Goal: Task Accomplishment & Management: Complete application form

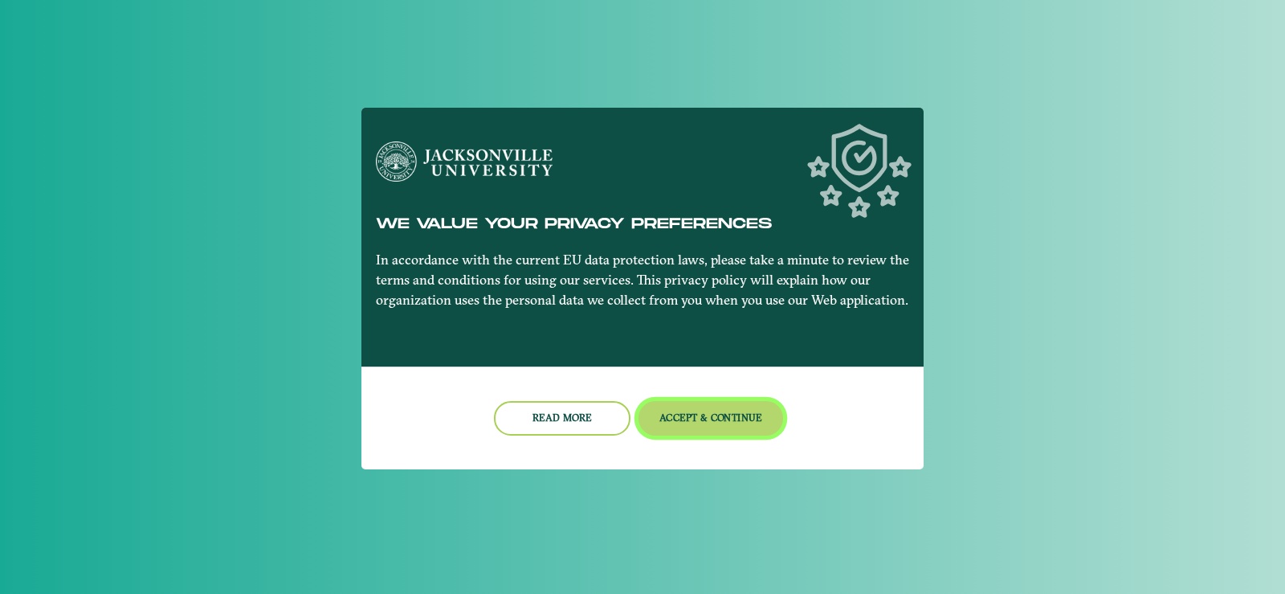
click at [650, 422] on button "Accept & Continue" at bounding box center [711, 418] width 145 height 35
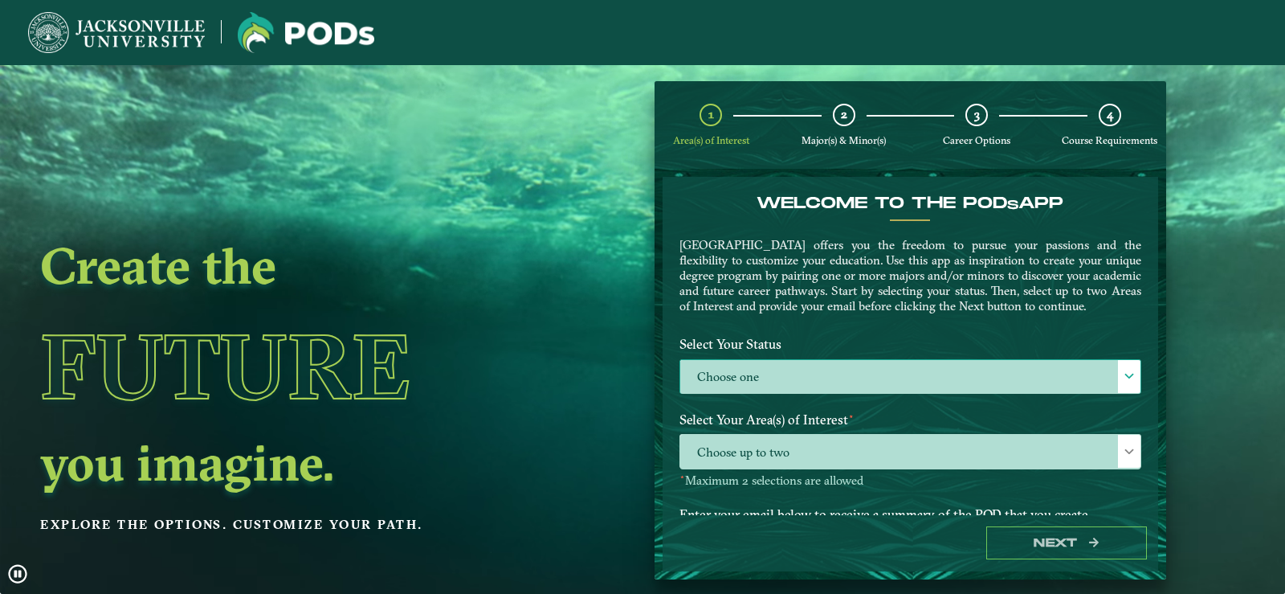
click at [745, 390] on label "Choose one" at bounding box center [910, 377] width 460 height 35
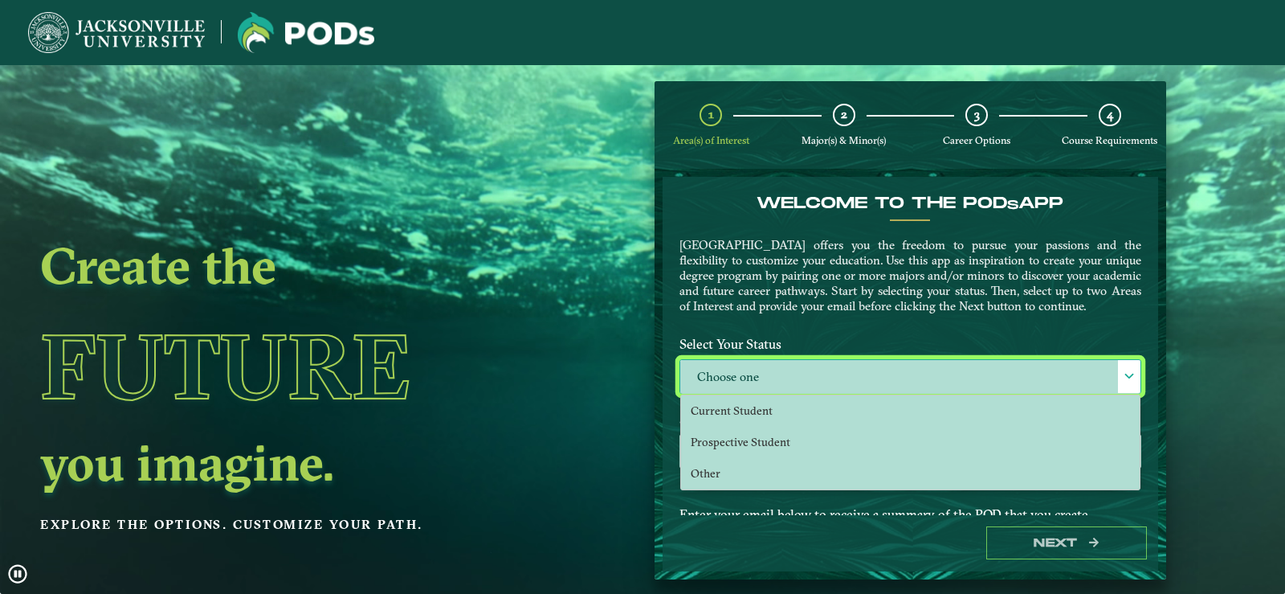
scroll to position [9, 74]
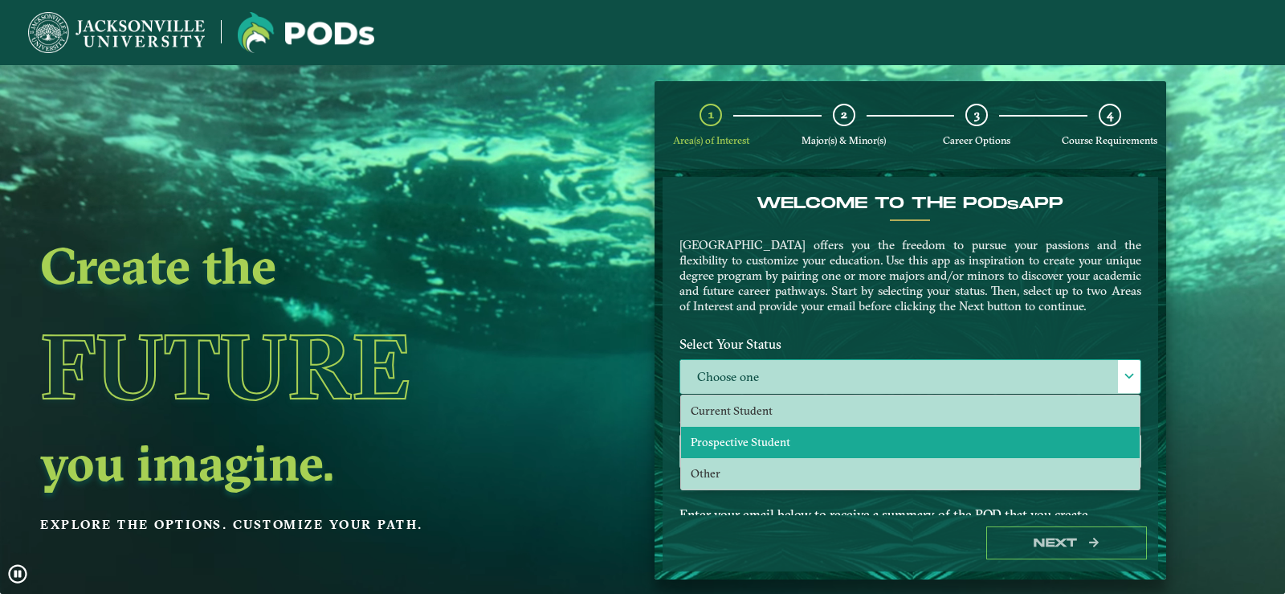
click at [753, 449] on span "Prospective Student" at bounding box center [741, 442] width 100 height 14
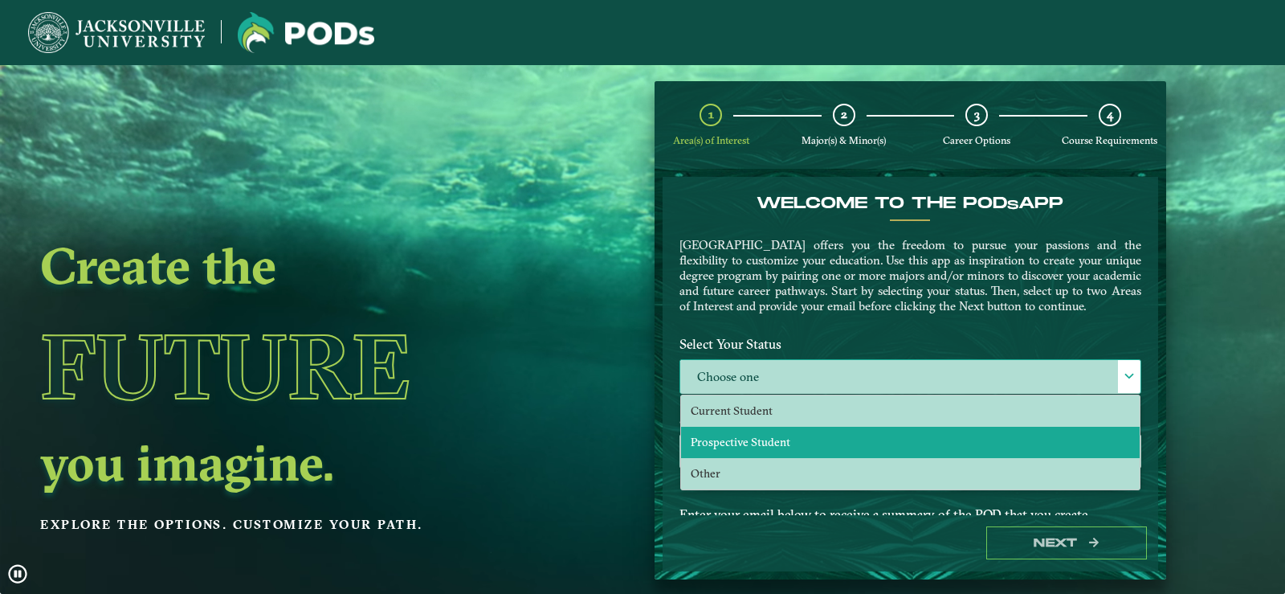
select select "[object Object]"
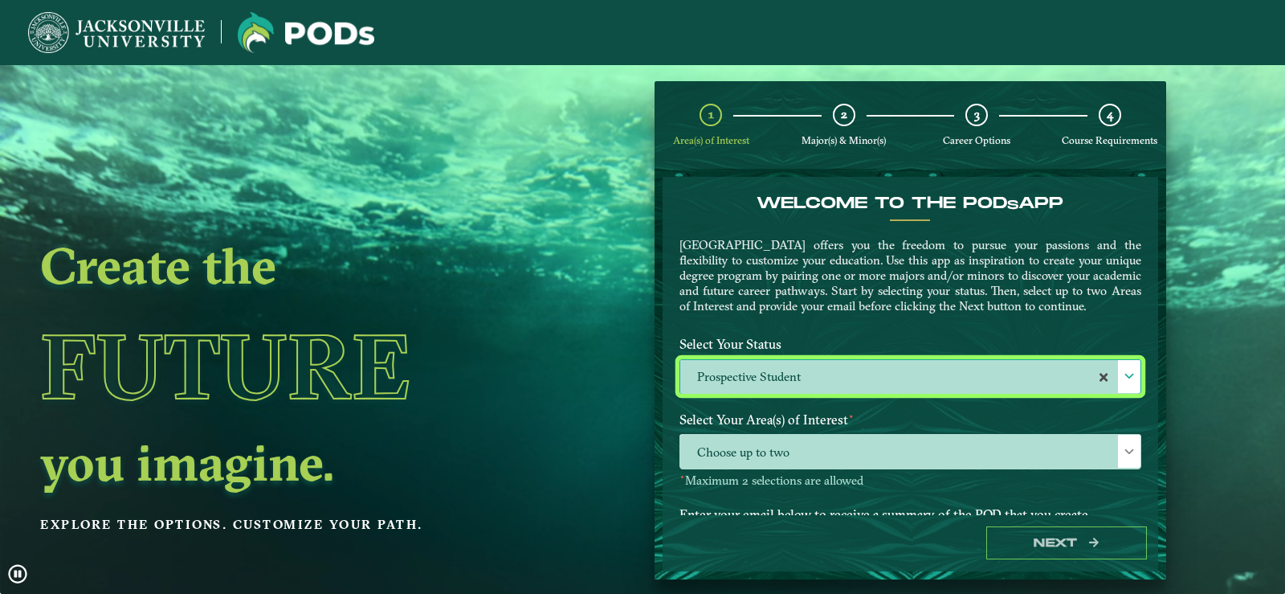
click at [753, 447] on li "Prospective Student" at bounding box center [910, 446] width 459 height 31
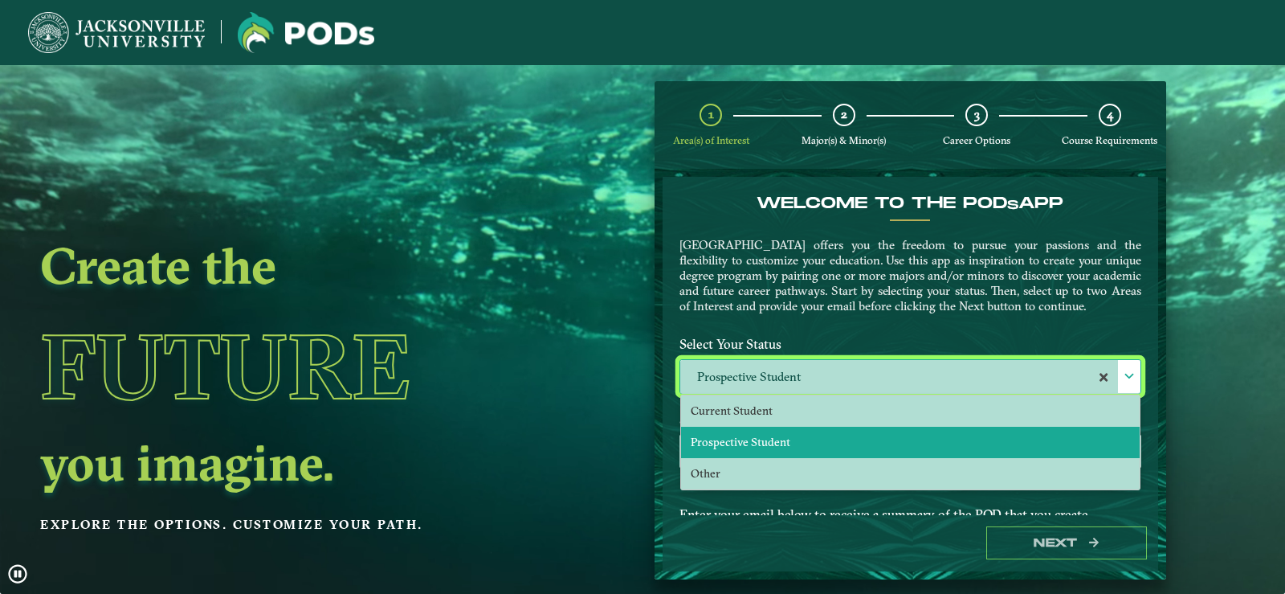
click at [749, 449] on span "Prospective Student" at bounding box center [741, 442] width 100 height 14
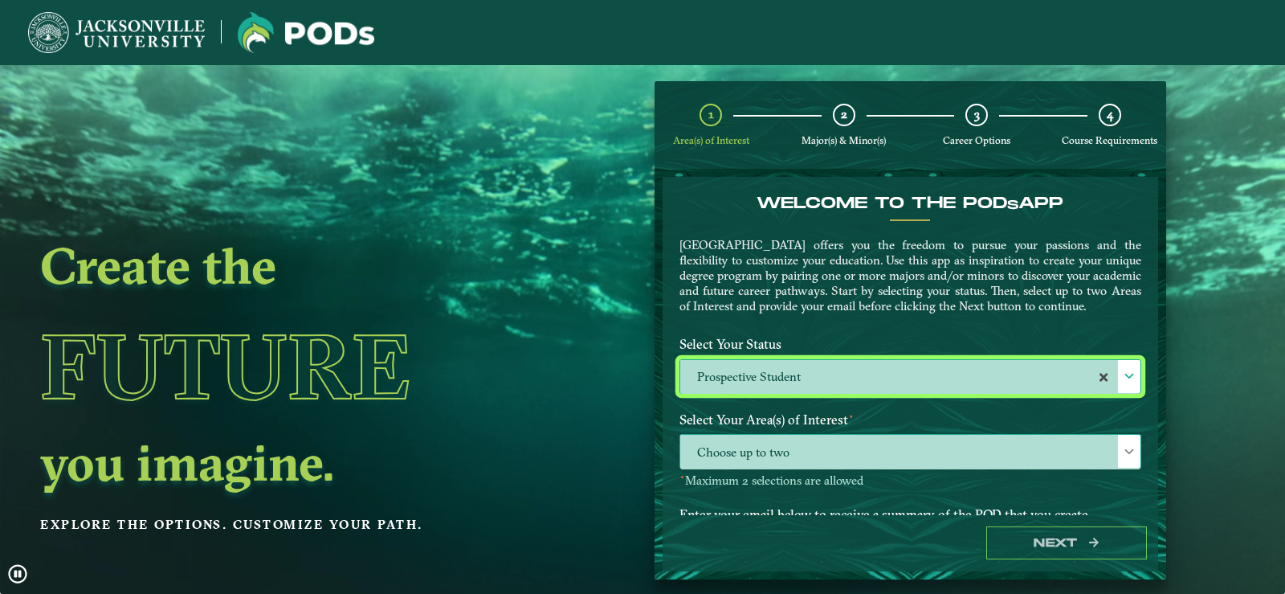
click at [738, 469] on span "Choose up to two" at bounding box center [910, 452] width 460 height 35
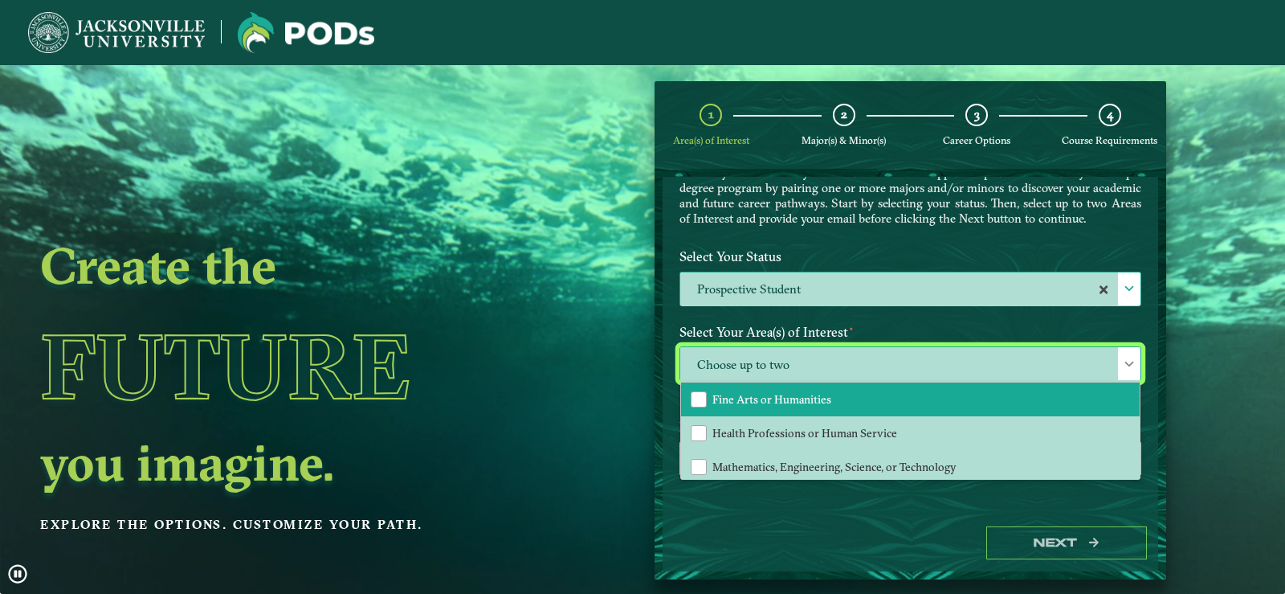
scroll to position [109, 0]
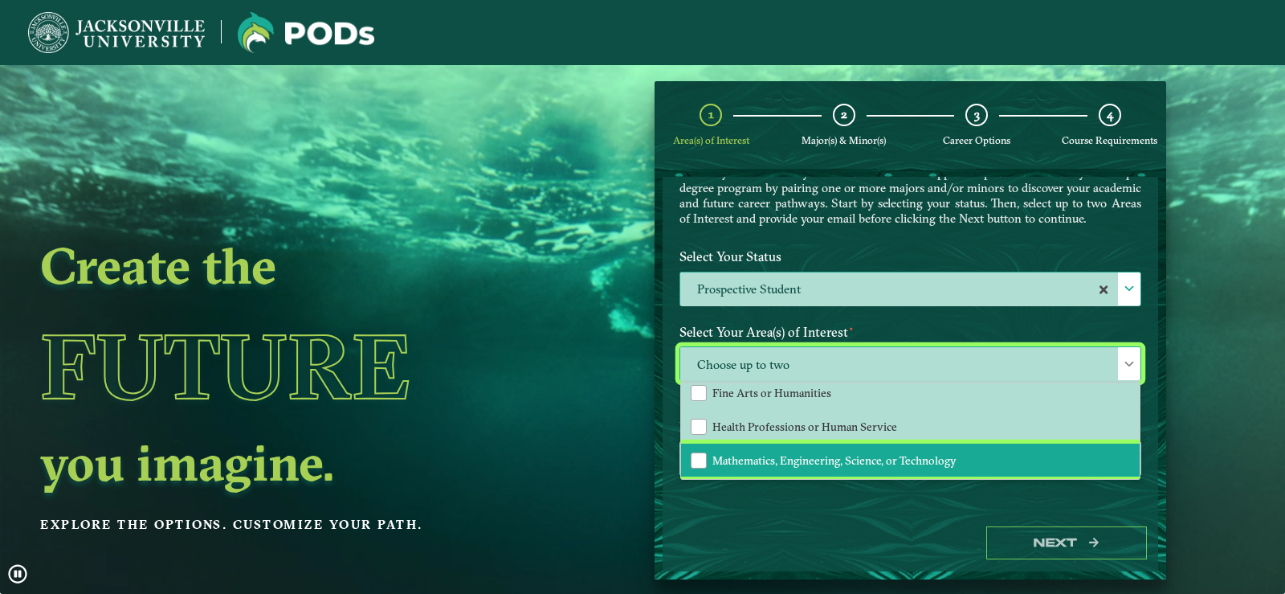
click at [883, 457] on span "Mathematics, Engineering, Science, or Technology" at bounding box center [834, 460] width 244 height 14
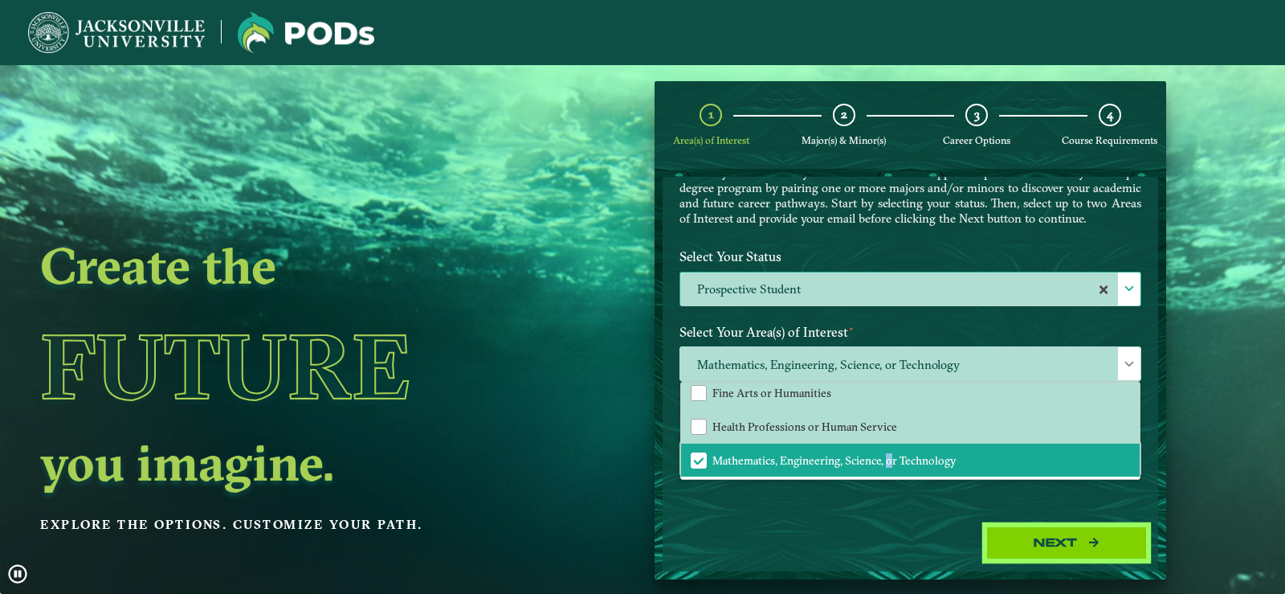
click at [992, 531] on button "Next" at bounding box center [1066, 542] width 161 height 33
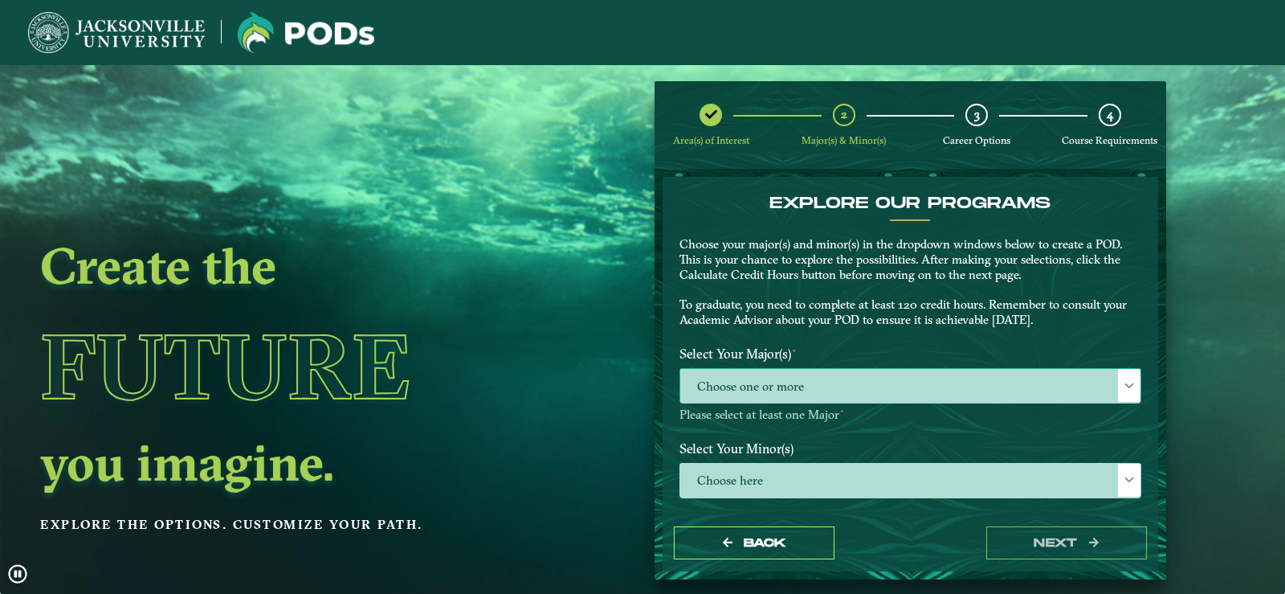
click at [810, 390] on span "Choose one or more" at bounding box center [910, 386] width 460 height 35
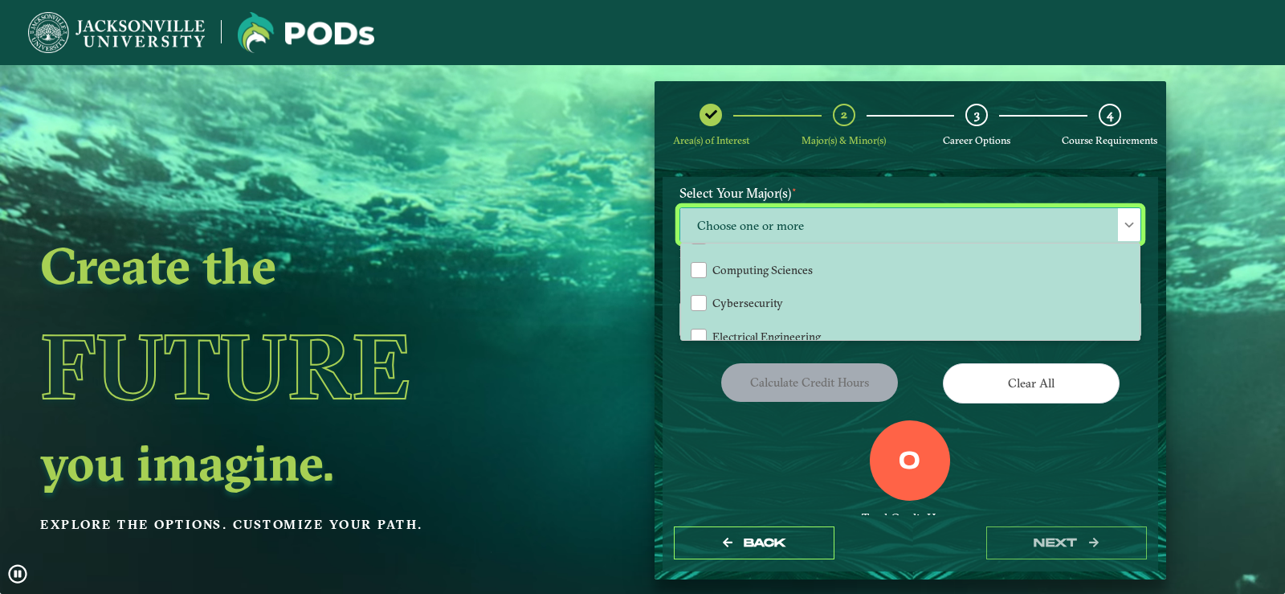
scroll to position [241, 0]
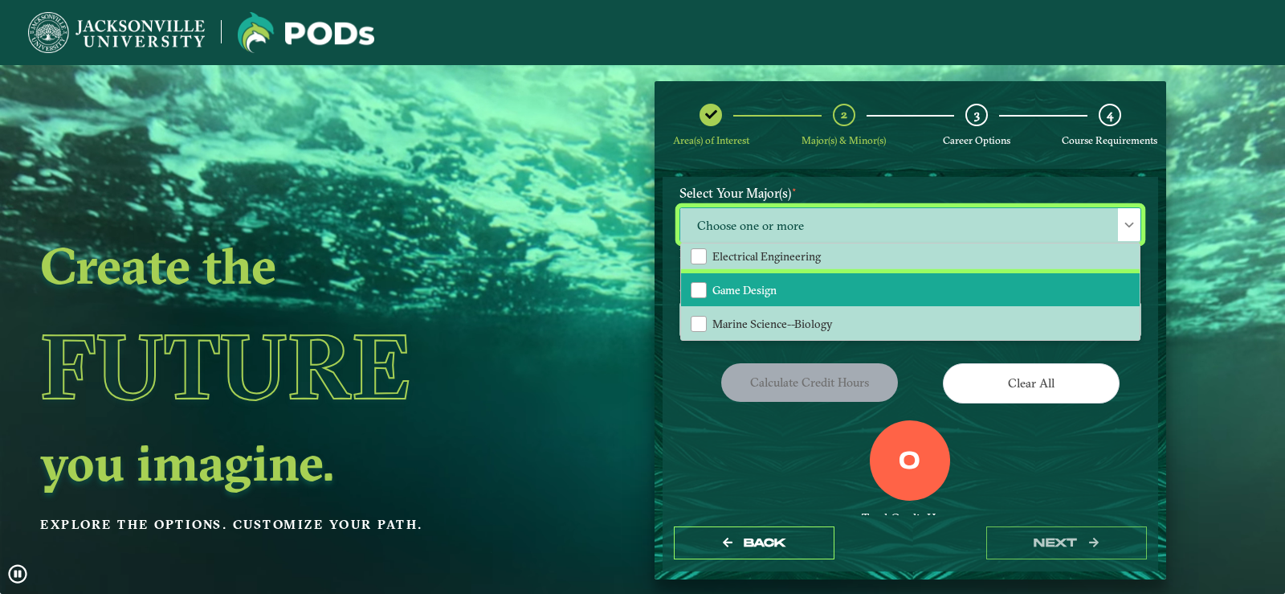
click at [781, 293] on li "Game Design" at bounding box center [910, 290] width 459 height 34
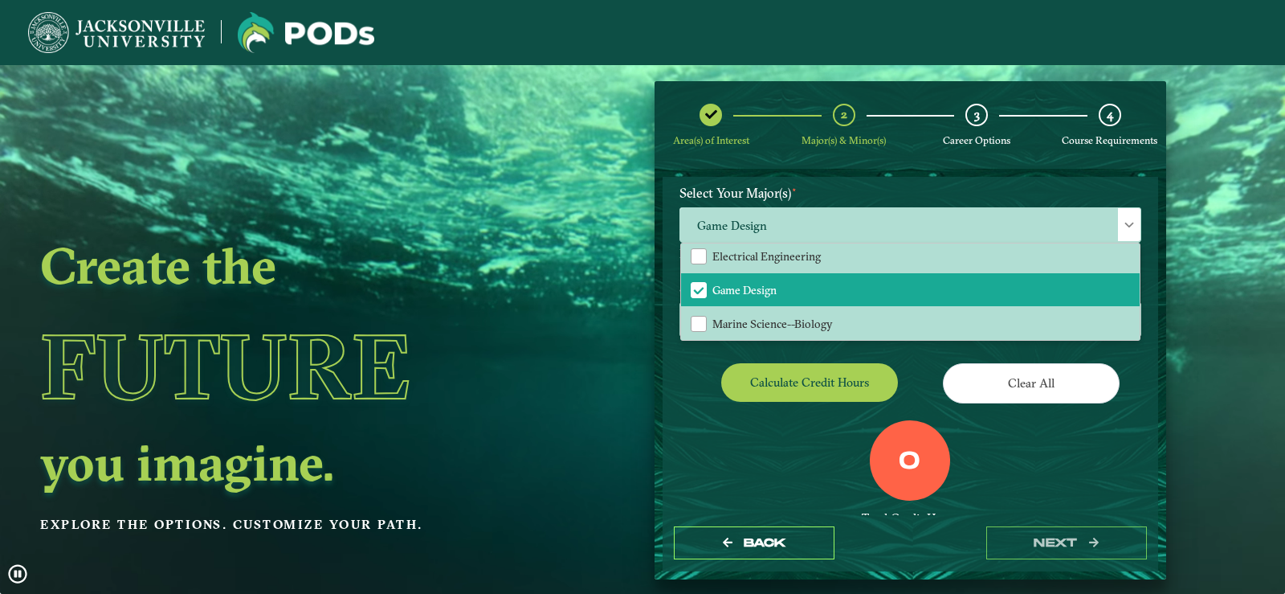
click at [673, 367] on div "Calculate credit hours" at bounding box center [788, 385] width 243 height 45
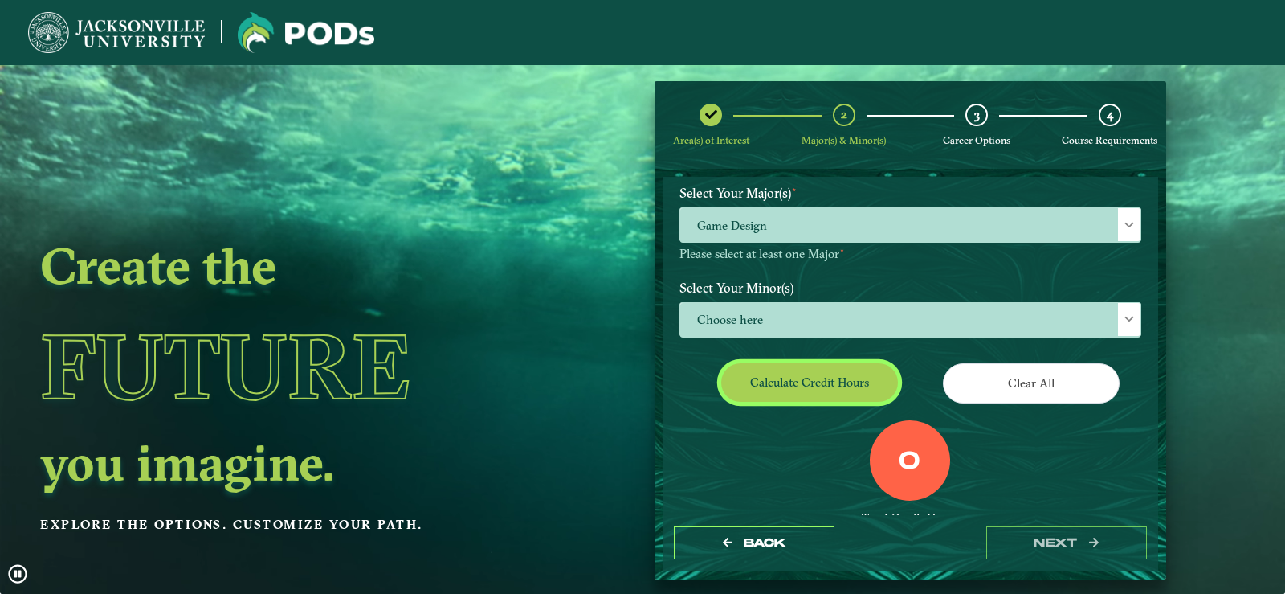
click at [768, 382] on button "Calculate credit hours" at bounding box center [809, 382] width 177 height 38
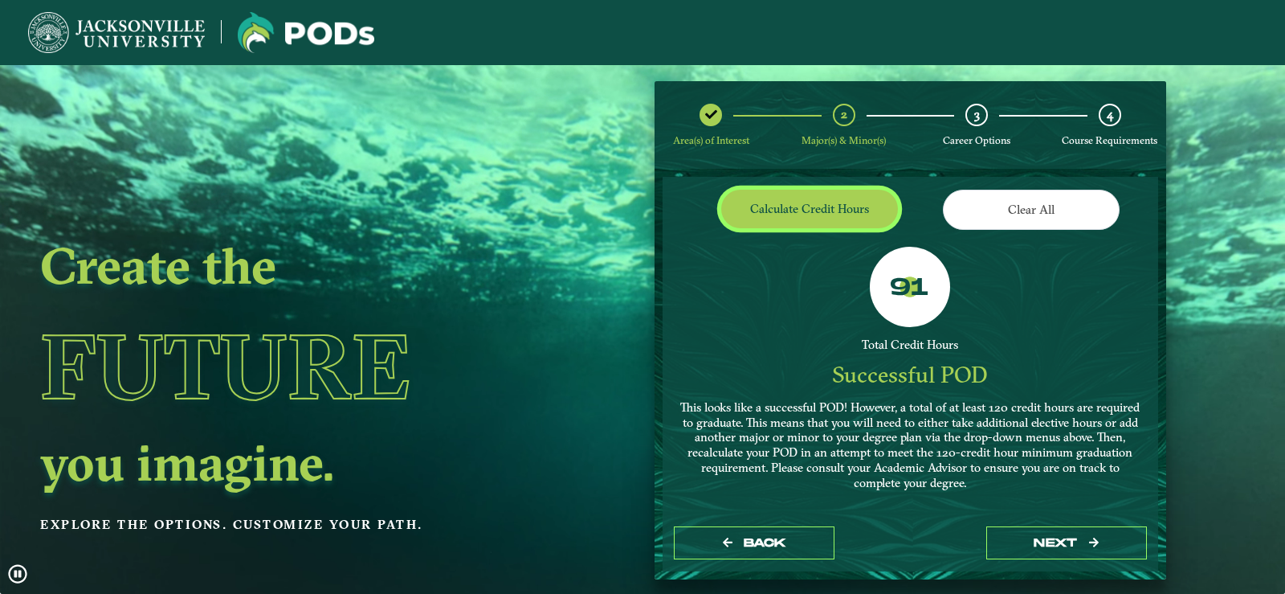
scroll to position [337, 0]
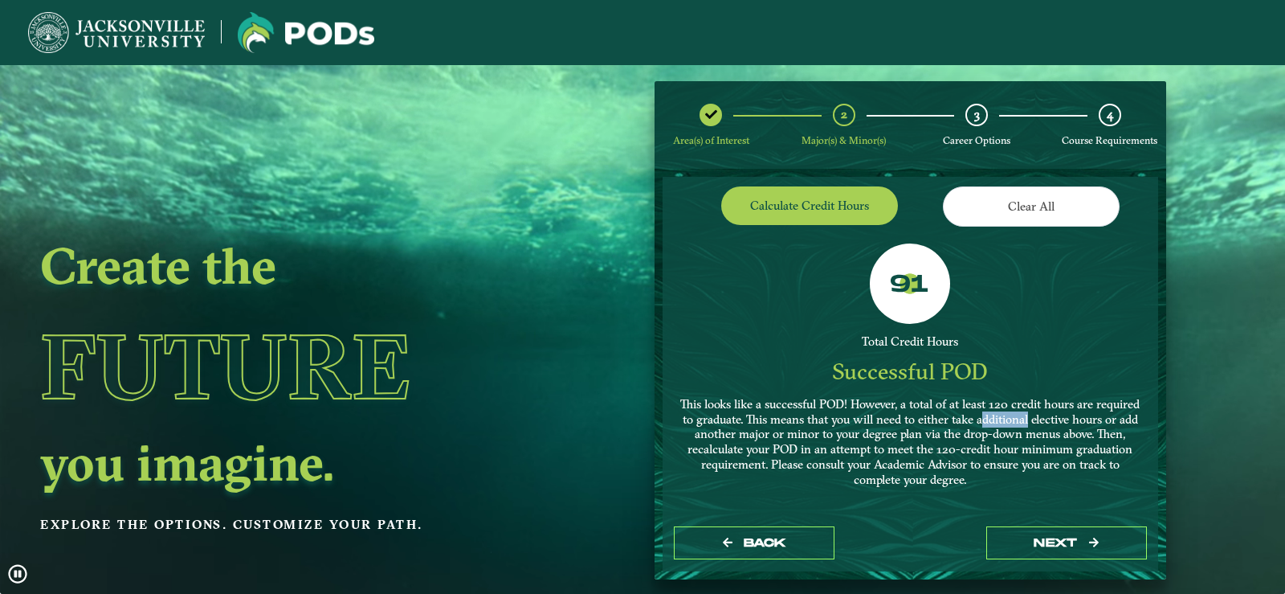
drag, startPoint x: 1031, startPoint y: 417, endPoint x: 1075, endPoint y: 425, distance: 44.1
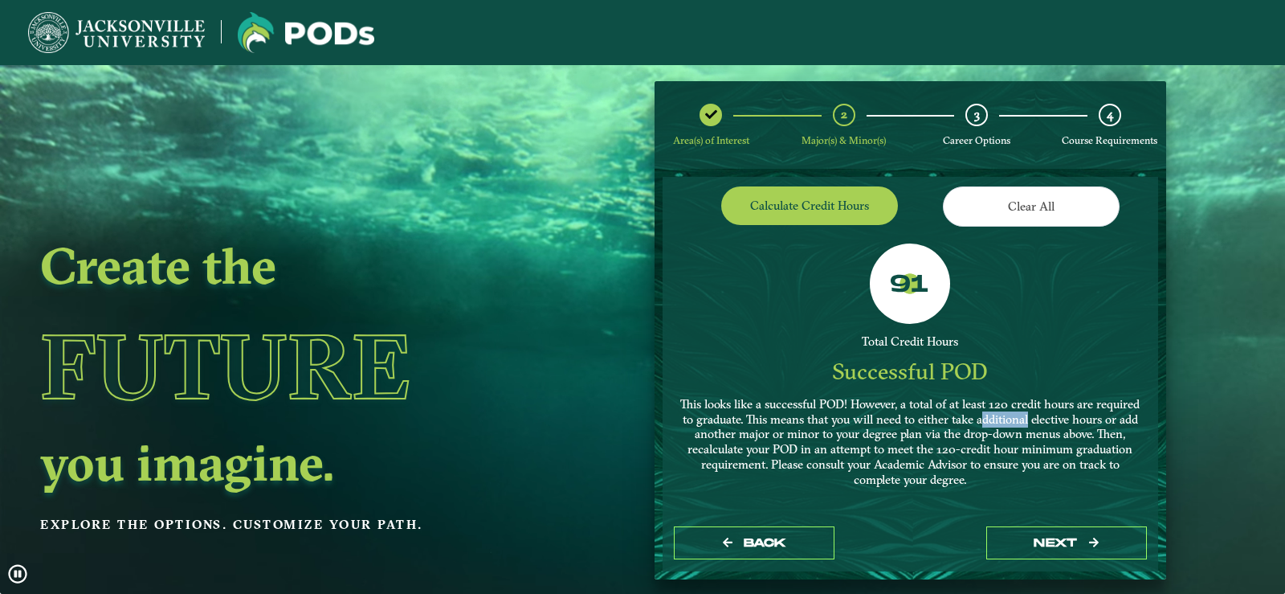
click at [1075, 425] on p "This looks like a successful POD! However, a total of at least 120 credit hours…" at bounding box center [910, 442] width 462 height 91
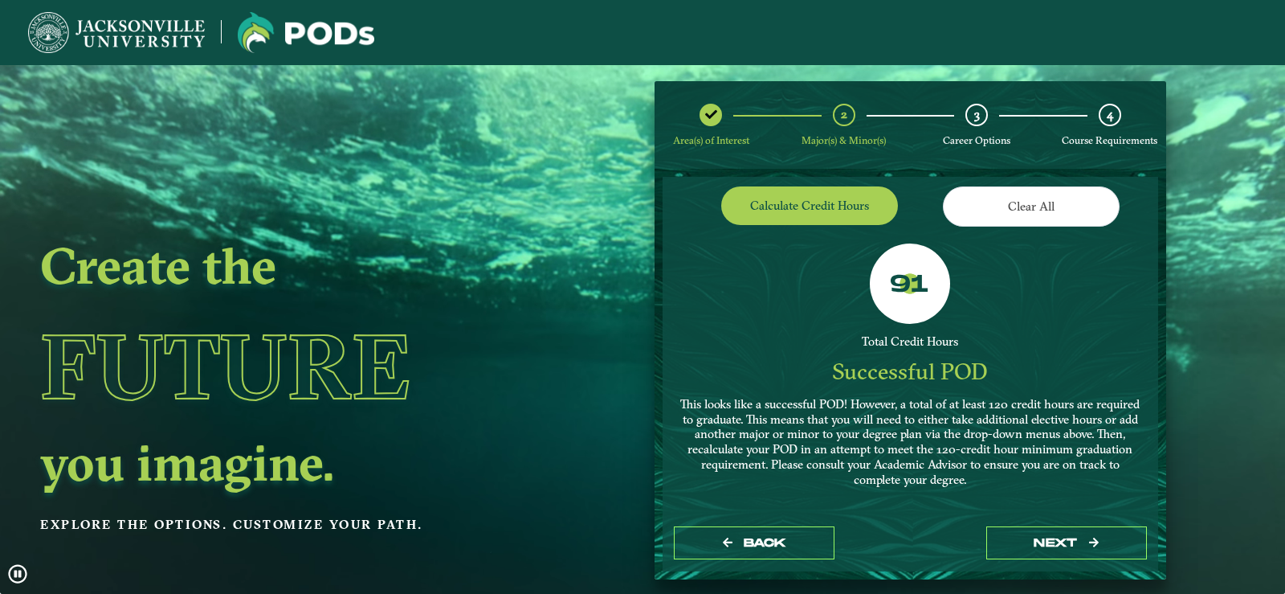
click at [843, 312] on div "91 Total Credit Hours Successful POD This looks like a successful POD! However,…" at bounding box center [910, 370] width 486 height 255
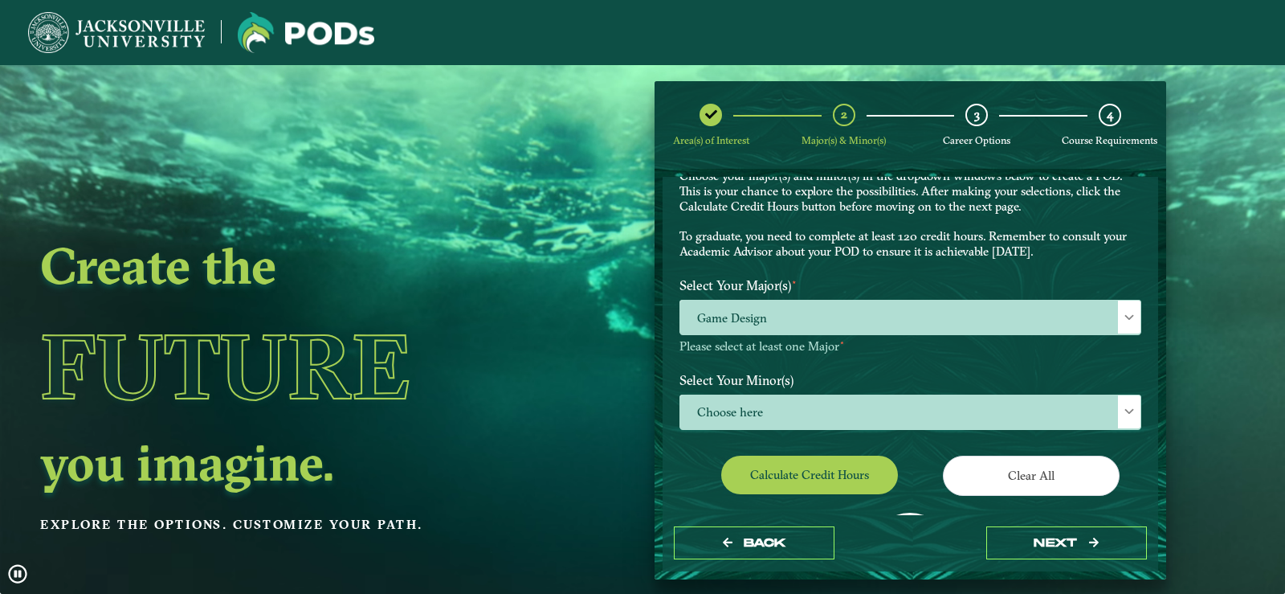
scroll to position [96, 0]
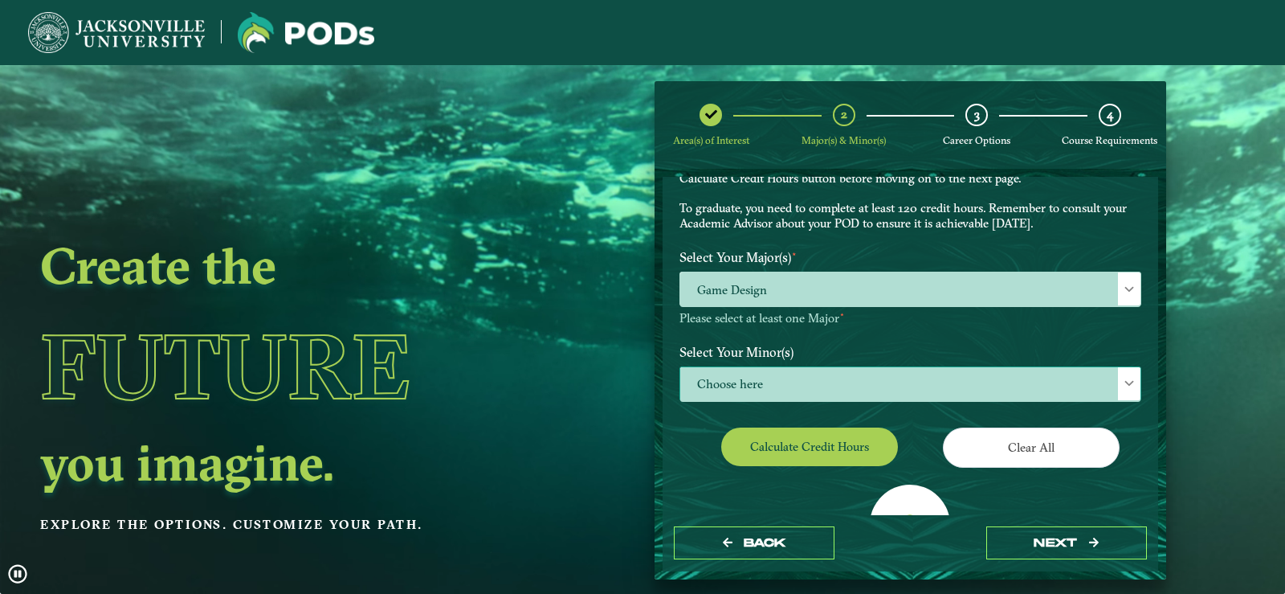
click at [820, 377] on span "Choose here" at bounding box center [910, 384] width 460 height 35
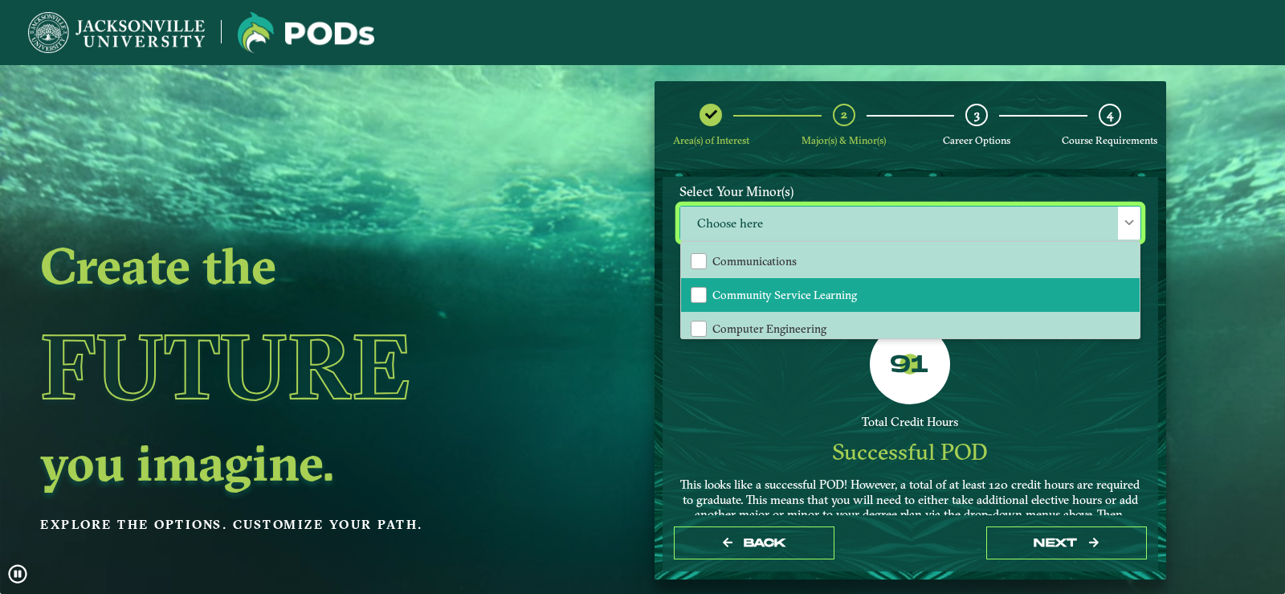
scroll to position [482, 0]
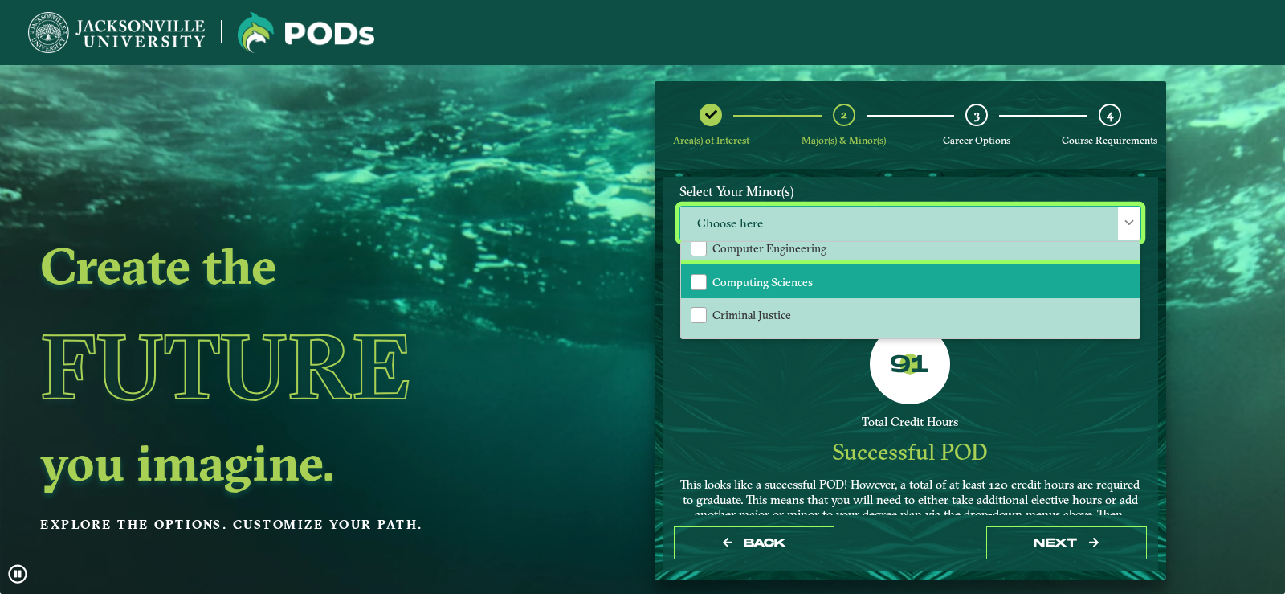
click at [792, 279] on span "Computing Sciences" at bounding box center [762, 282] width 100 height 14
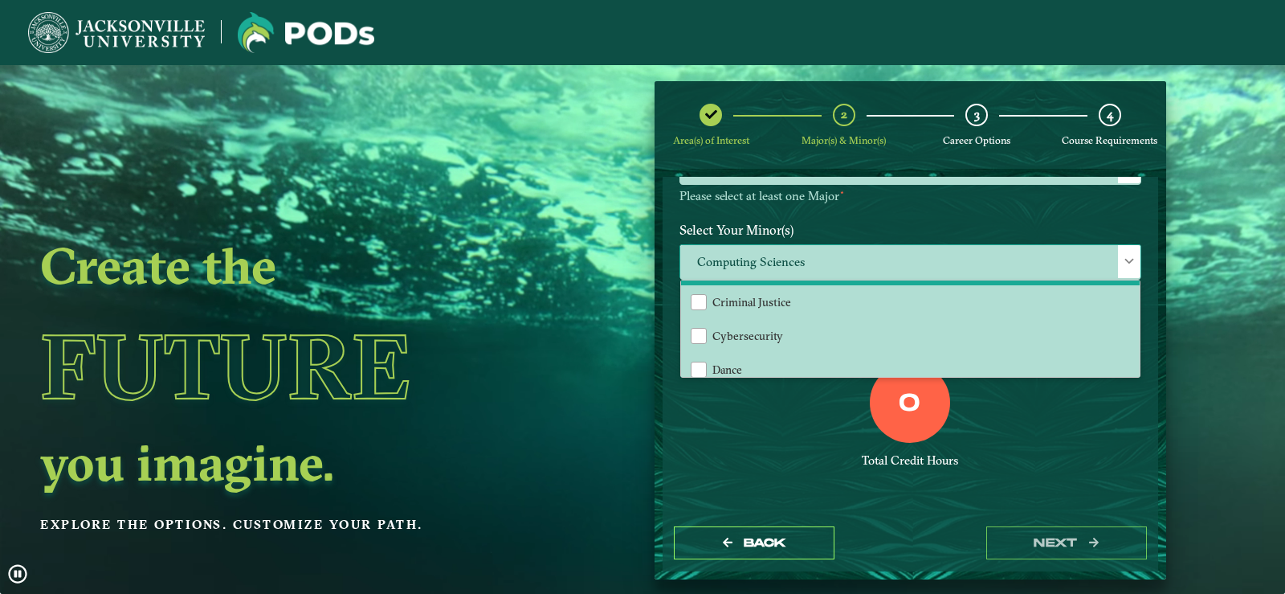
scroll to position [562, 0]
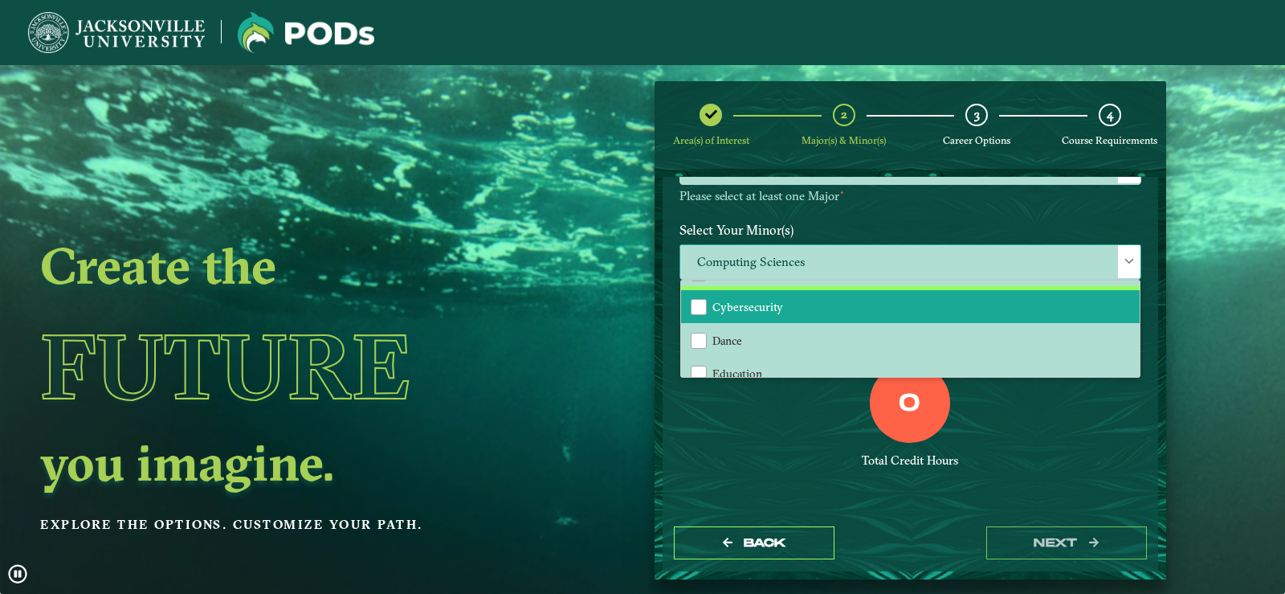
click at [762, 315] on li "Cybersecurity" at bounding box center [910, 307] width 459 height 34
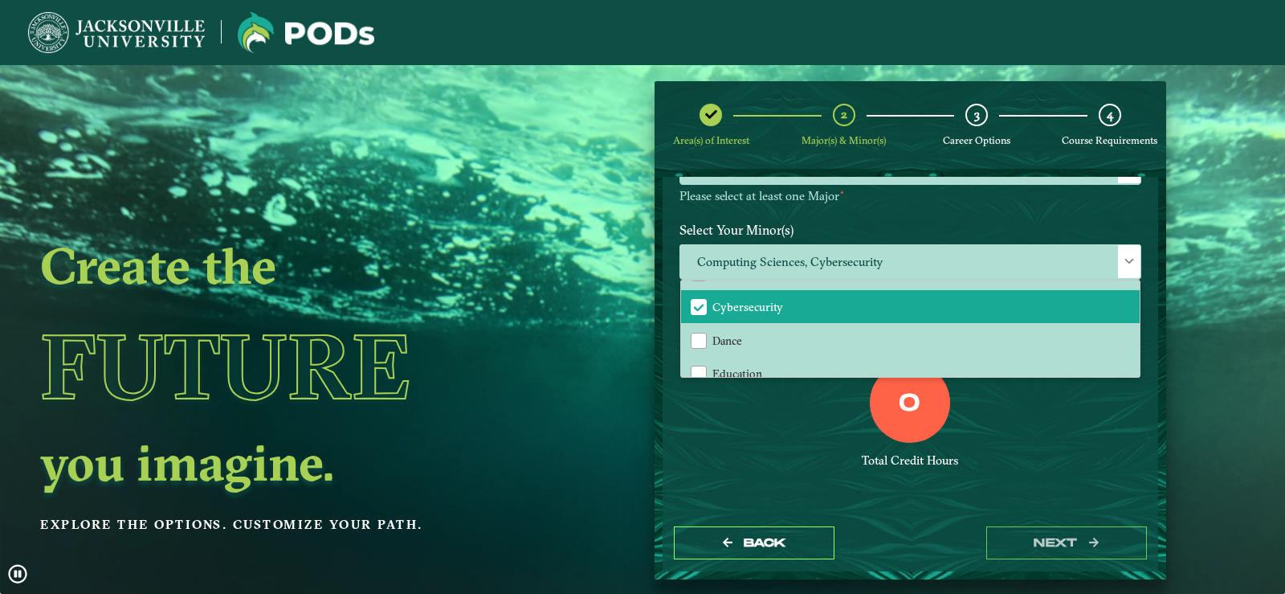
click at [799, 419] on div "0 Total Credit Hours" at bounding box center [910, 430] width 486 height 137
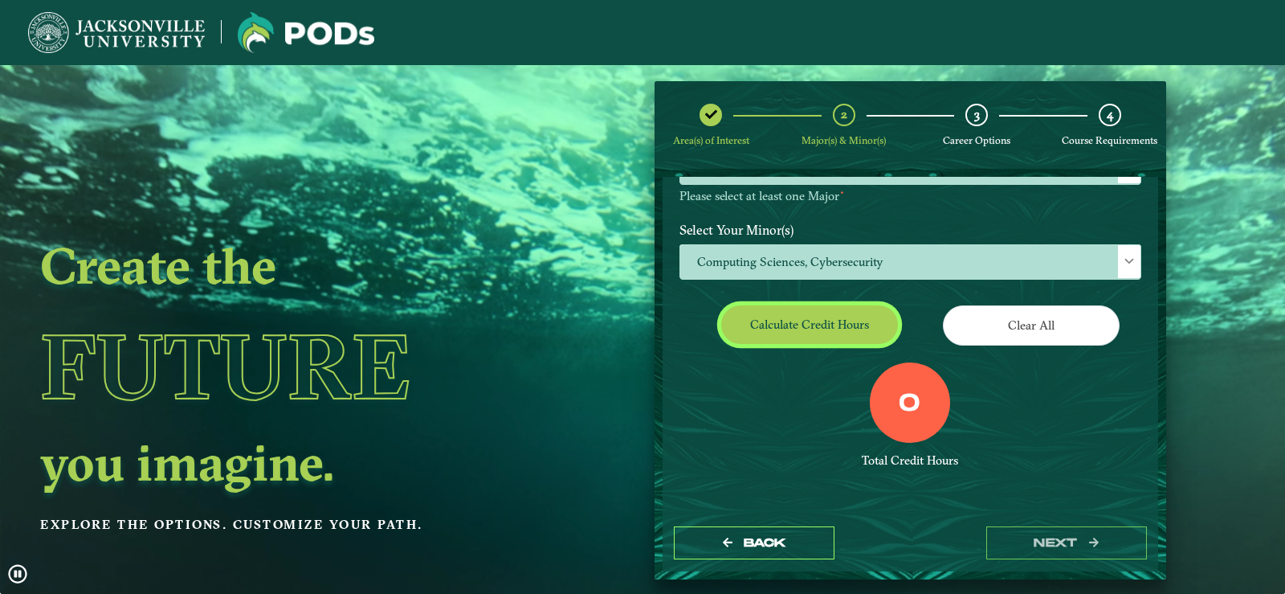
click at [813, 329] on button "Calculate credit hours" at bounding box center [809, 324] width 177 height 38
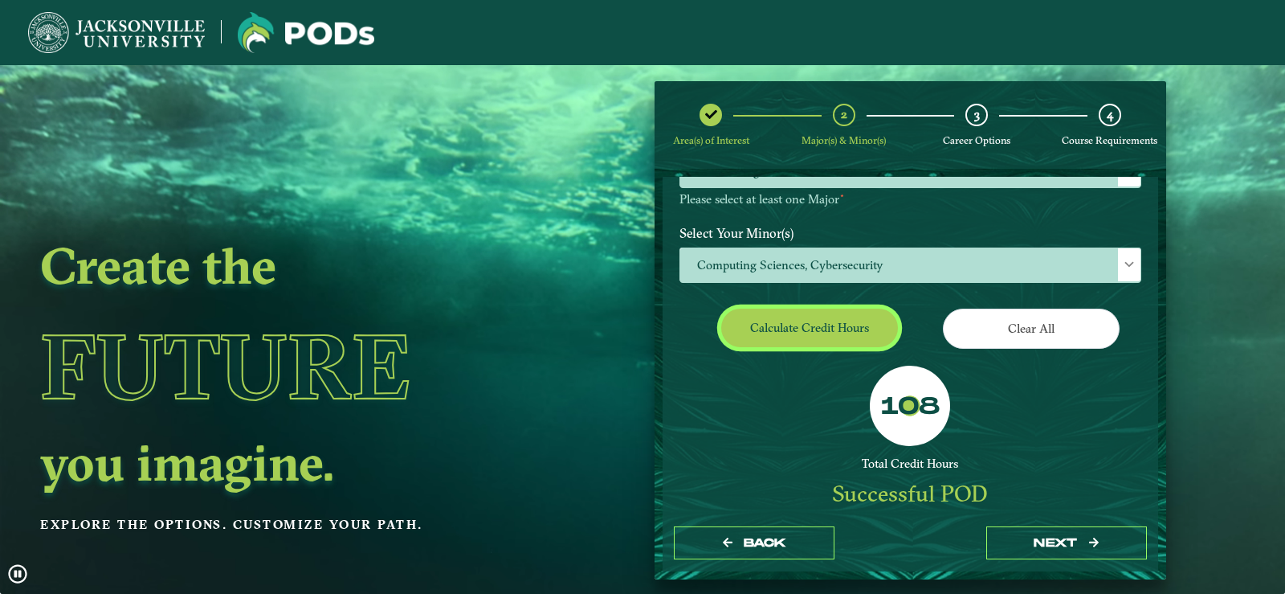
scroll to position [257, 0]
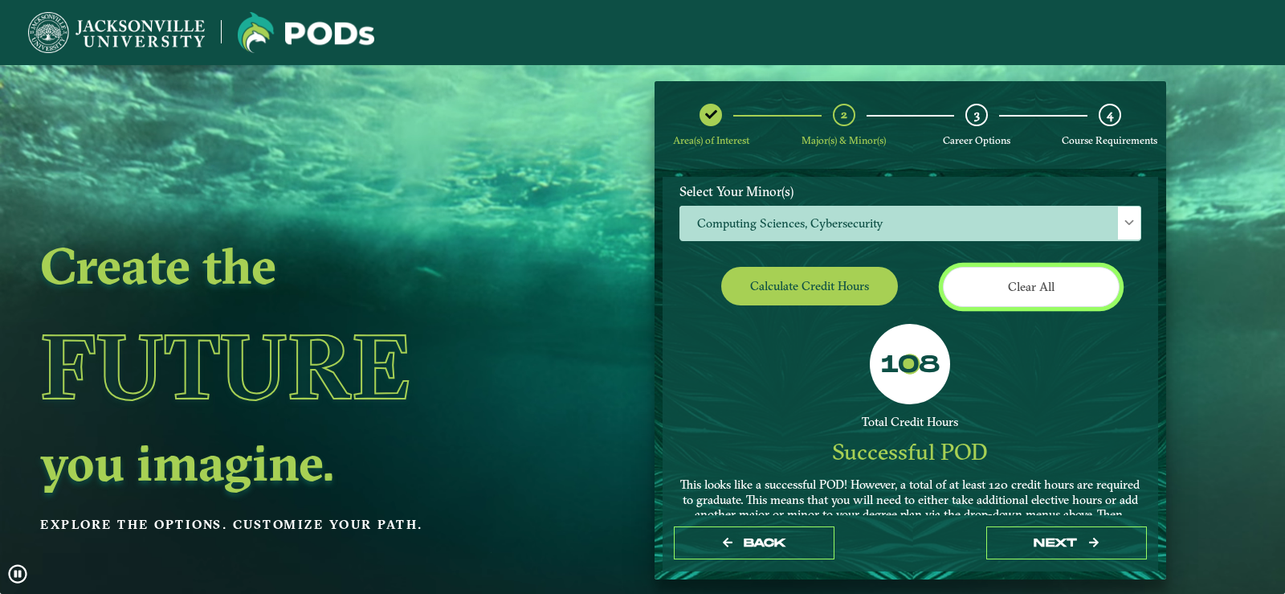
click at [955, 285] on button "Clear All" at bounding box center [1031, 286] width 177 height 39
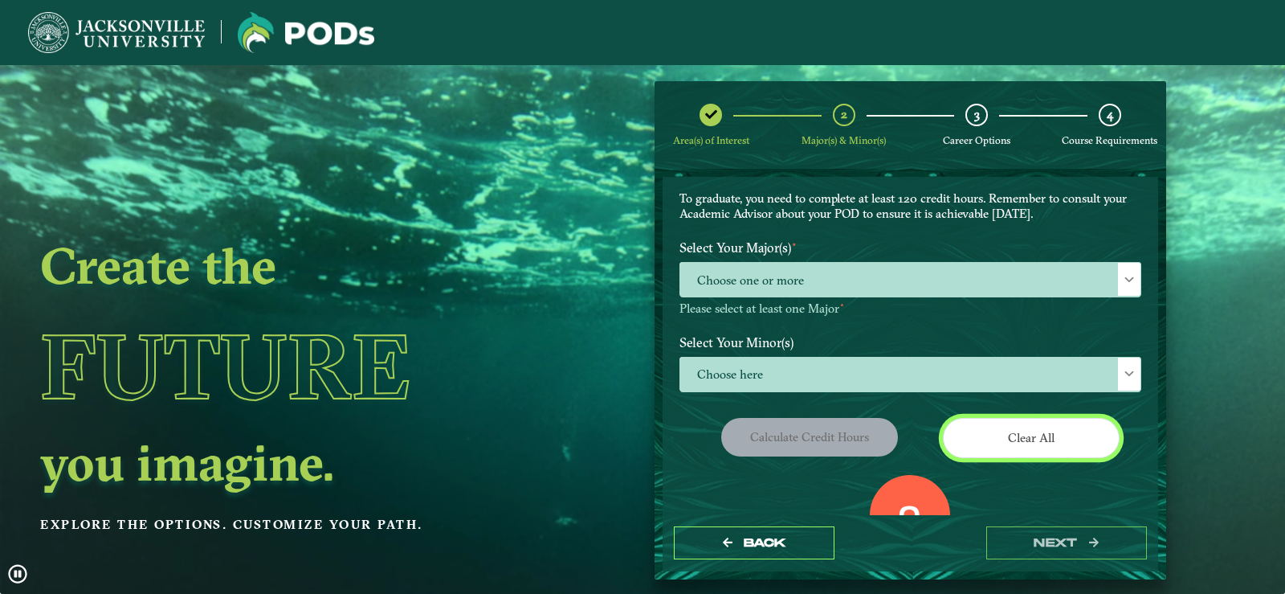
scroll to position [58, 0]
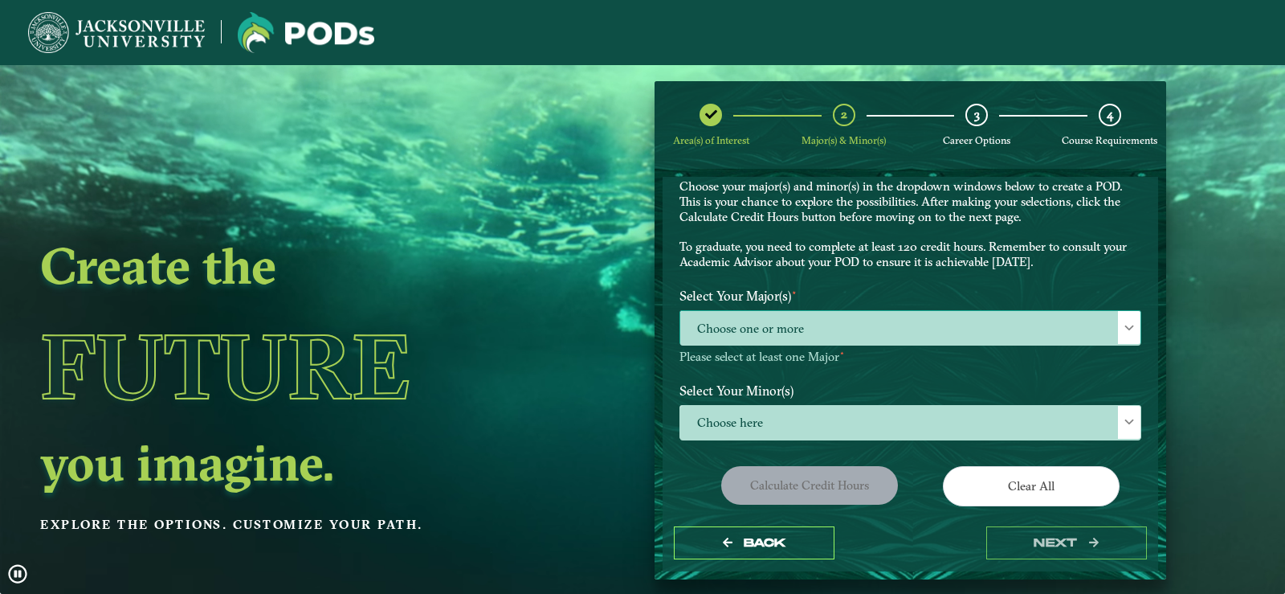
click at [866, 331] on span "Choose one or more" at bounding box center [910, 328] width 460 height 35
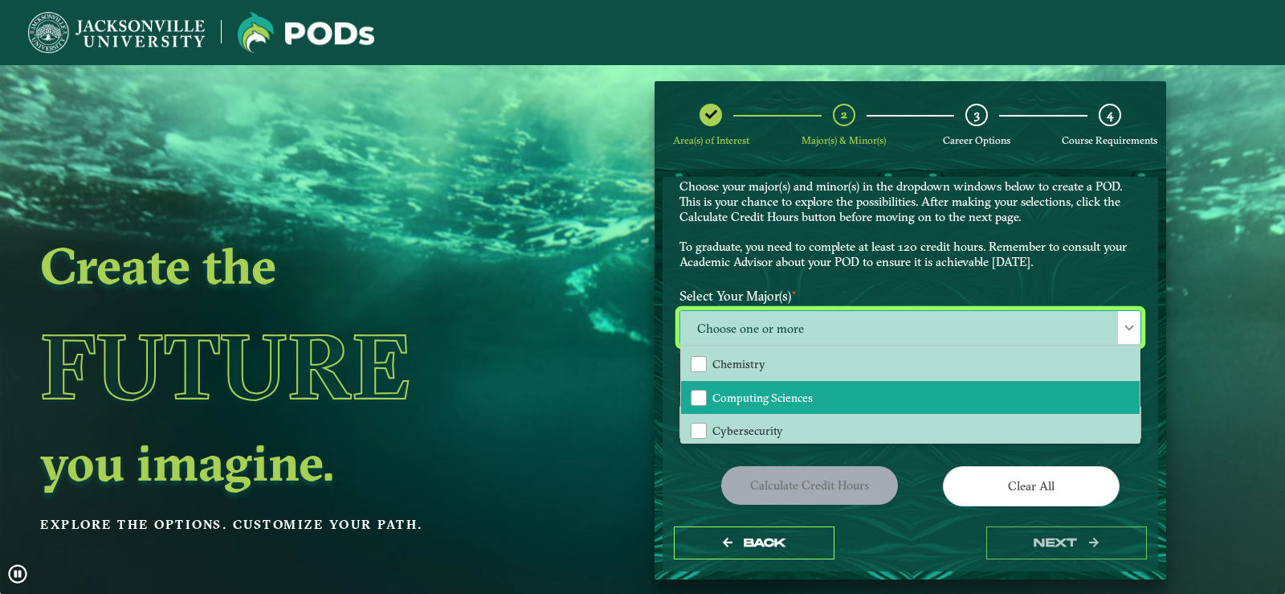
scroll to position [161, 0]
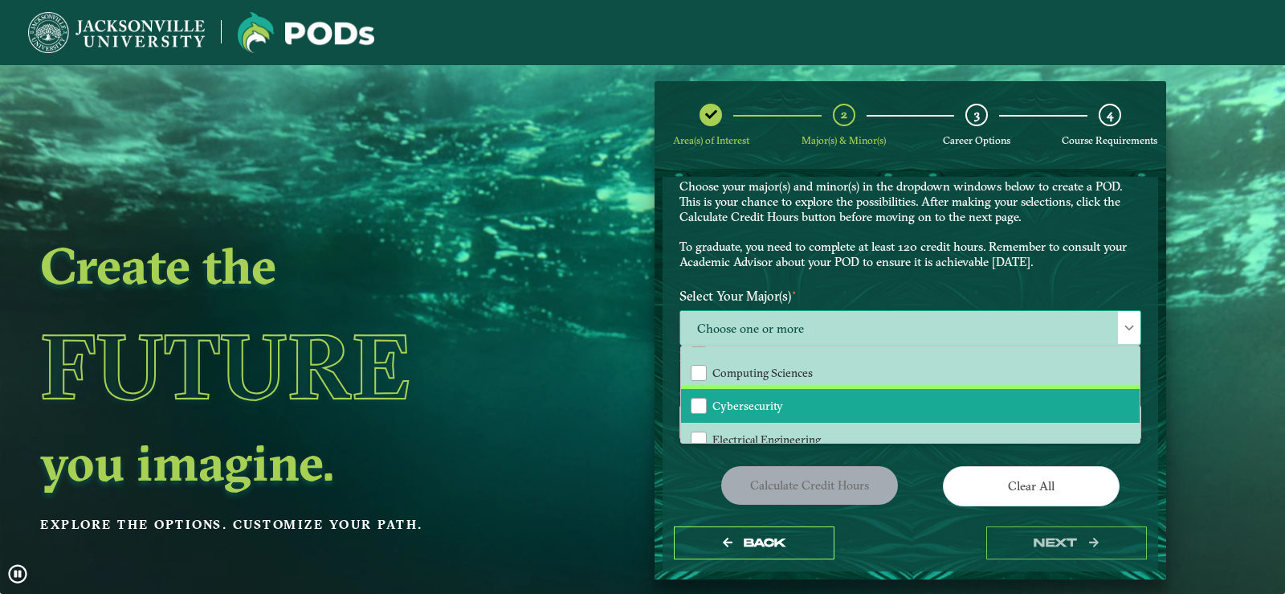
click at [854, 395] on li "Cybersecurity" at bounding box center [910, 406] width 459 height 34
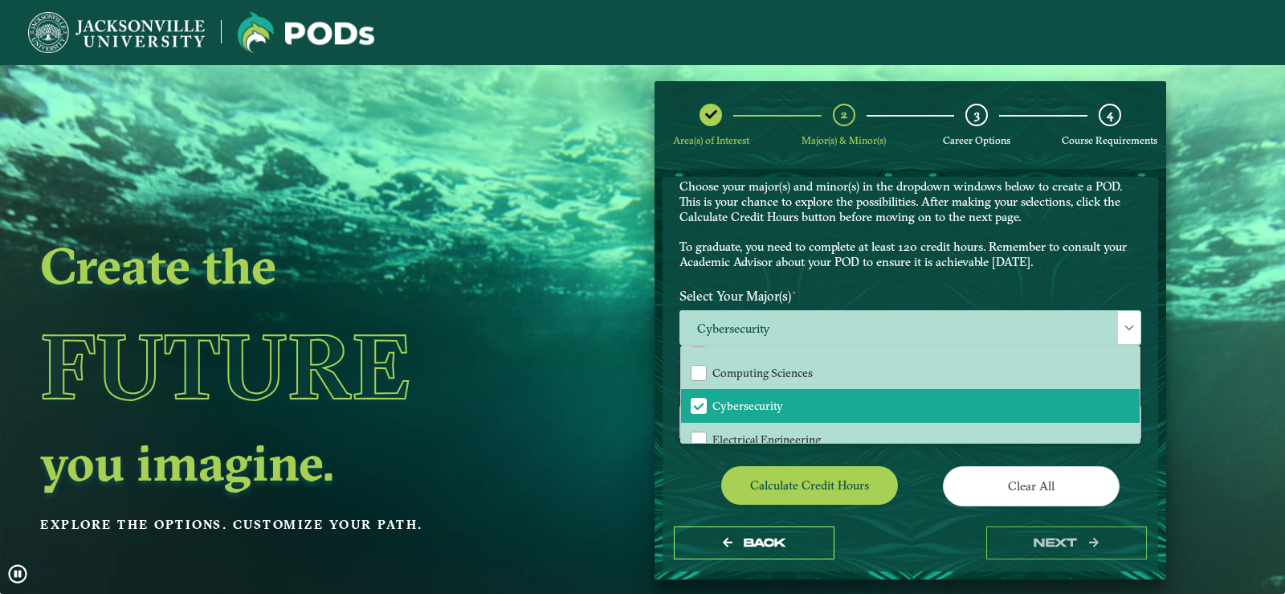
drag, startPoint x: 902, startPoint y: 262, endPoint x: 898, endPoint y: 333, distance: 70.8
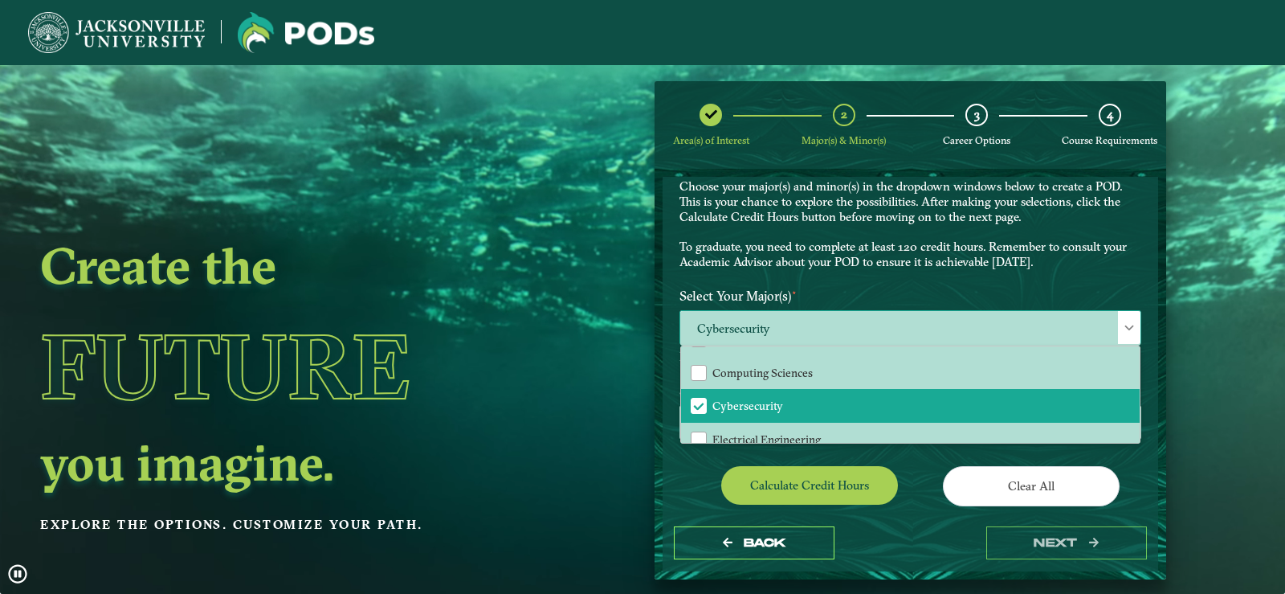
click at [902, 263] on p "Choose your major(s) and minor(s) in the dropdown windows below to create a POD…" at bounding box center [910, 224] width 462 height 91
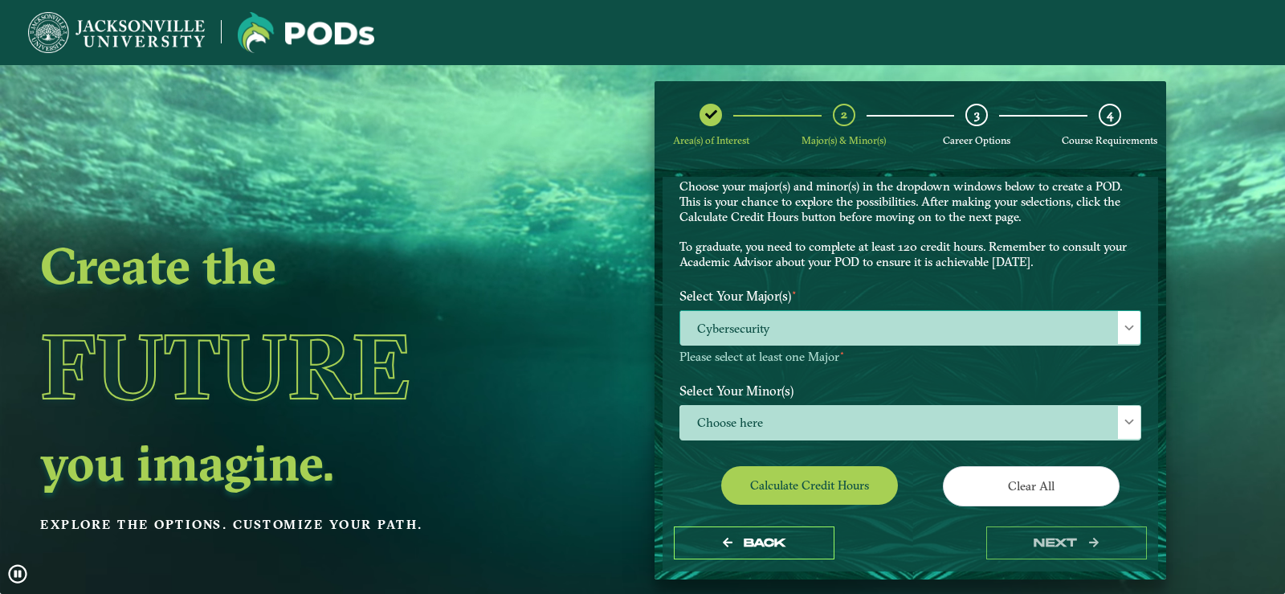
click at [887, 328] on span "Cybersecurity" at bounding box center [910, 328] width 460 height 35
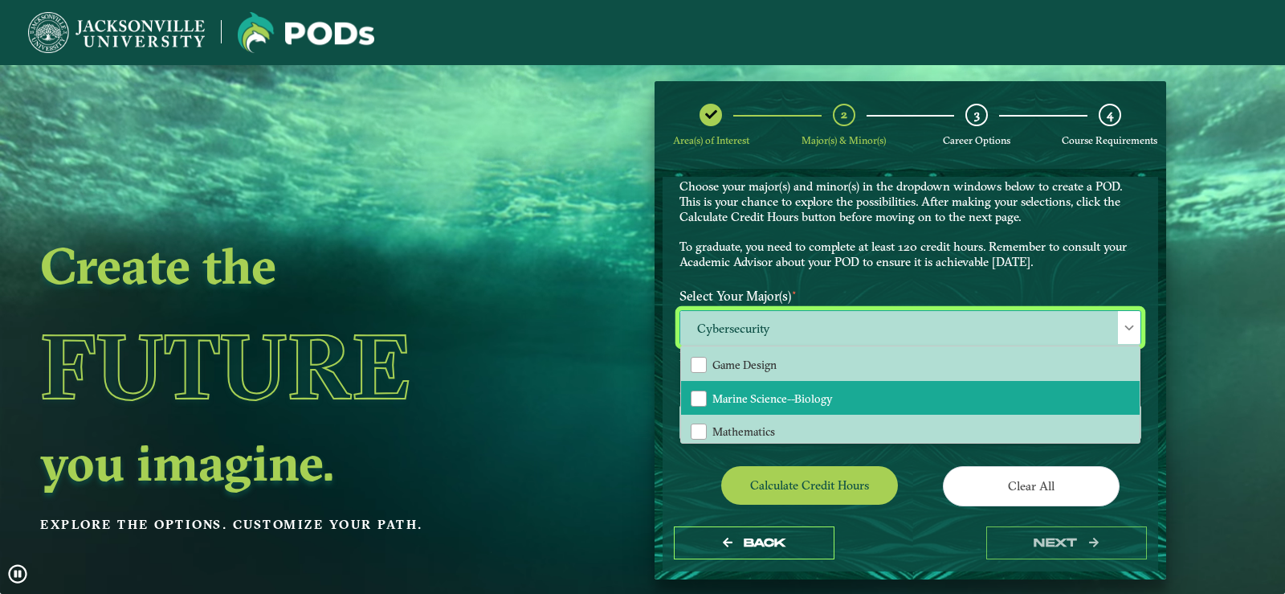
scroll to position [241, 0]
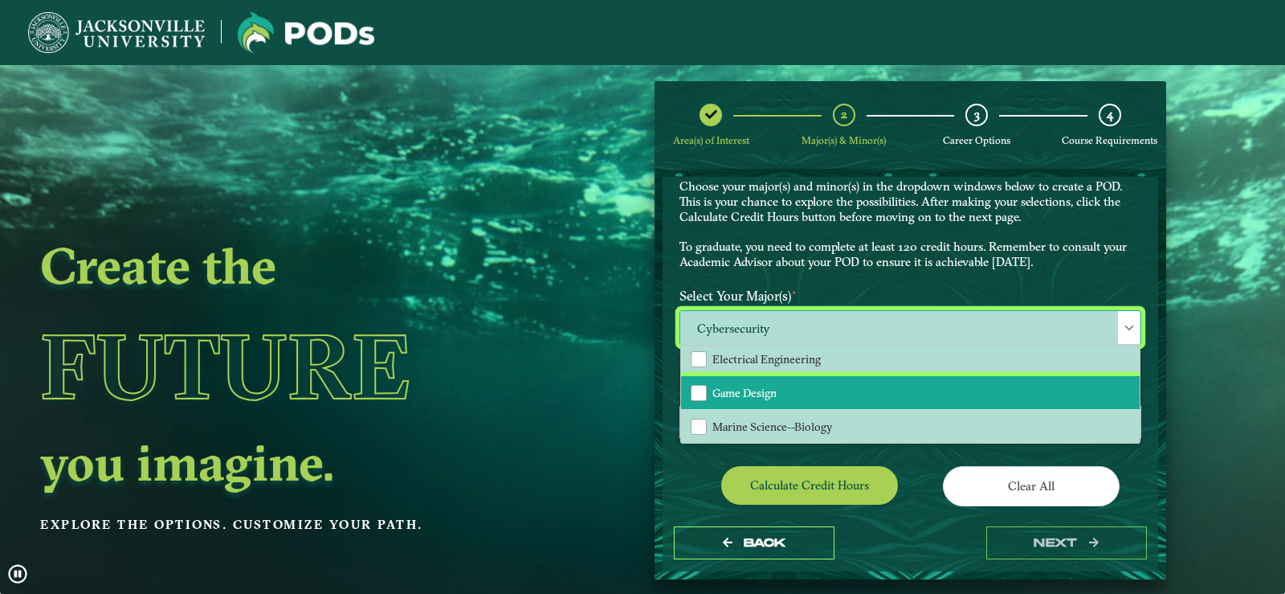
click at [870, 388] on li "Game Design" at bounding box center [910, 393] width 459 height 34
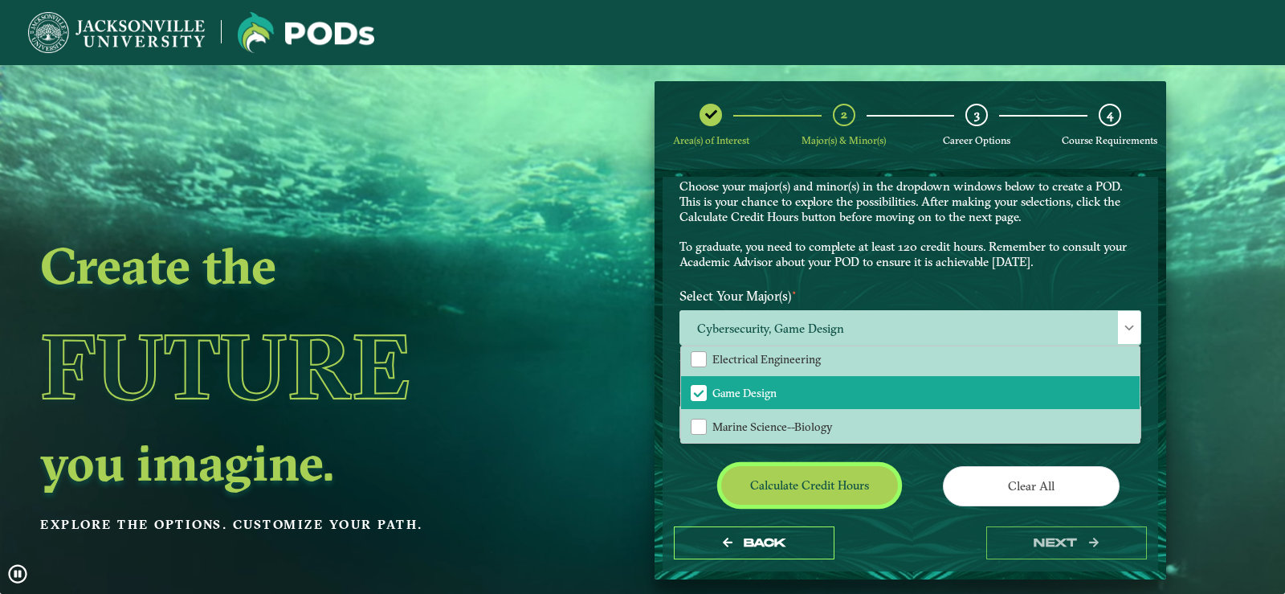
click at [856, 475] on button "Calculate credit hours" at bounding box center [809, 485] width 177 height 38
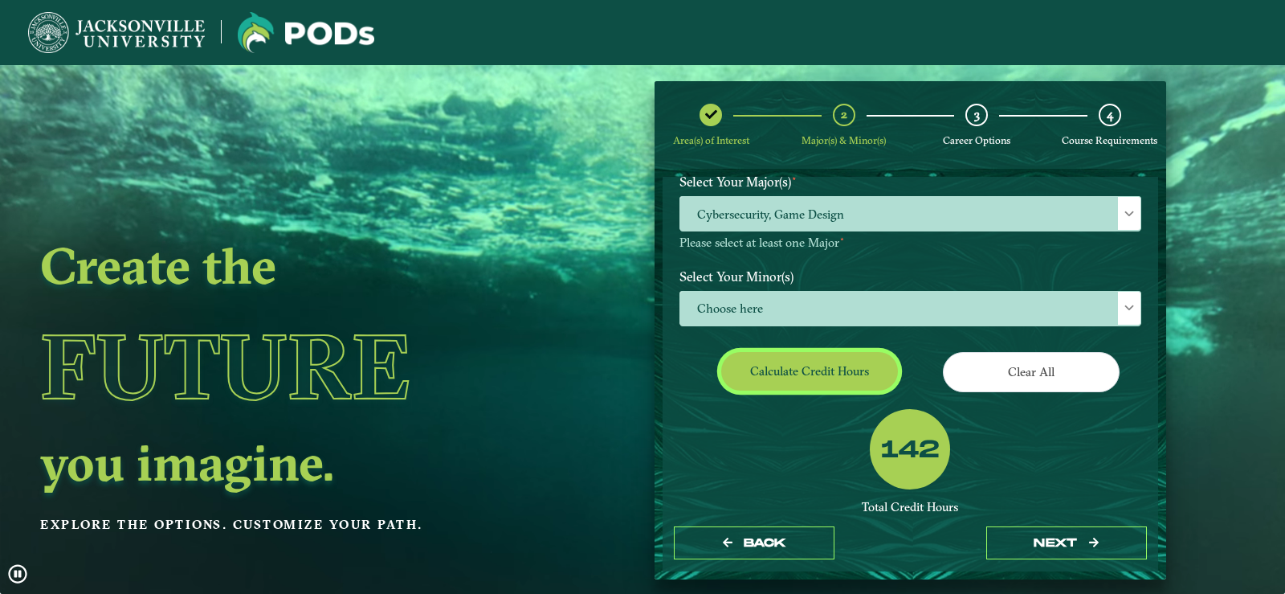
scroll to position [252, 0]
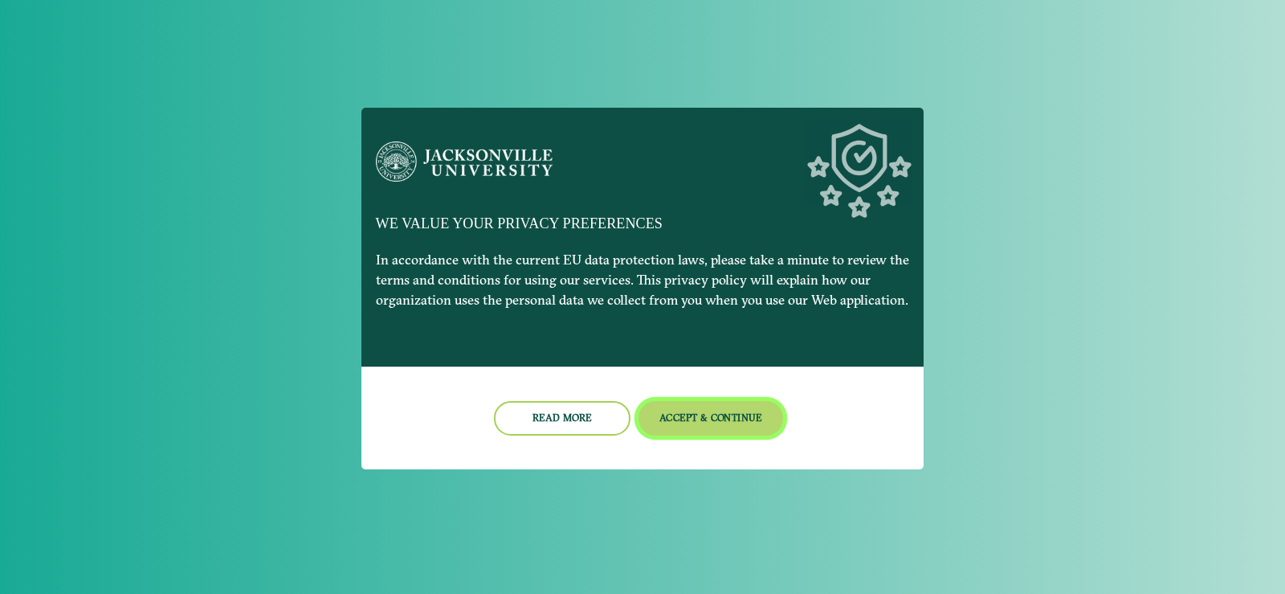
click at [739, 414] on button "Accept & Continue" at bounding box center [711, 418] width 145 height 35
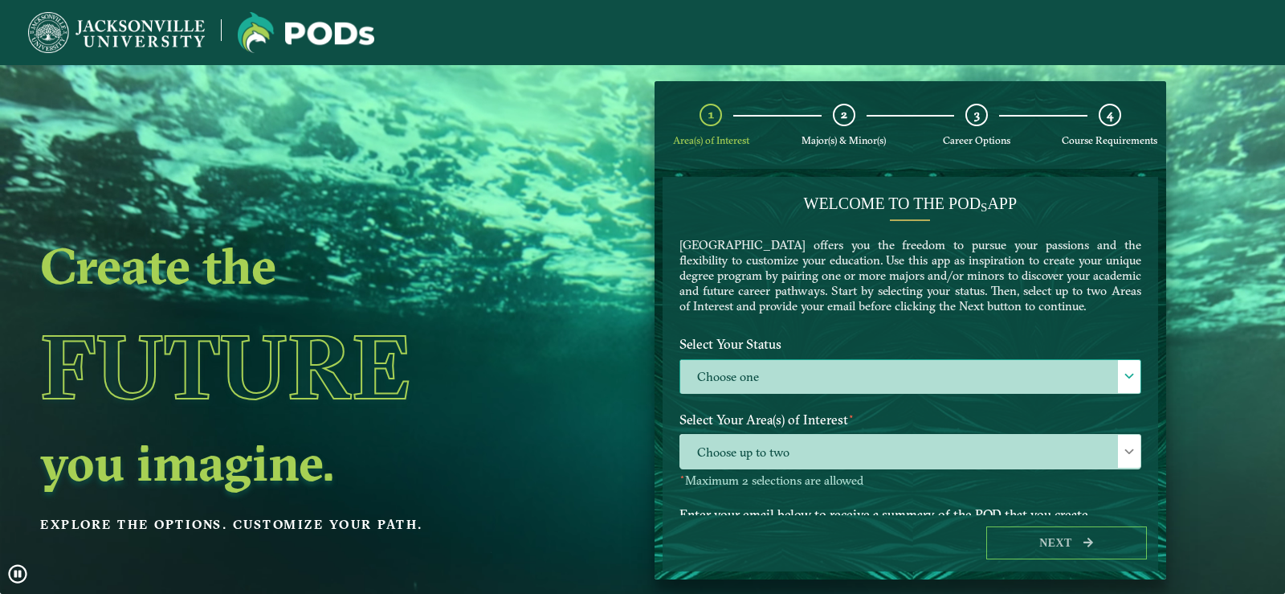
click at [900, 394] on label "Choose one" at bounding box center [910, 377] width 460 height 35
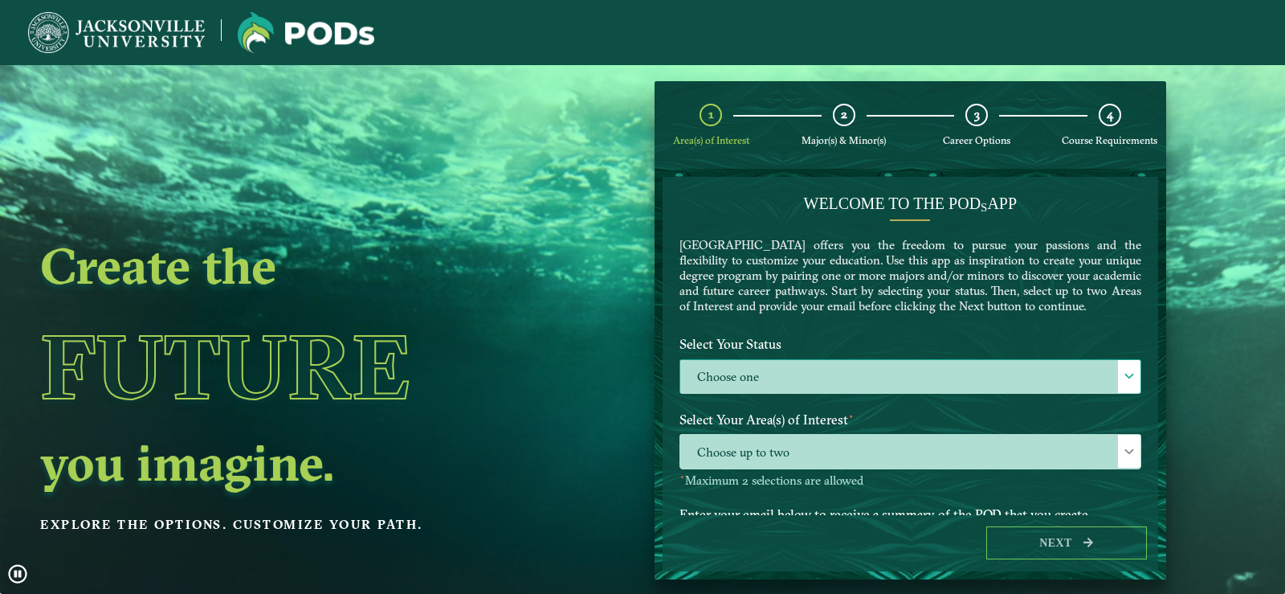
scroll to position [9, 74]
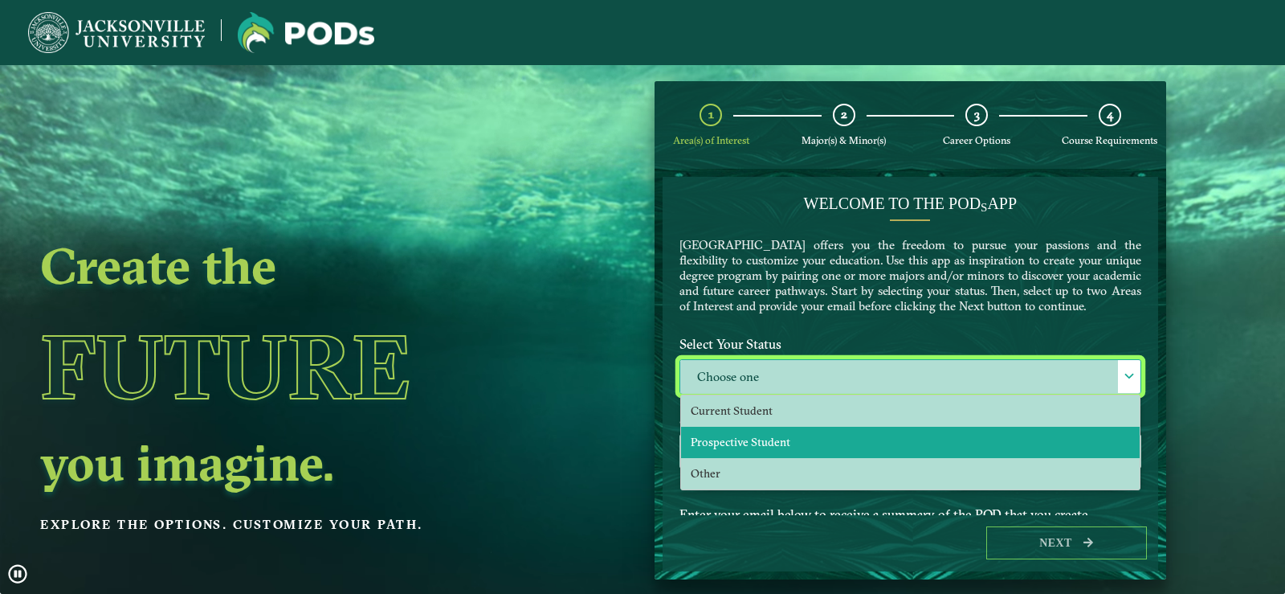
click at [752, 449] on span "Prospective Student" at bounding box center [741, 442] width 100 height 14
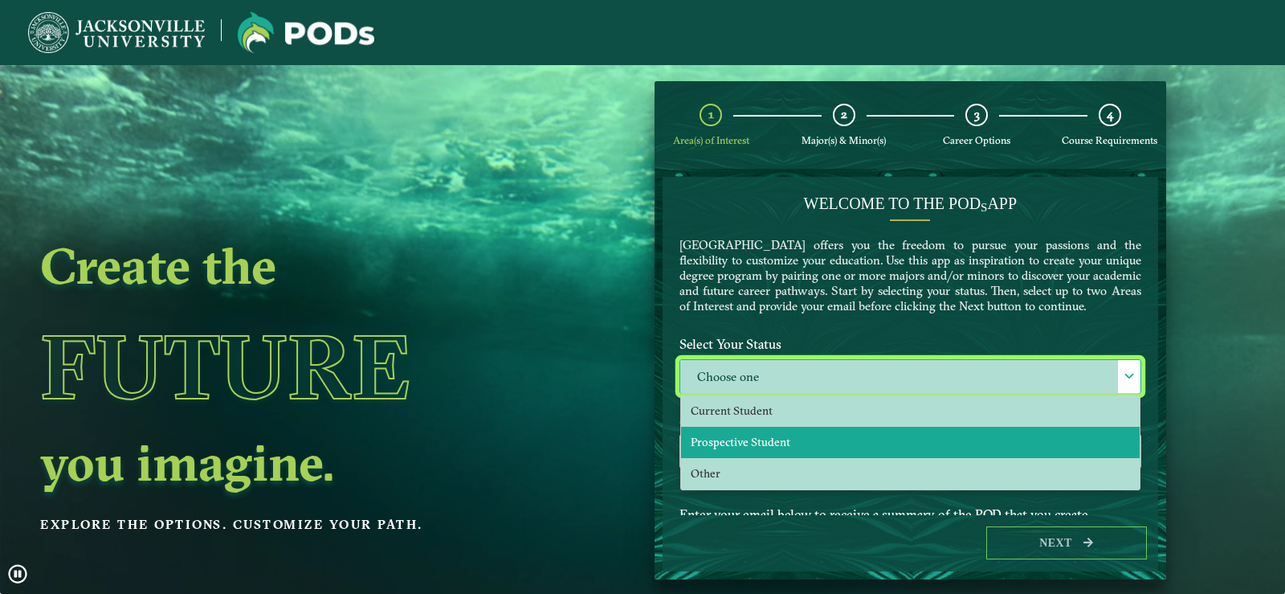
select select "[object Object]"
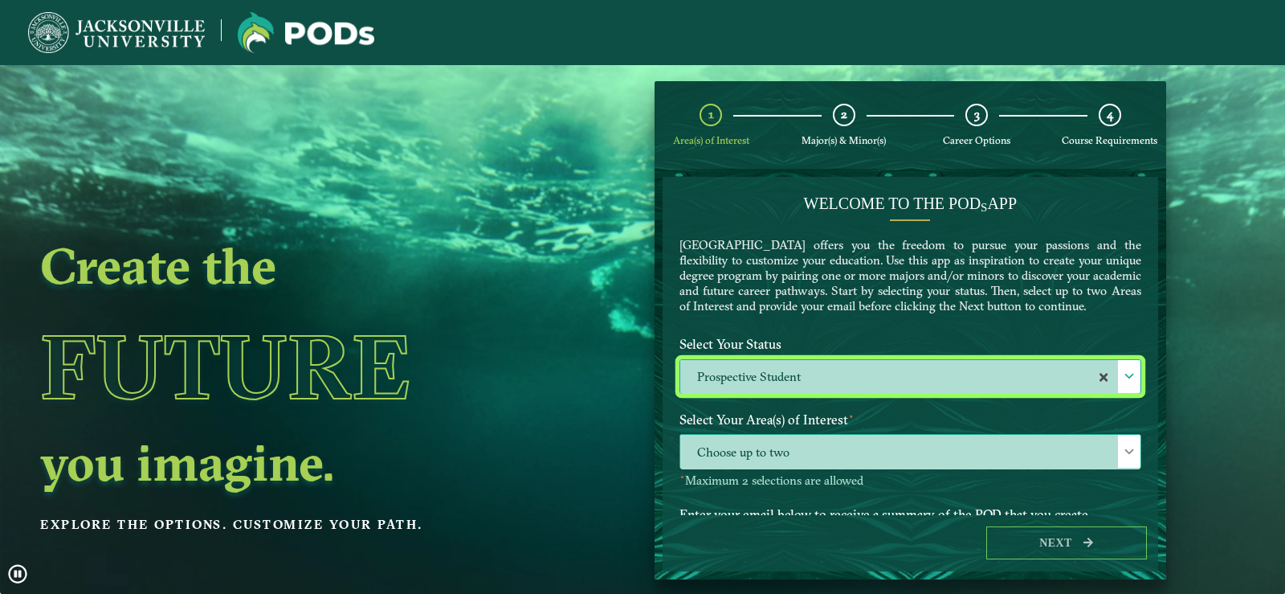
click at [753, 469] on span "Choose up to two" at bounding box center [910, 452] width 460 height 35
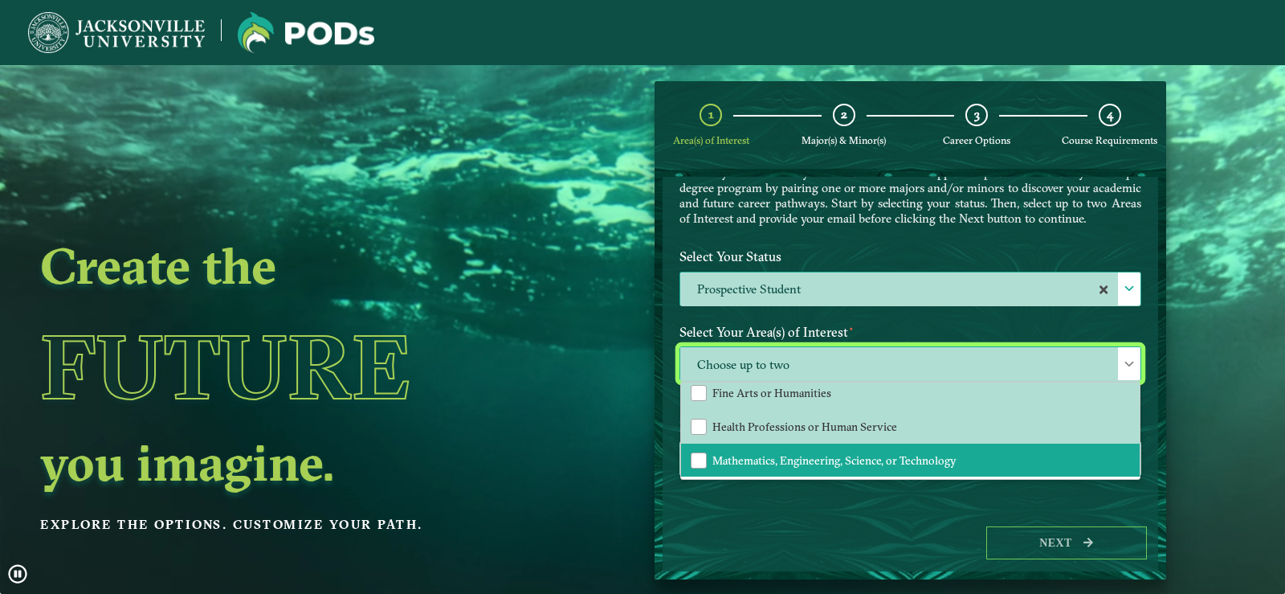
scroll to position [103, 0]
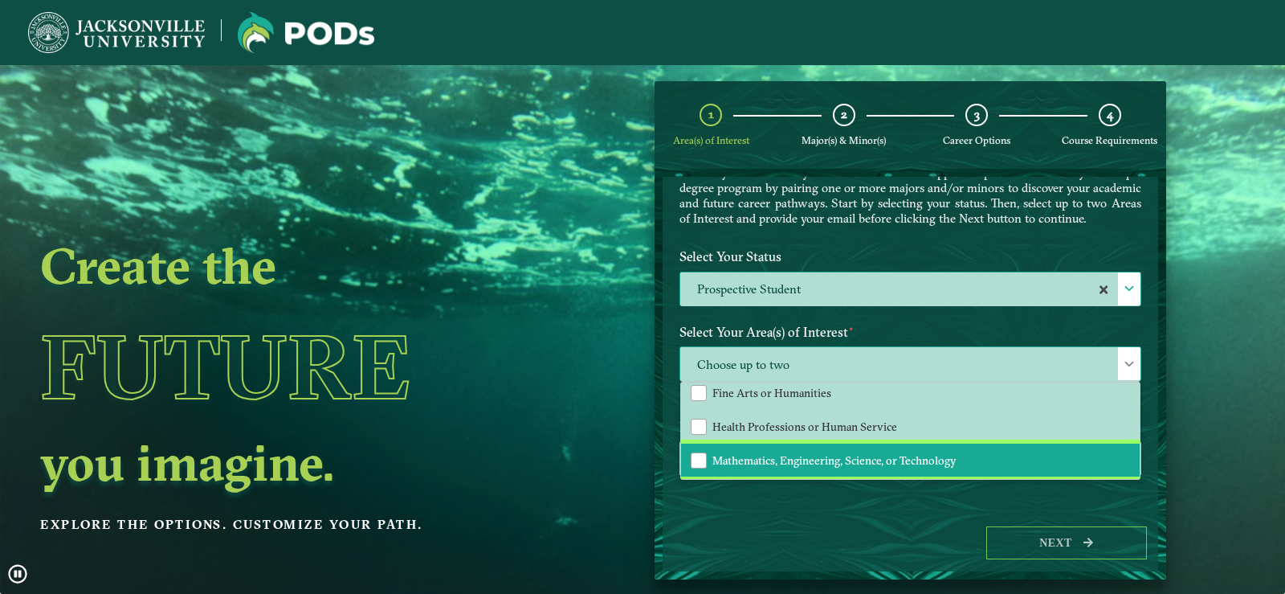
click at [1048, 455] on li "Mathematics, Engineering, Science, or Technology" at bounding box center [910, 460] width 459 height 34
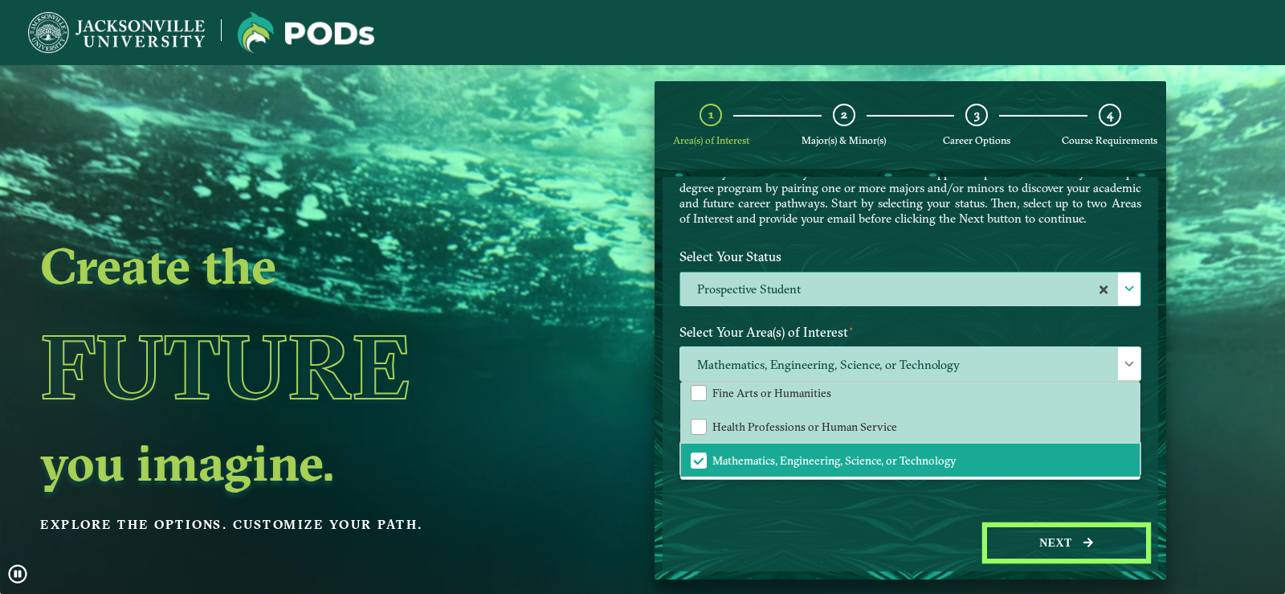
drag, startPoint x: 1090, startPoint y: 530, endPoint x: 1246, endPoint y: 549, distance: 156.9
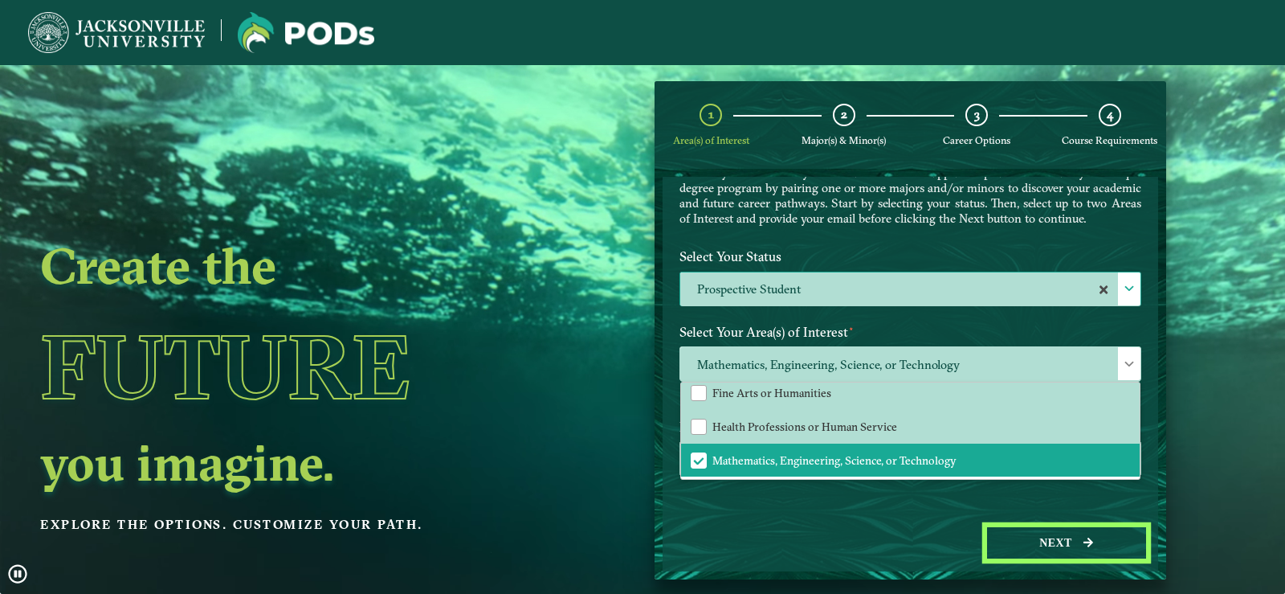
click at [1090, 532] on button "Next" at bounding box center [1066, 542] width 161 height 33
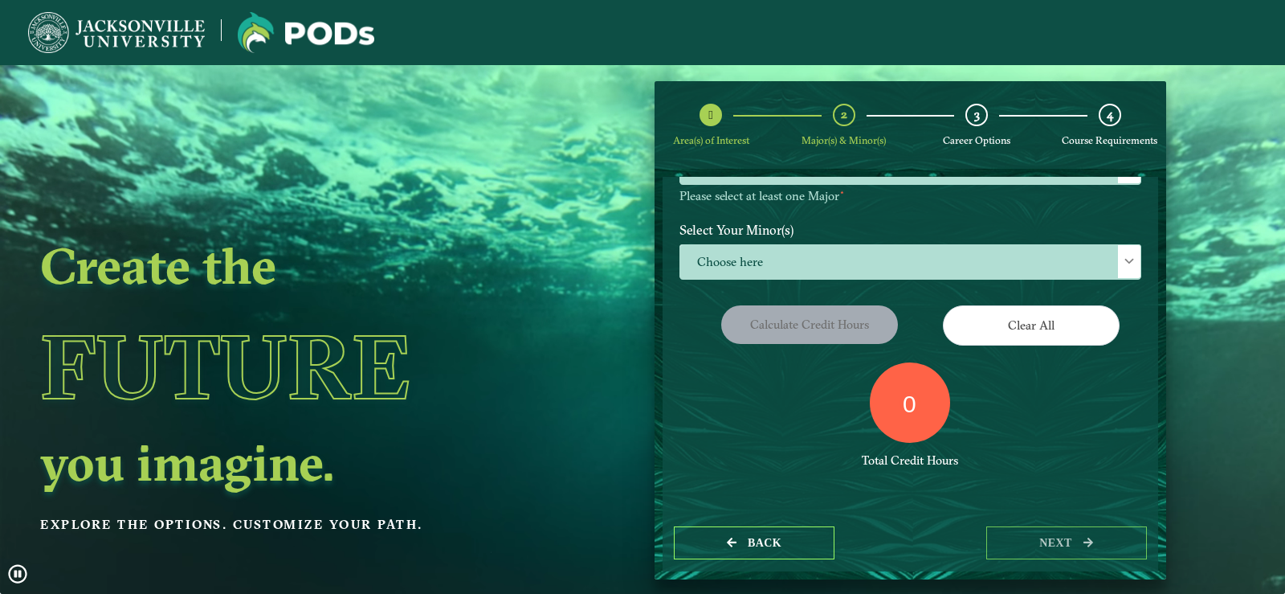
scroll to position [65, 0]
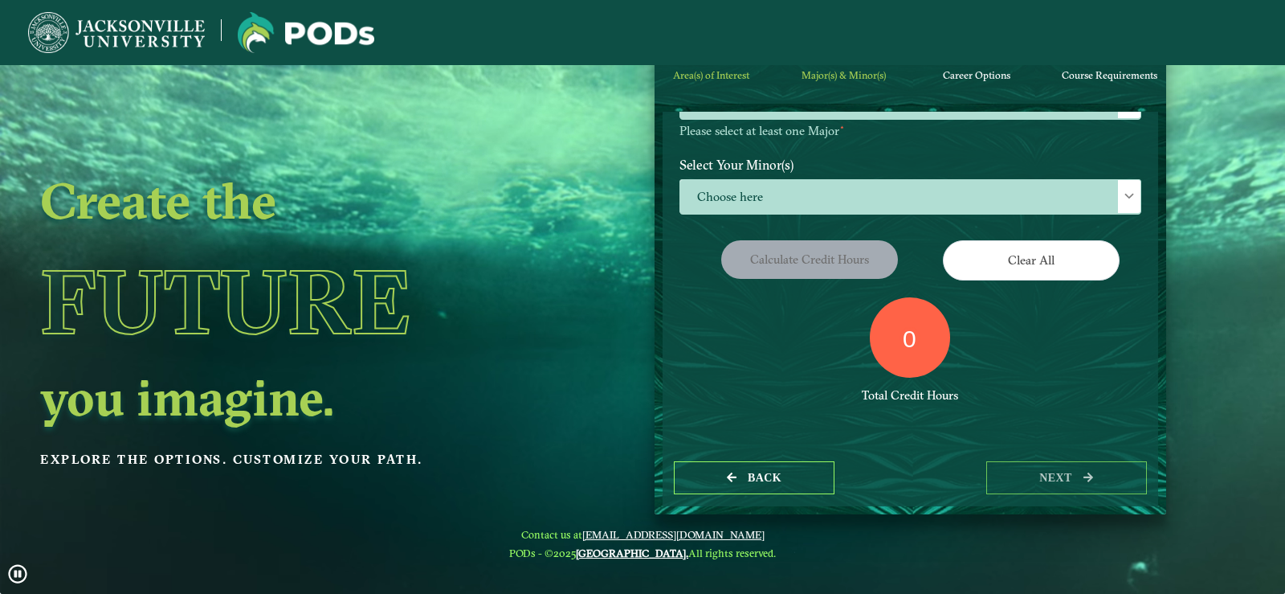
click at [770, 459] on div "Back next" at bounding box center [911, 477] width 496 height 55
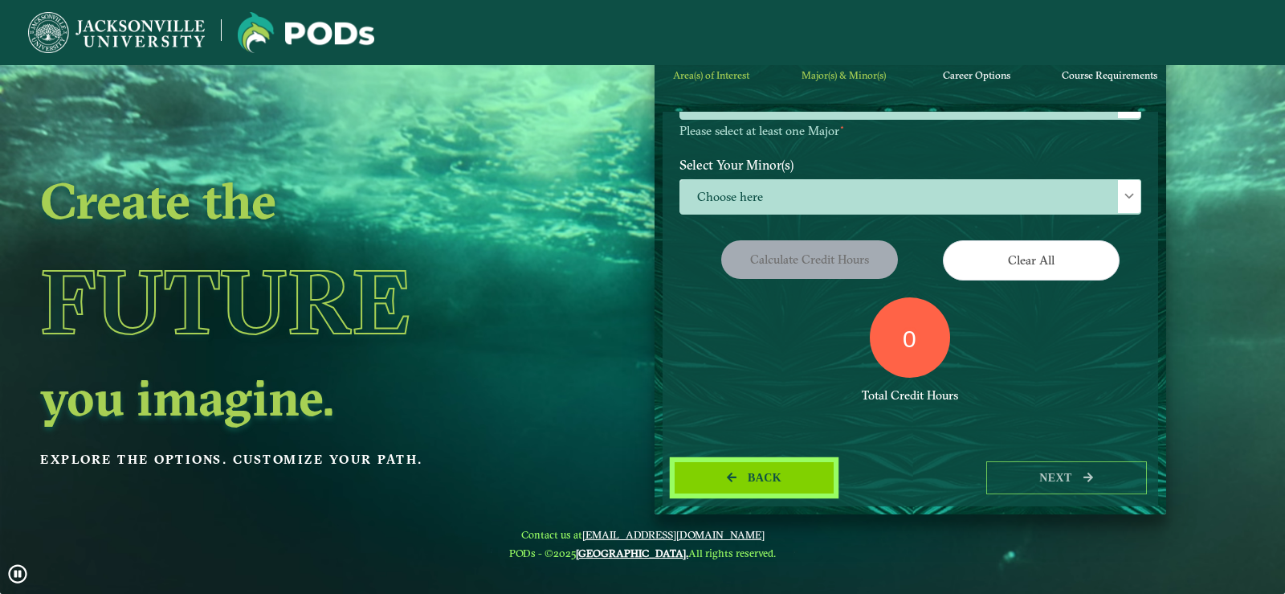
click at [770, 464] on button "Back" at bounding box center [754, 477] width 161 height 33
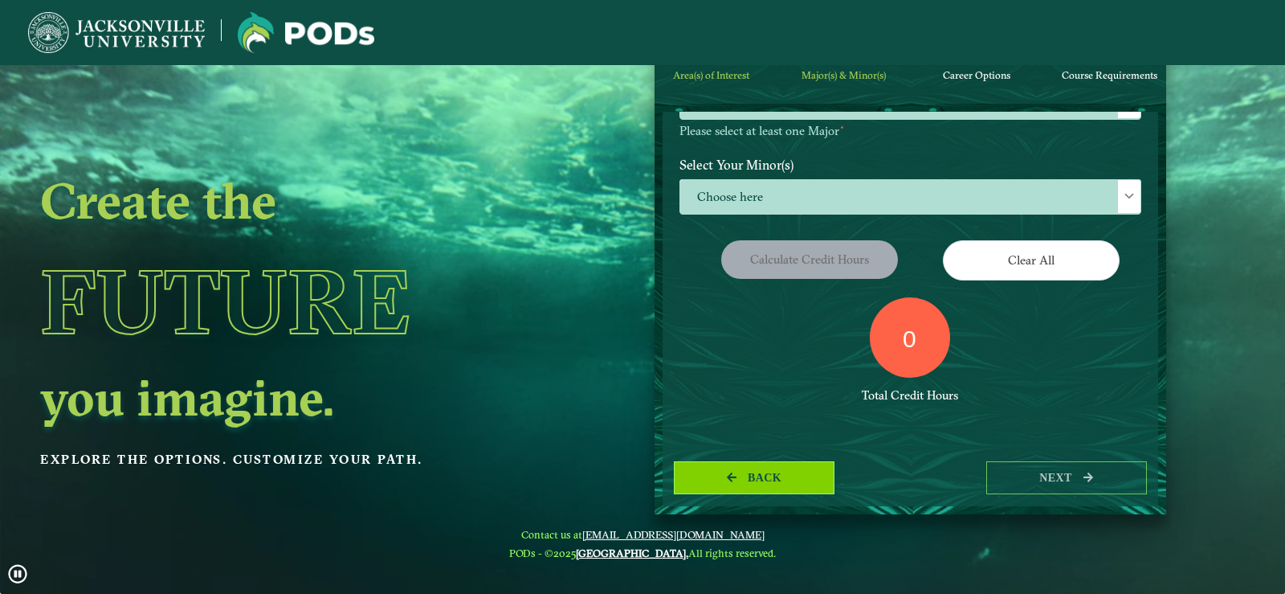
select select "[object Object]"
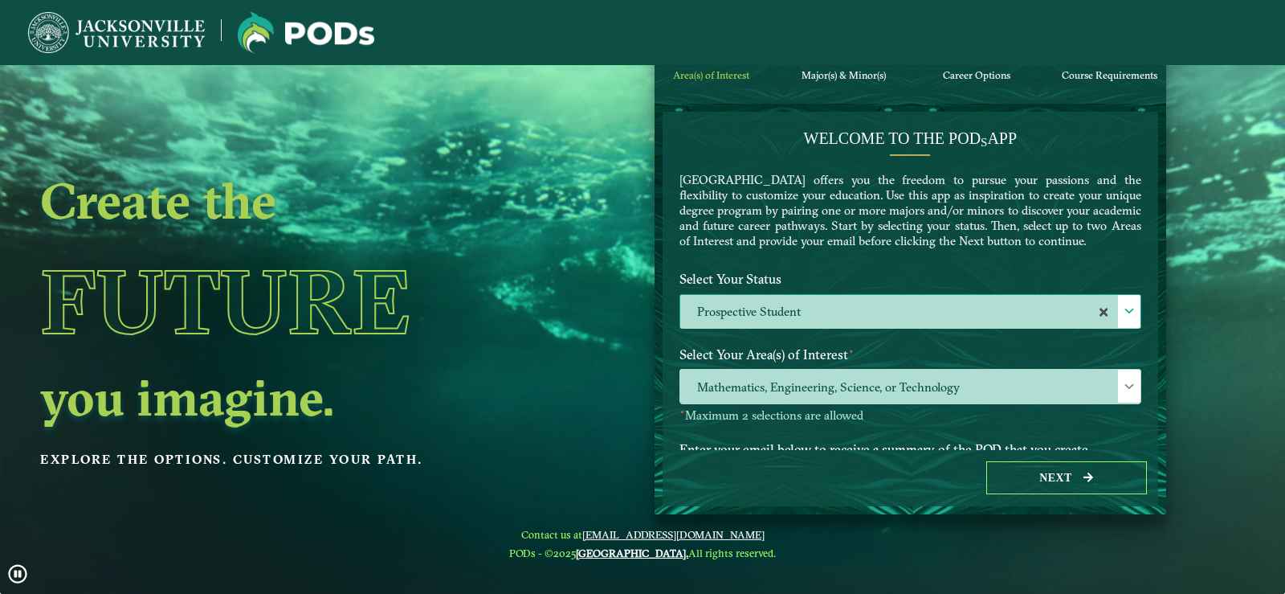
click at [1118, 320] on div at bounding box center [1129, 311] width 22 height 33
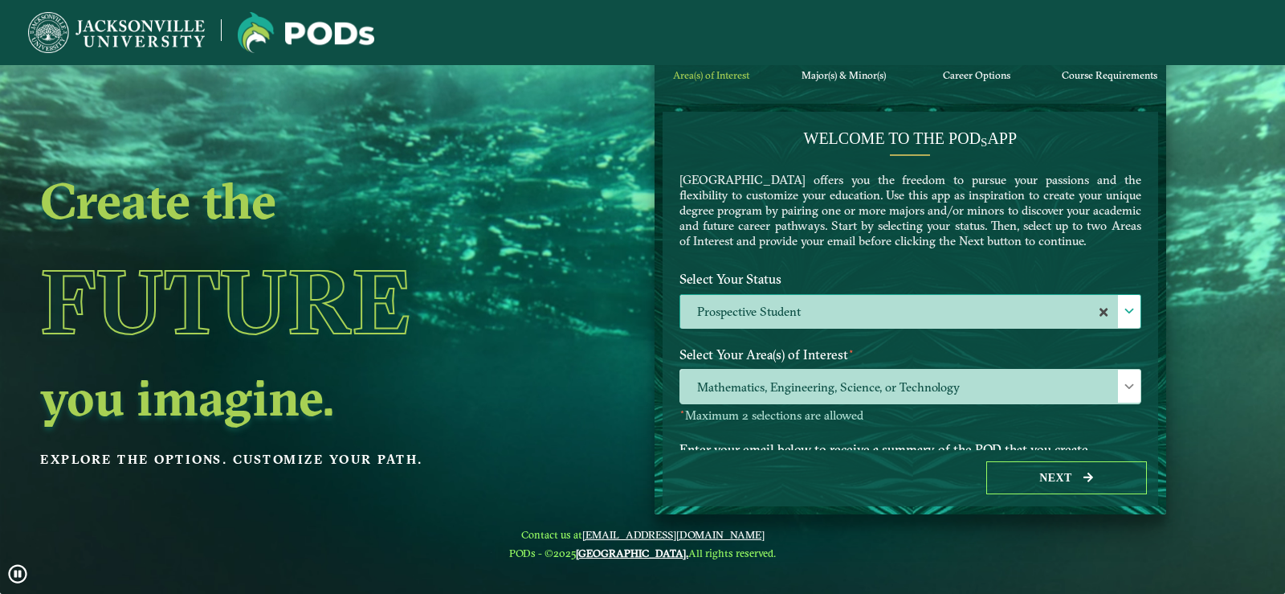
scroll to position [9, 74]
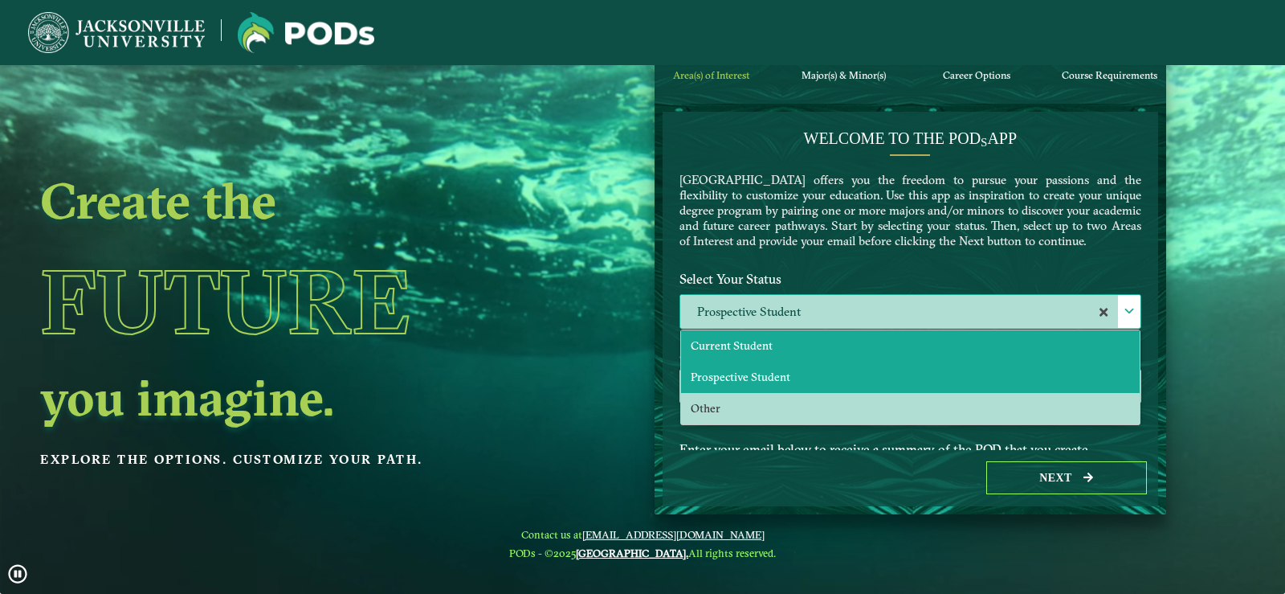
click at [1059, 361] on li "Current Student" at bounding box center [910, 345] width 459 height 31
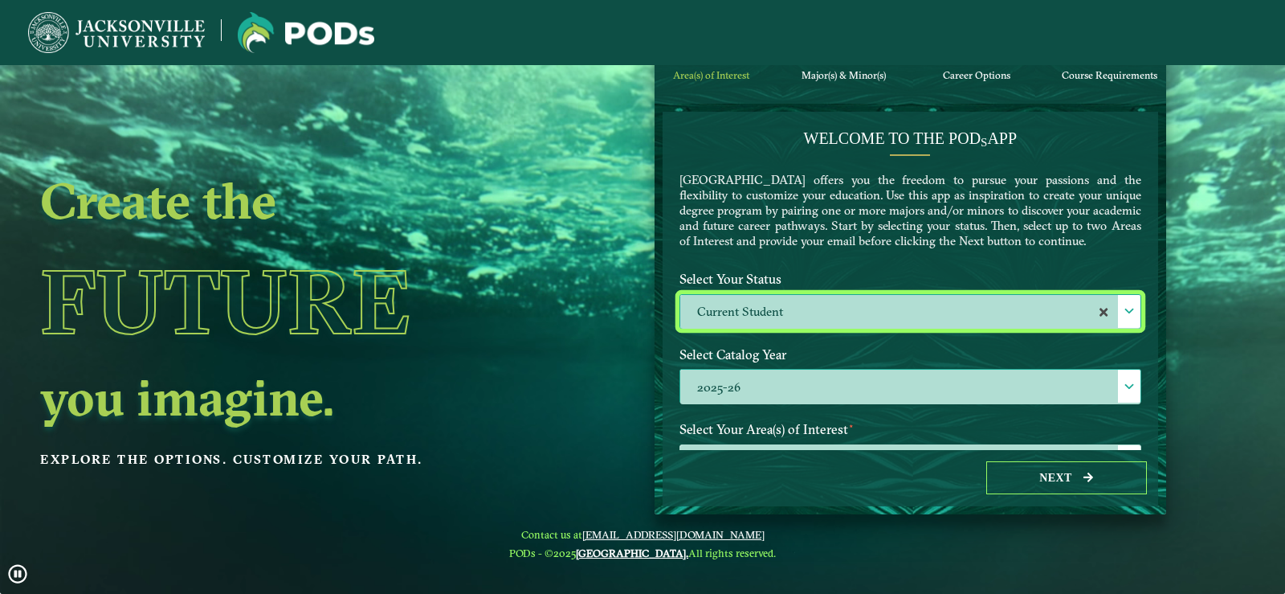
click at [1125, 392] on span at bounding box center [1129, 386] width 11 height 11
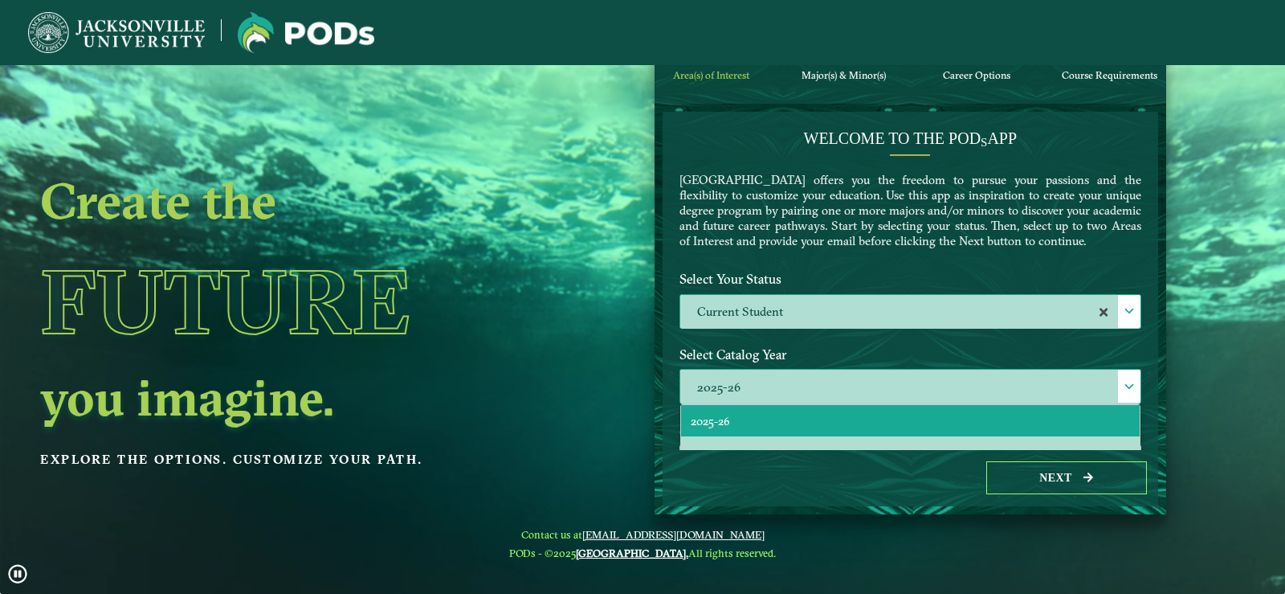
click at [1095, 436] on li "2025-26" at bounding box center [910, 420] width 459 height 31
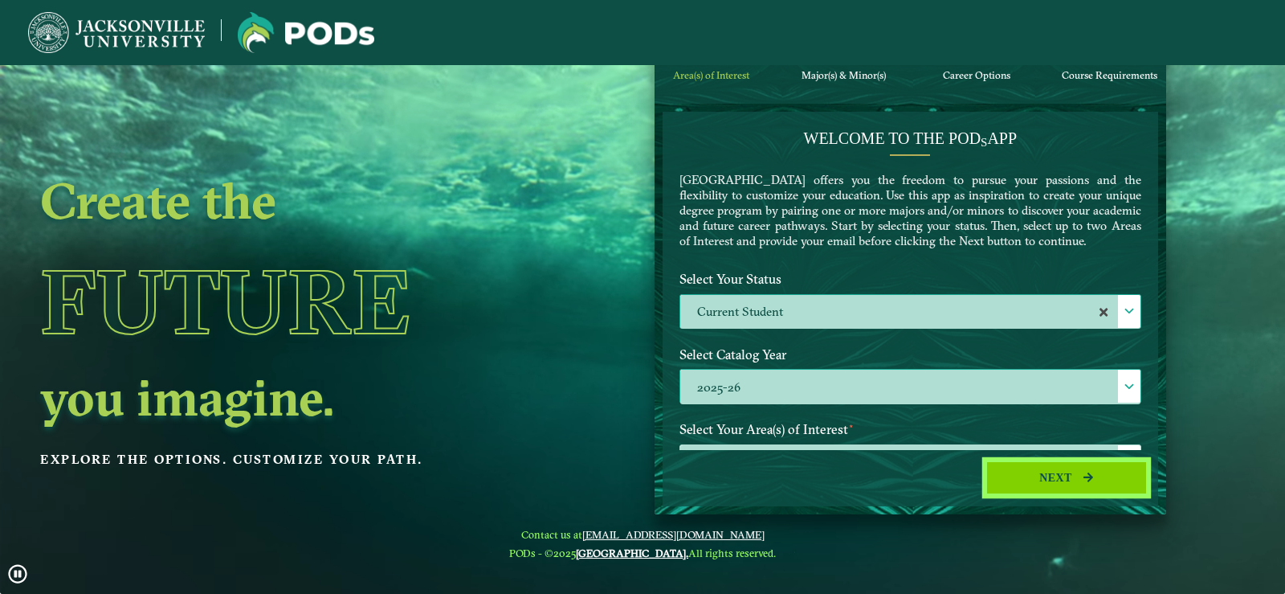
click at [1072, 483] on button "Next" at bounding box center [1066, 477] width 161 height 33
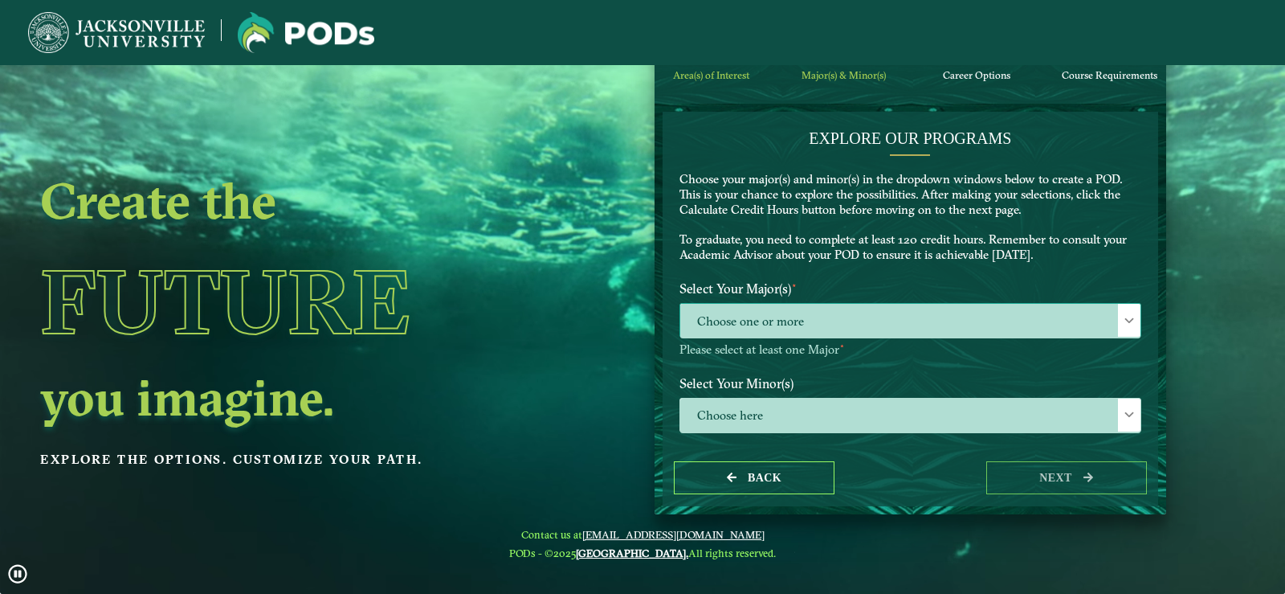
click at [1001, 328] on span "Choose one or more" at bounding box center [910, 321] width 460 height 35
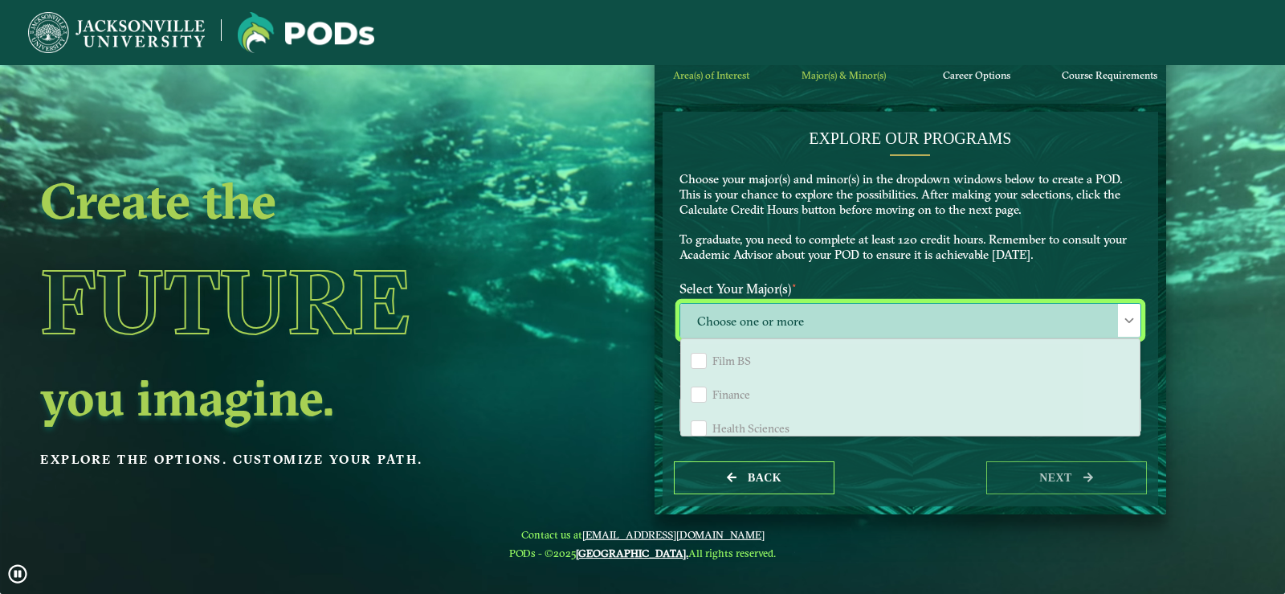
scroll to position [964, 0]
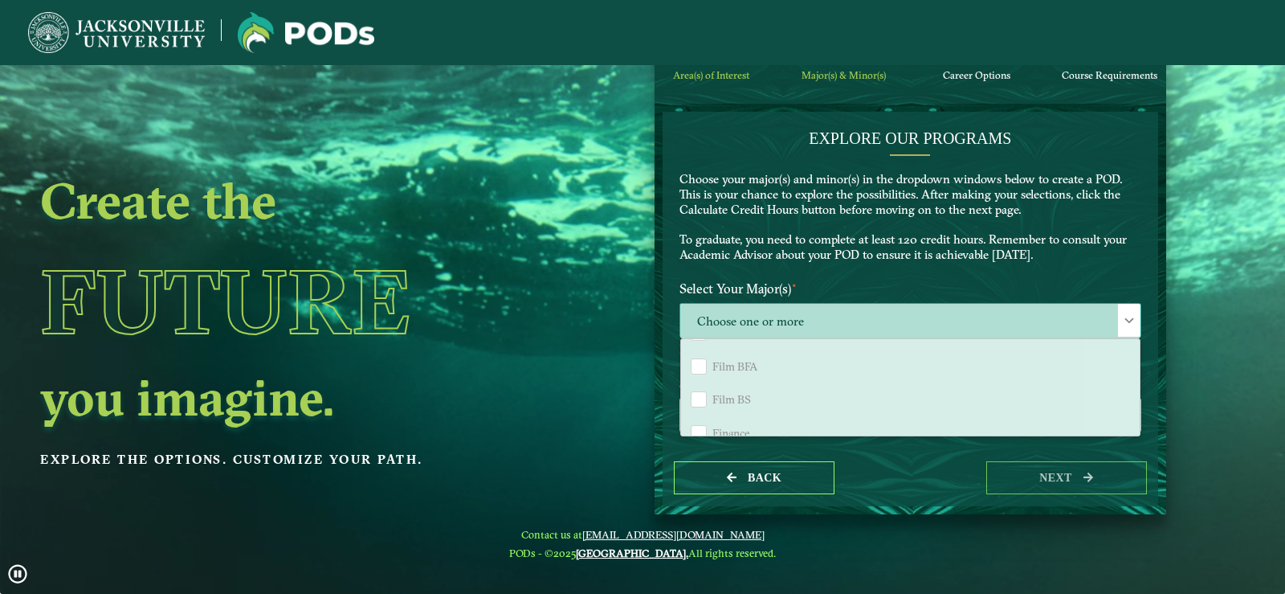
click at [780, 391] on li "Film BS" at bounding box center [910, 399] width 459 height 34
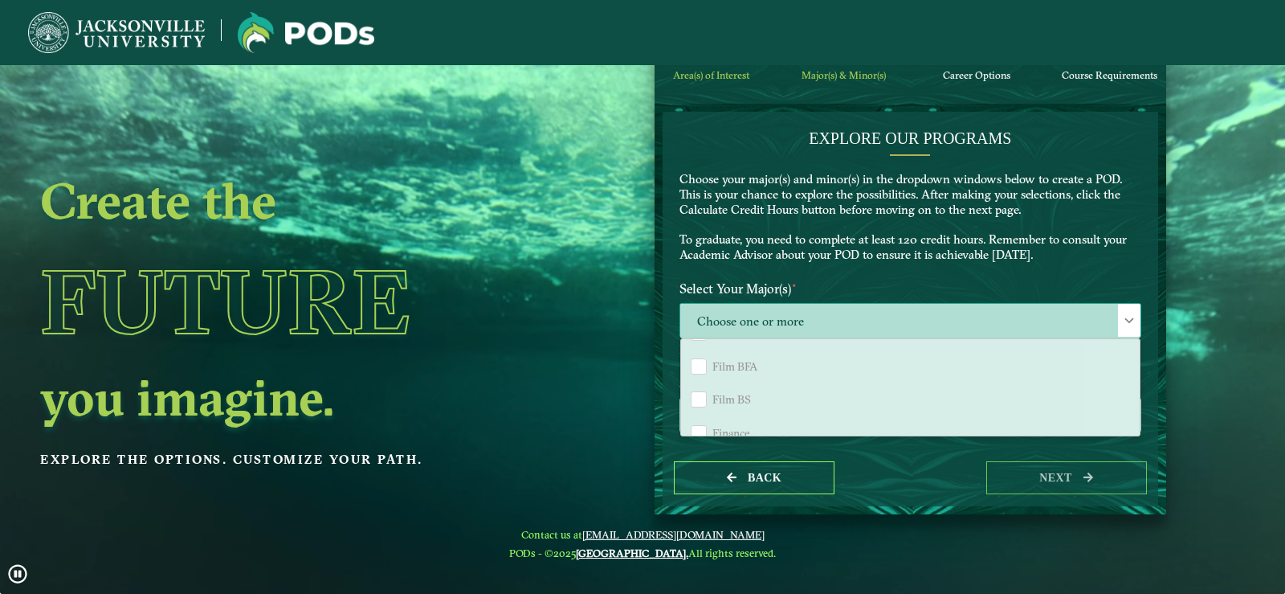
click at [838, 320] on span "Choose one or more" at bounding box center [910, 321] width 460 height 35
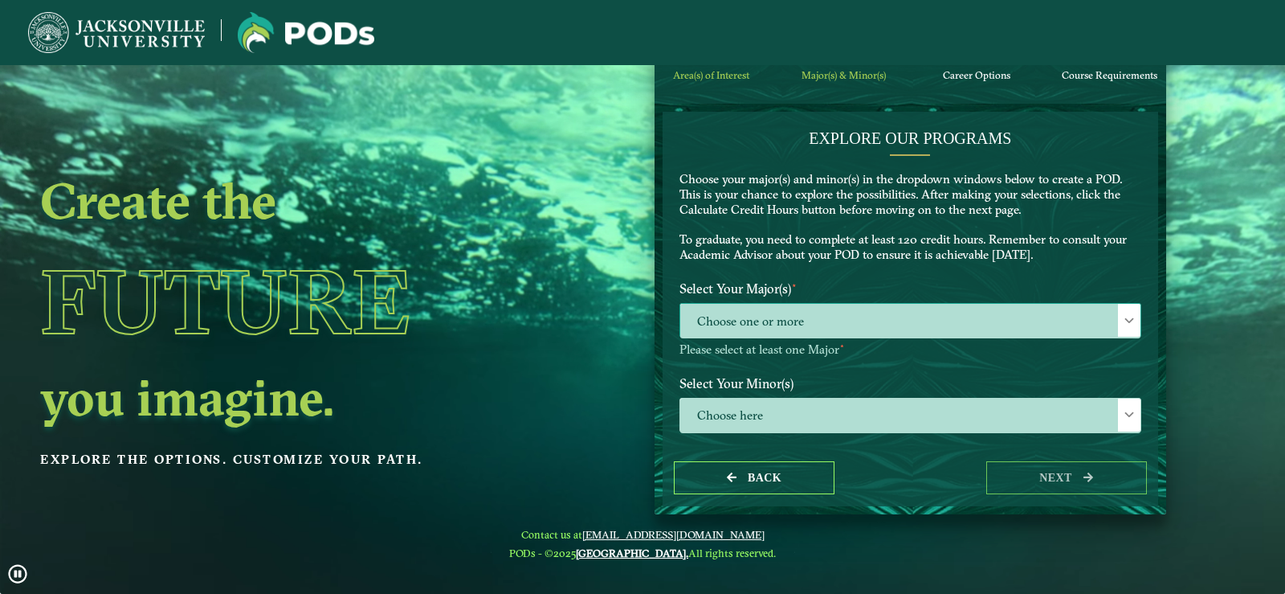
click at [838, 320] on span "Choose one or more" at bounding box center [910, 321] width 460 height 35
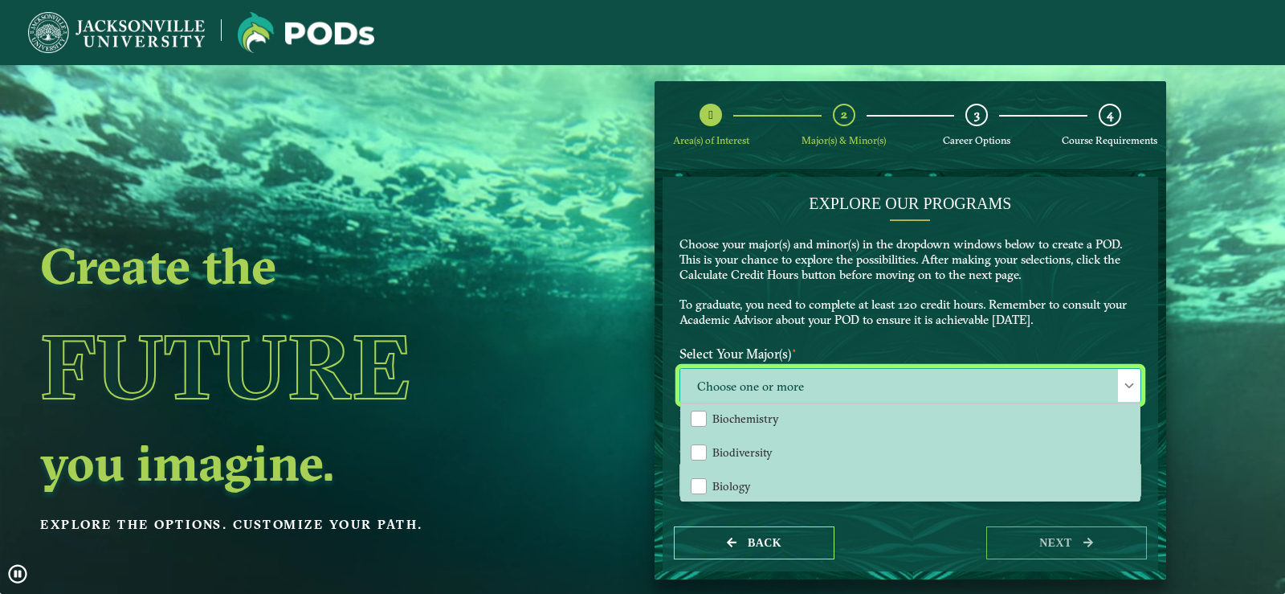
scroll to position [0, 0]
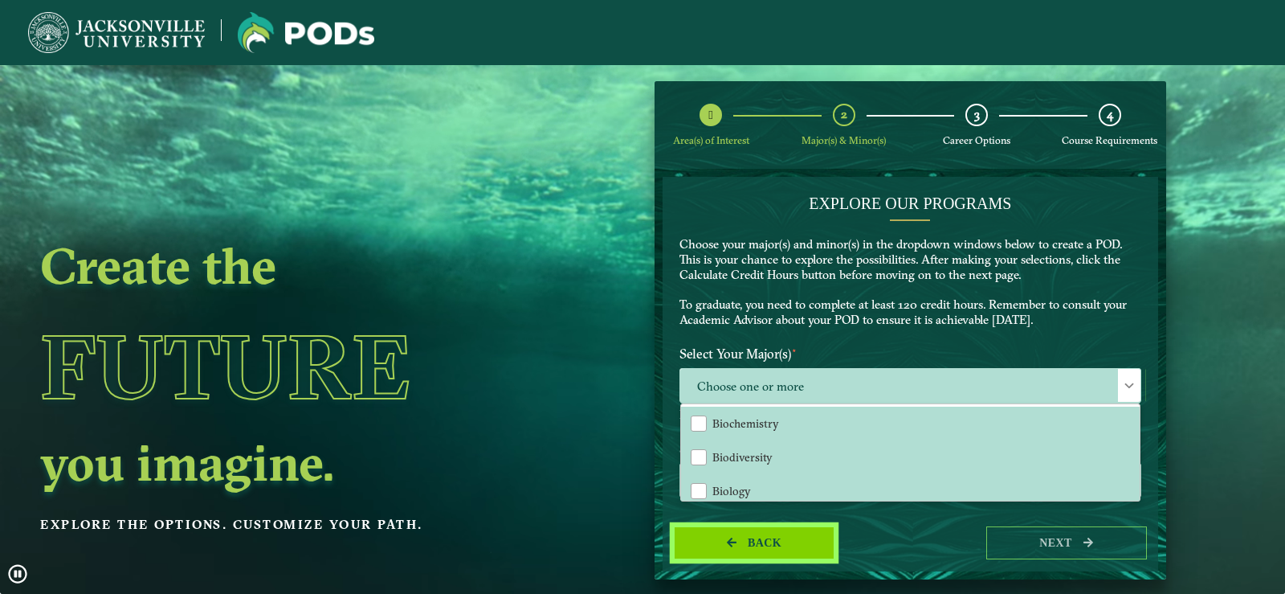
click at [730, 543] on button "Back" at bounding box center [754, 542] width 161 height 33
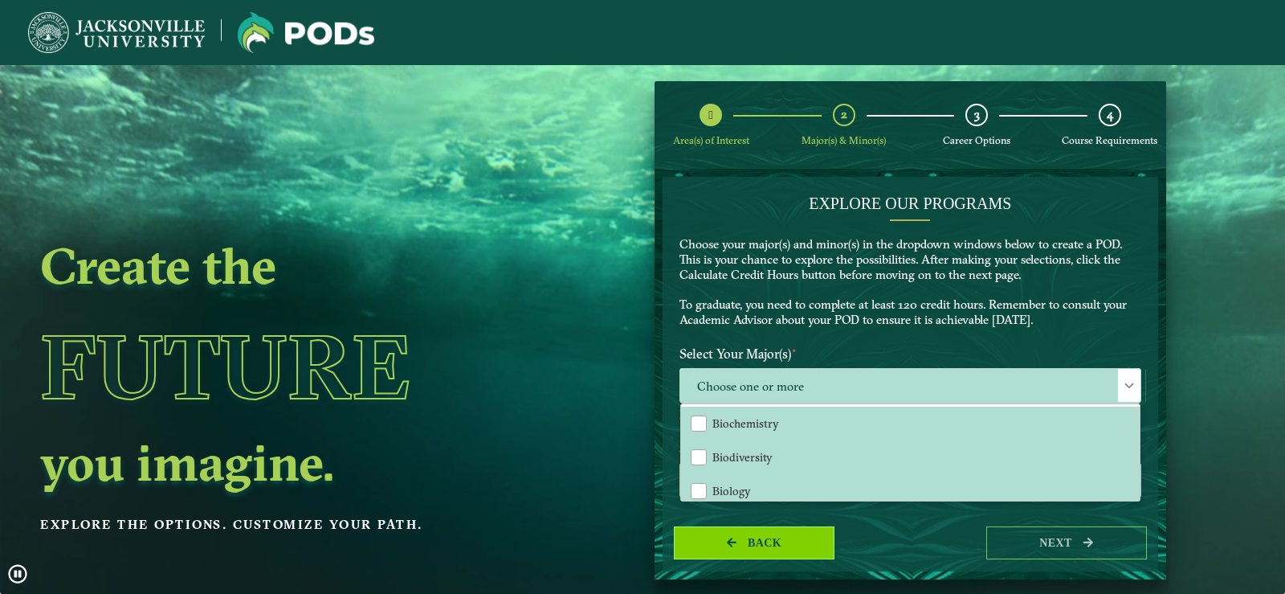
select select "[object Object]"
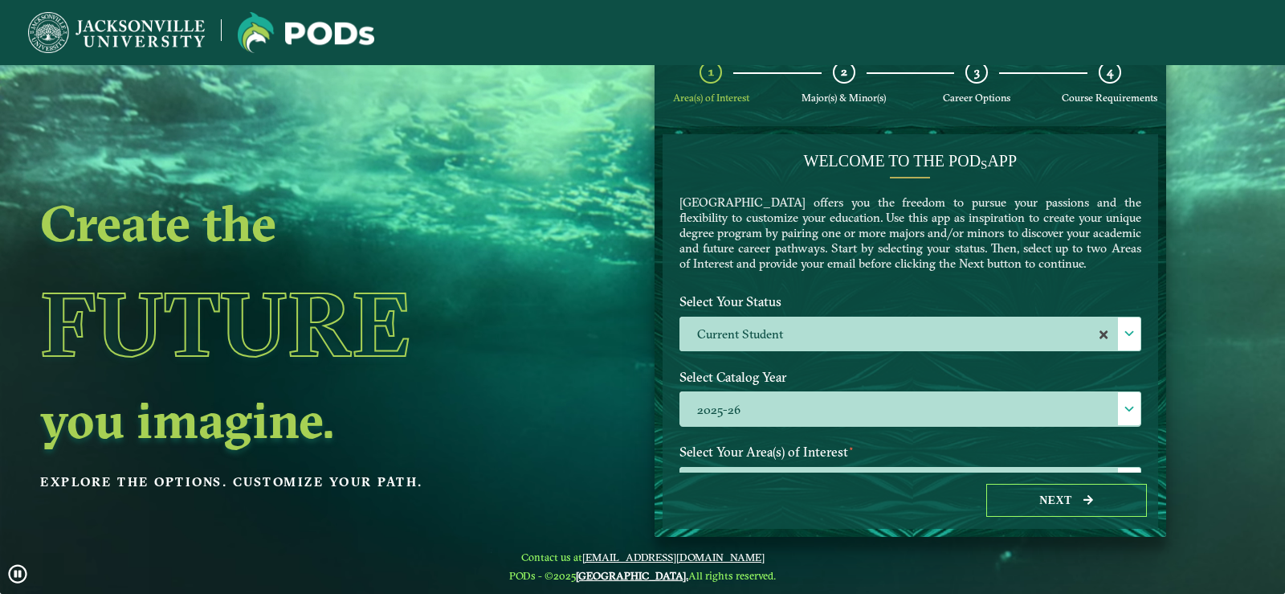
scroll to position [65, 0]
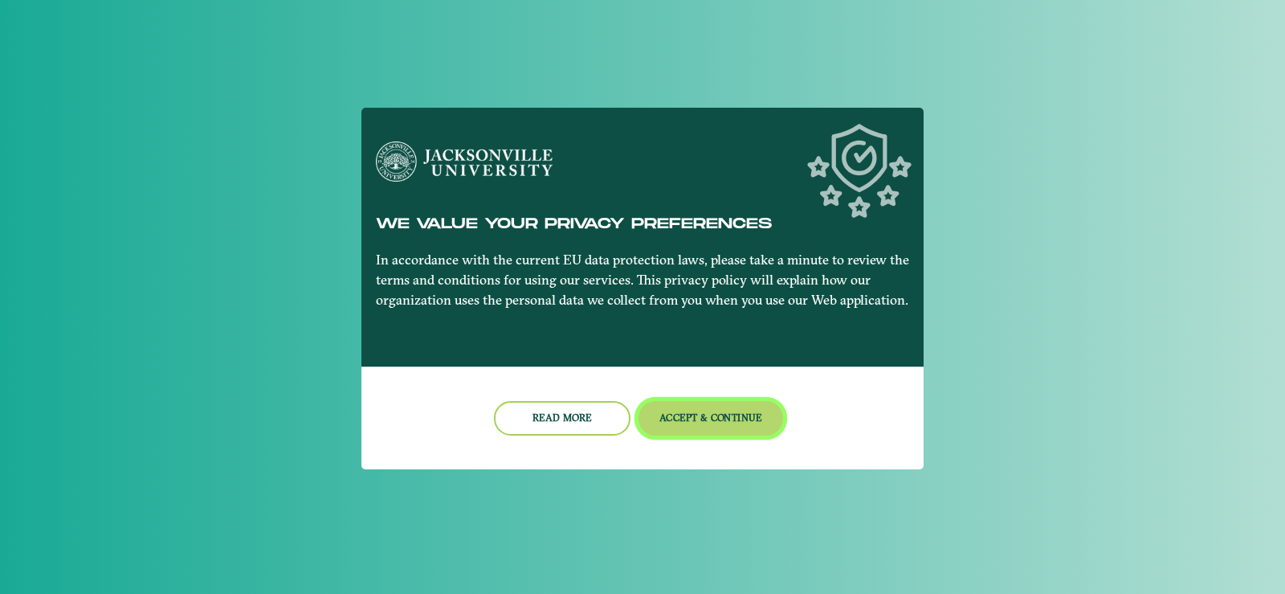
click at [739, 422] on button "Accept & Continue" at bounding box center [711, 418] width 145 height 35
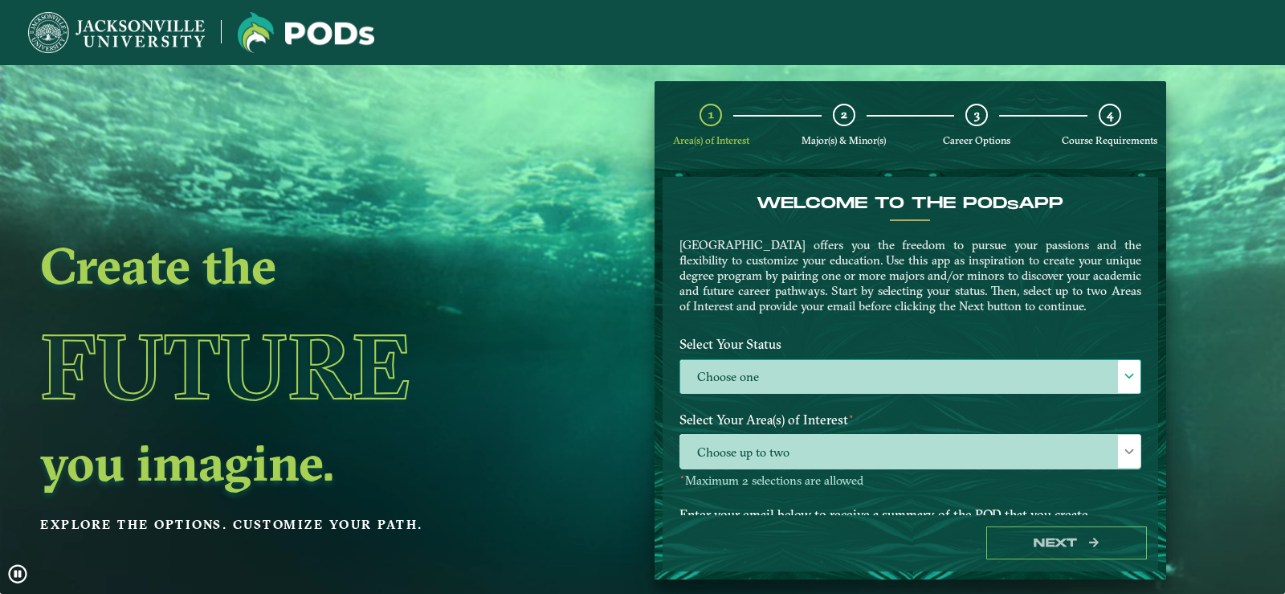
click at [1079, 390] on label "Choose one" at bounding box center [910, 377] width 460 height 35
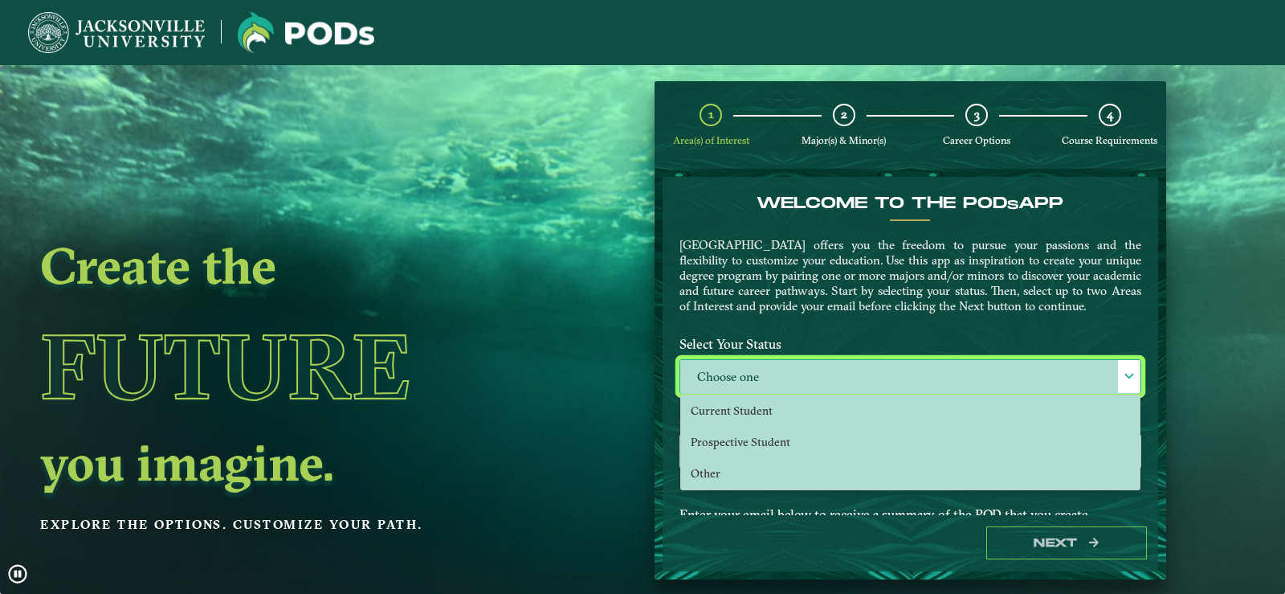
scroll to position [9, 74]
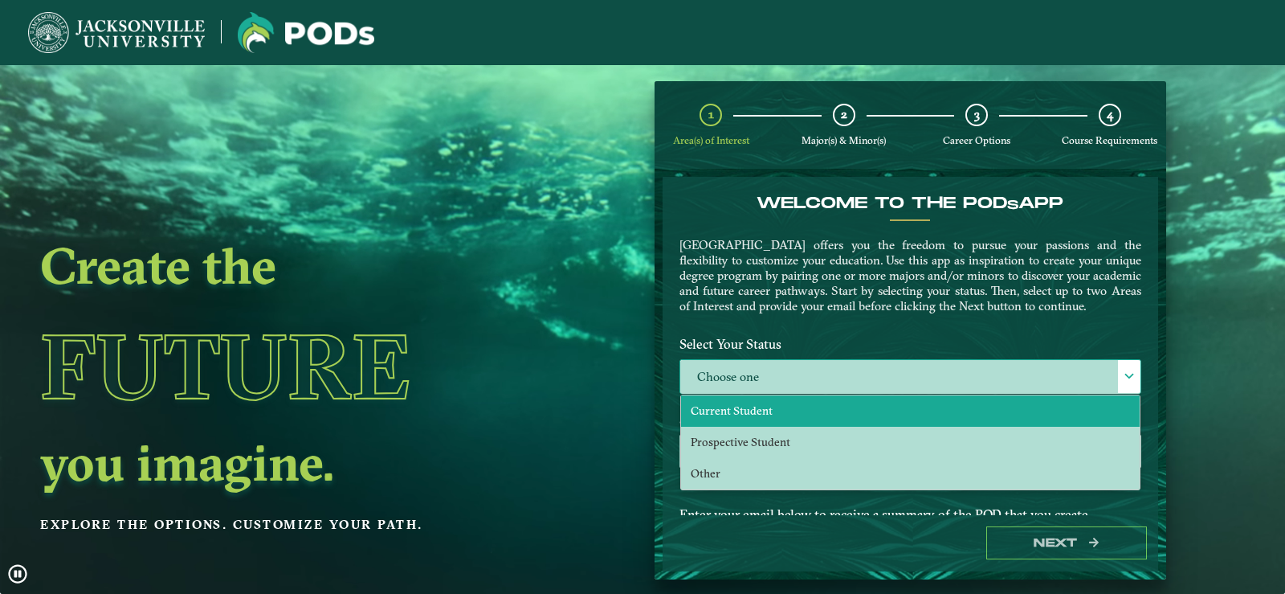
click at [1000, 414] on li "Current Student" at bounding box center [910, 410] width 459 height 31
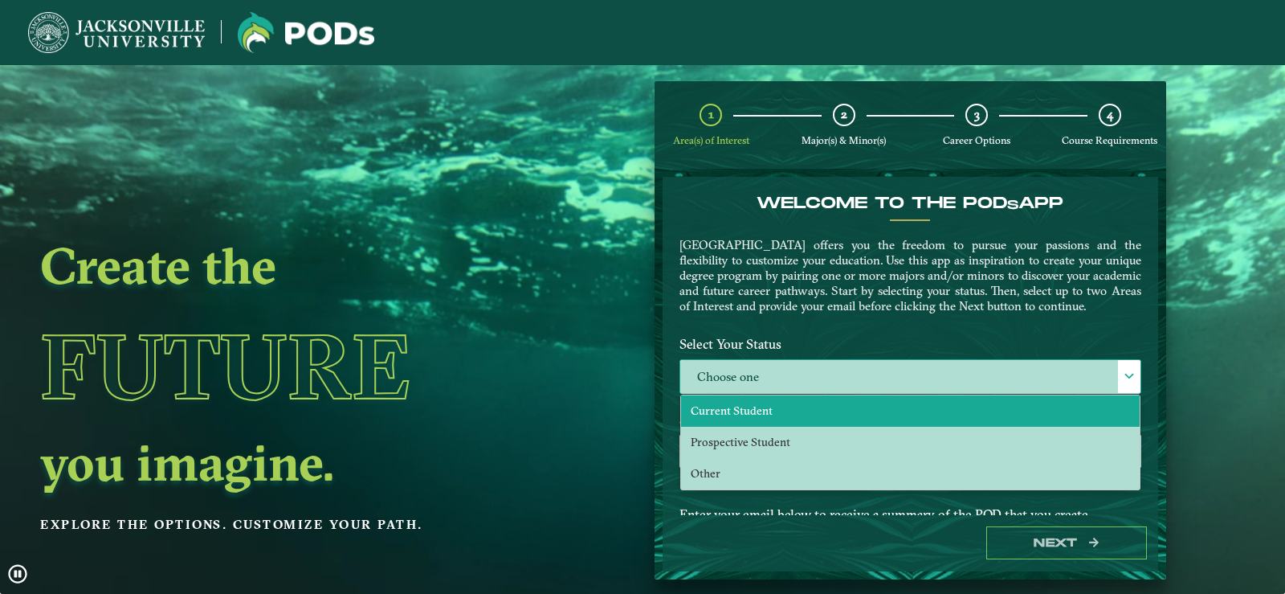
select select "[object Object]"
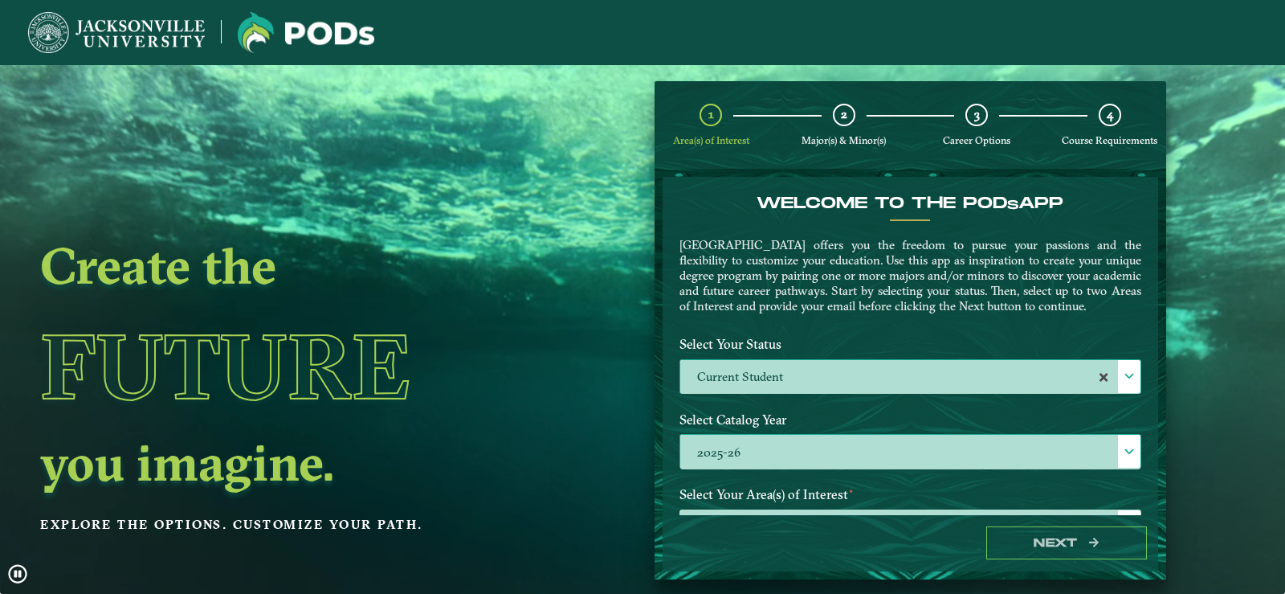
click at [990, 454] on label "2025-26" at bounding box center [910, 452] width 460 height 35
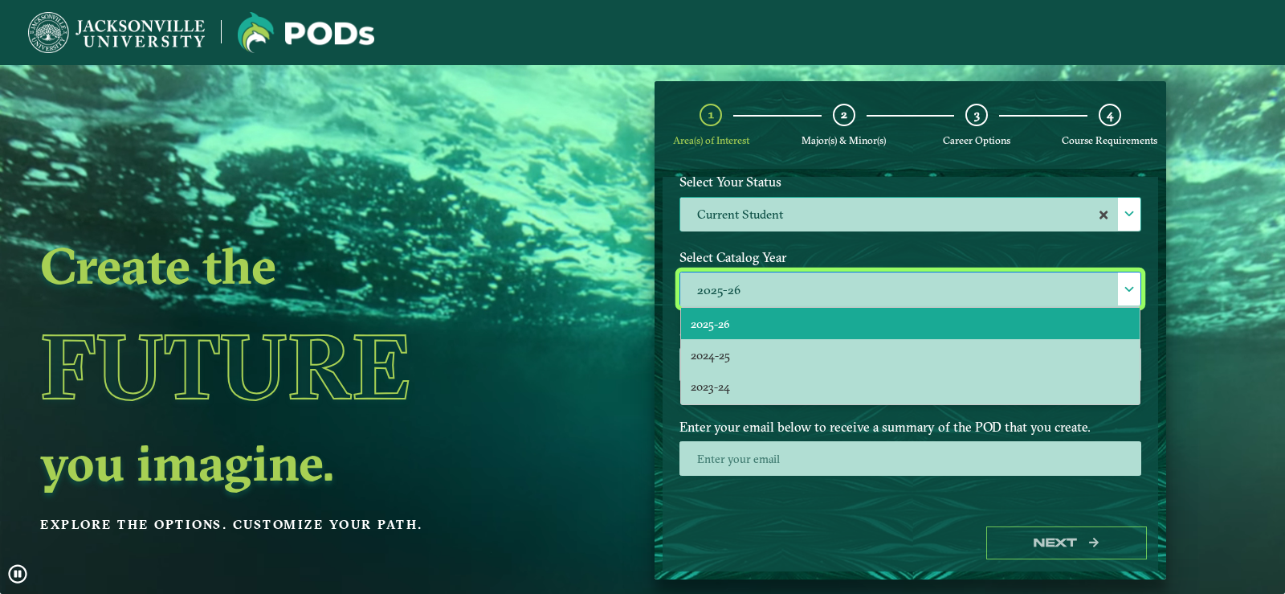
scroll to position [177, 0]
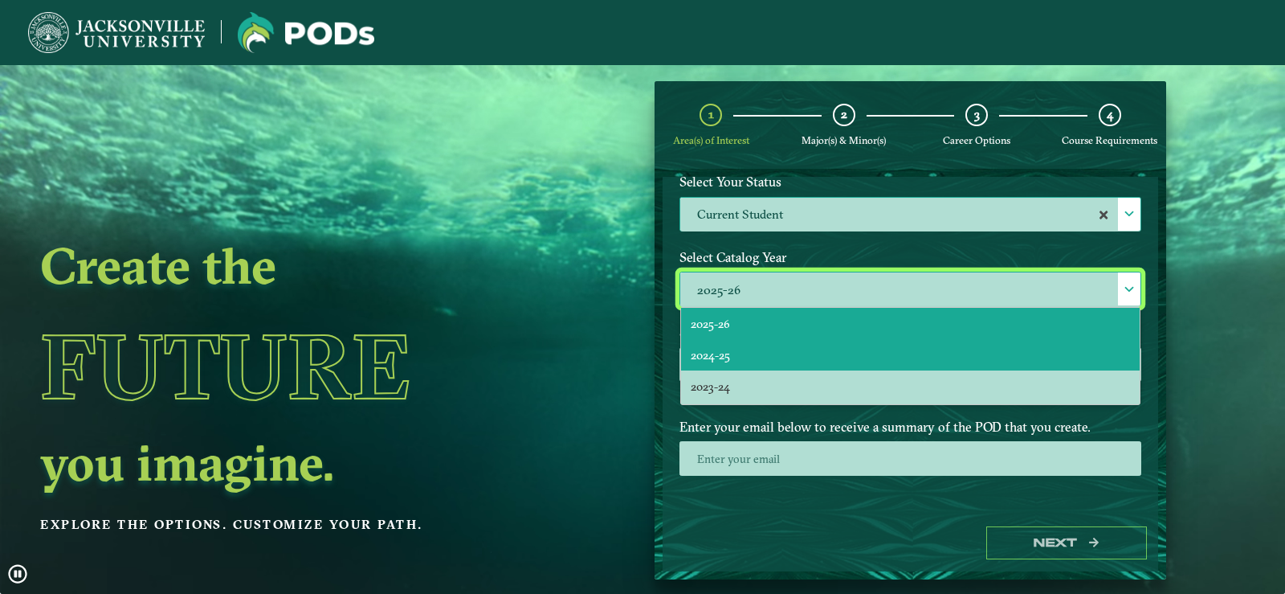
click at [940, 347] on li "2024-25" at bounding box center [910, 354] width 459 height 31
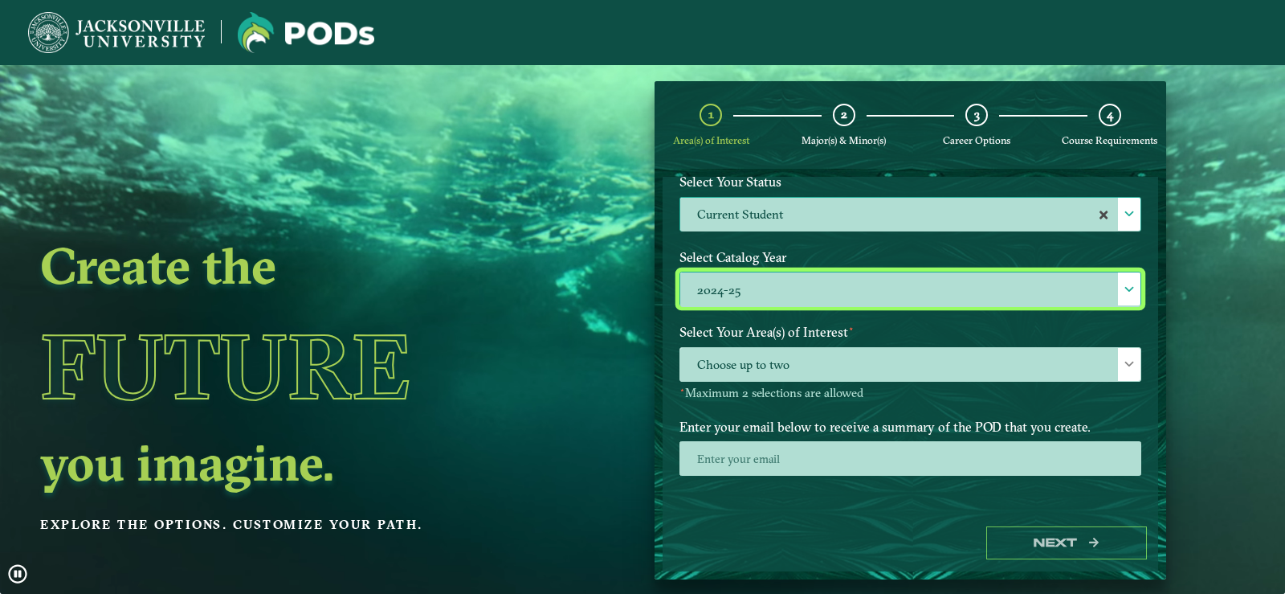
click at [919, 302] on label "2024-25" at bounding box center [910, 289] width 460 height 35
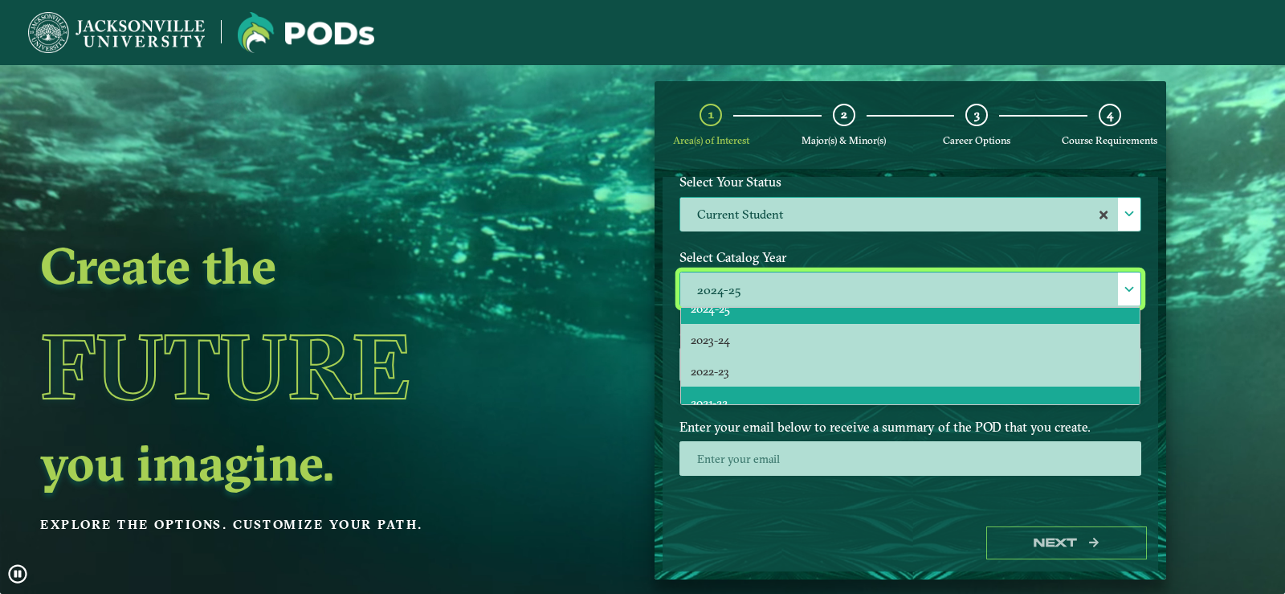
scroll to position [0, 0]
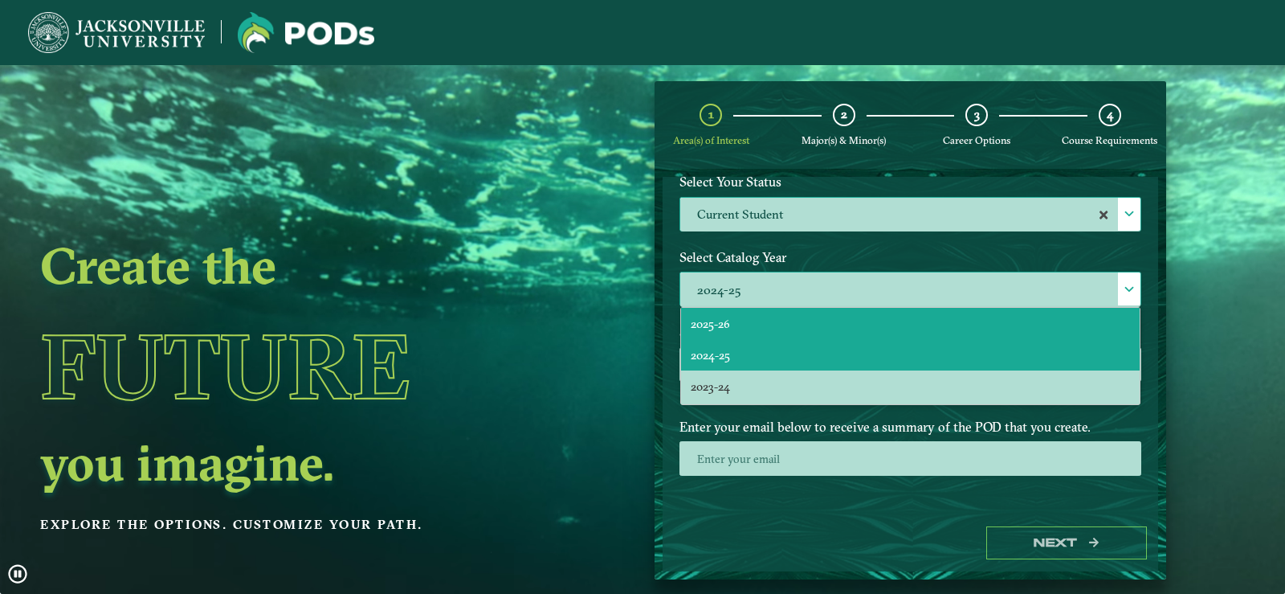
click at [879, 321] on li "2025-26" at bounding box center [910, 323] width 459 height 31
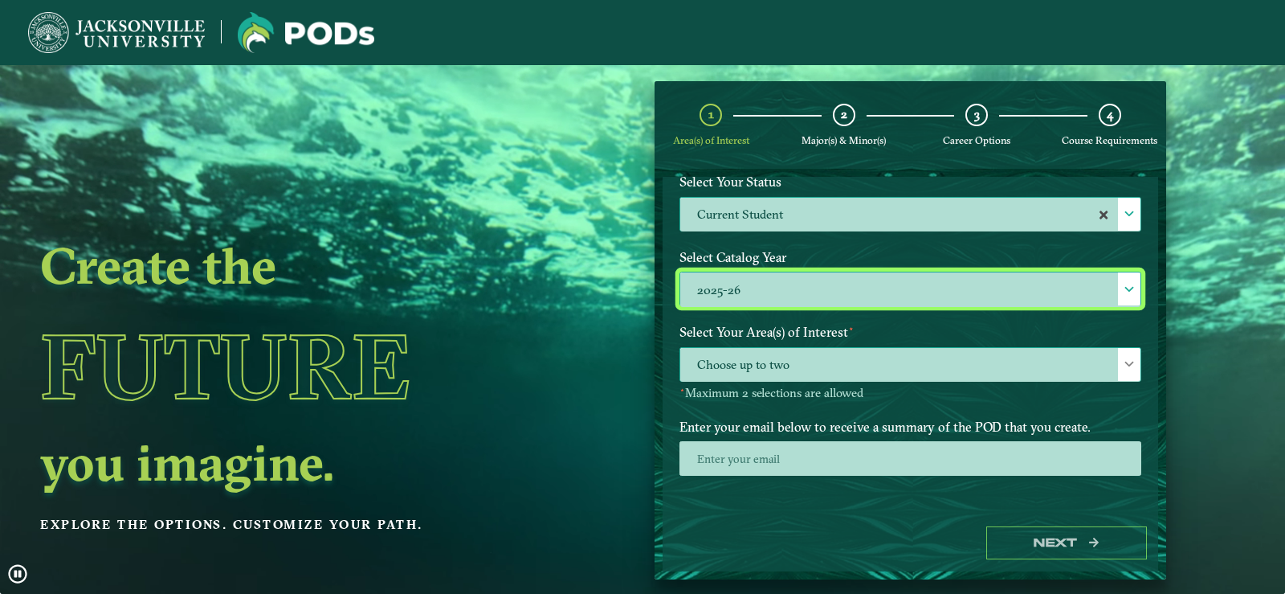
click at [892, 365] on span "Choose up to two" at bounding box center [910, 365] width 460 height 35
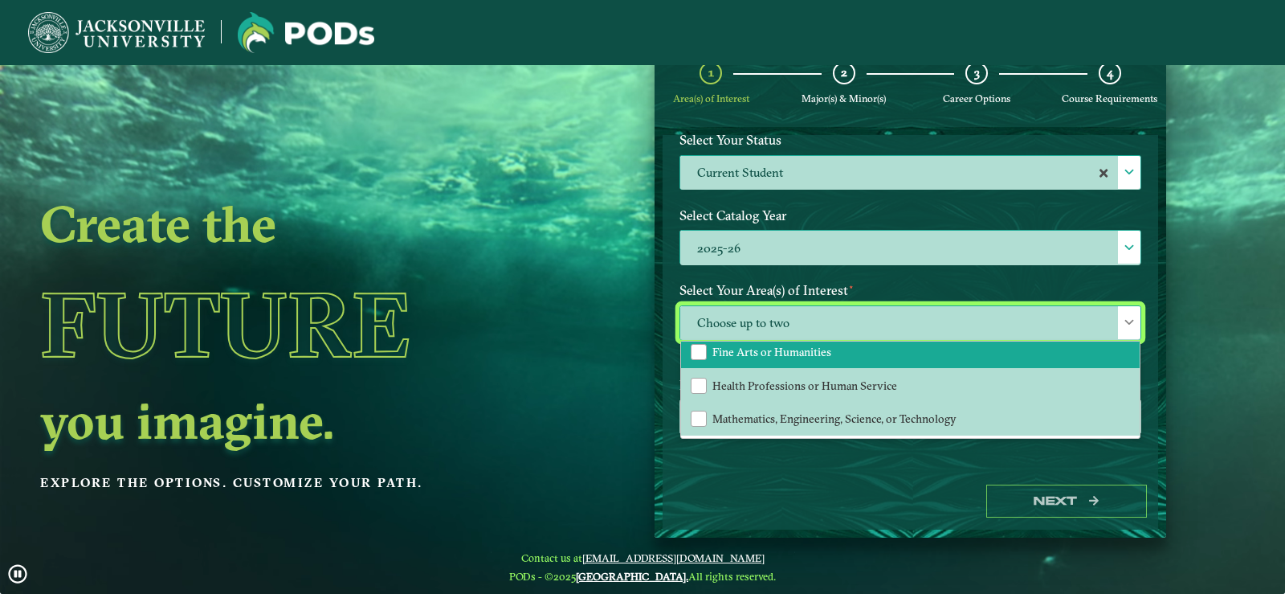
scroll to position [65, 0]
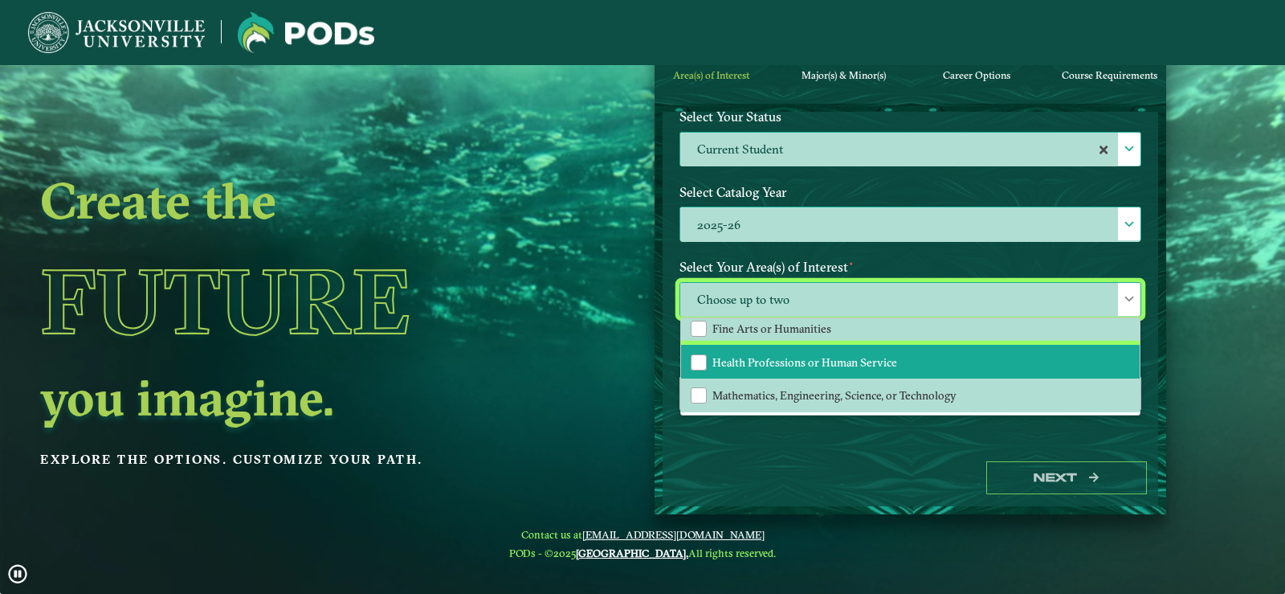
click at [892, 367] on li "Health Professions or Human Service" at bounding box center [910, 362] width 459 height 34
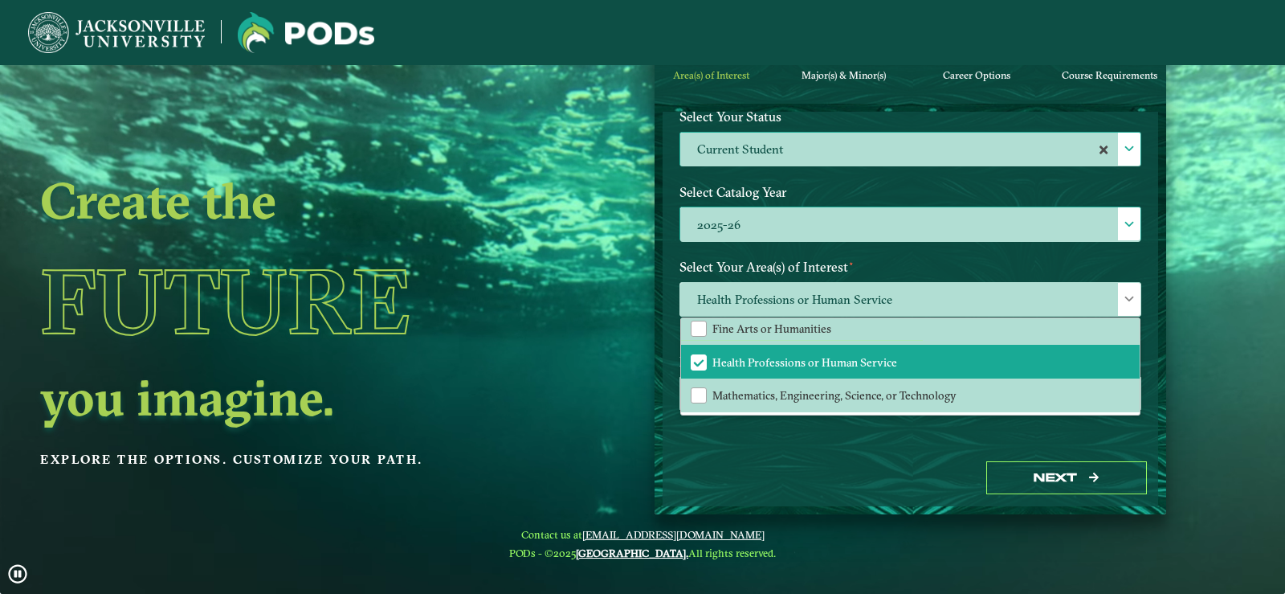
click at [875, 436] on div "Welcome to the POD s app Jacksonville University offers you the freedom to purs…" at bounding box center [911, 281] width 496 height 338
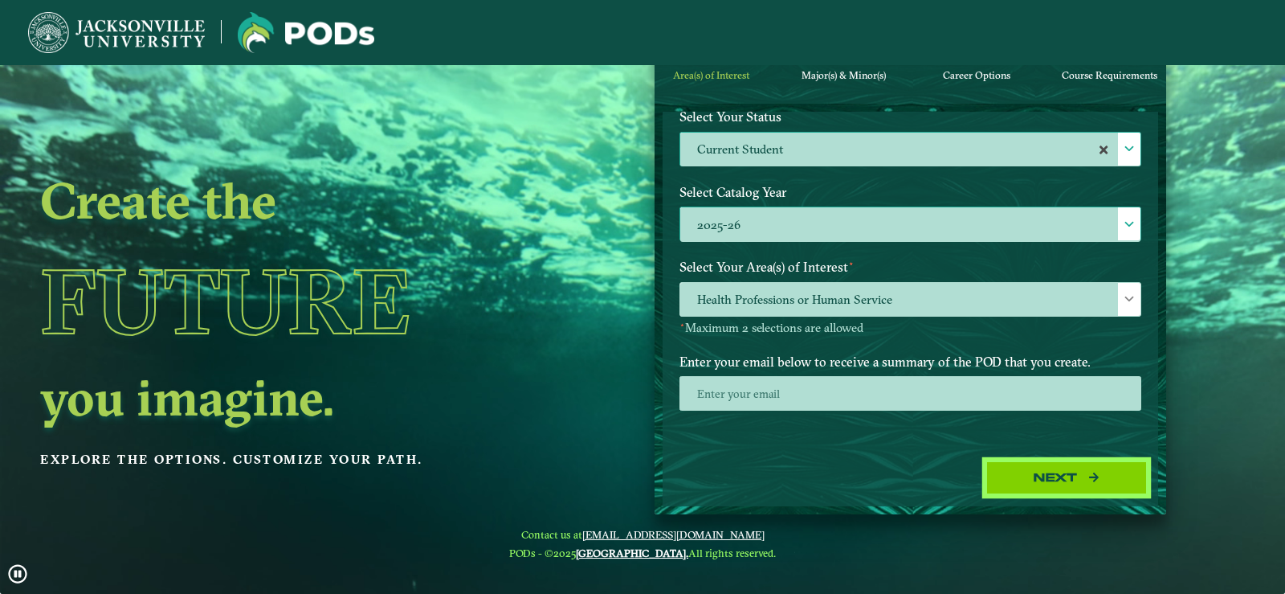
click at [1055, 479] on button "Next" at bounding box center [1066, 477] width 161 height 33
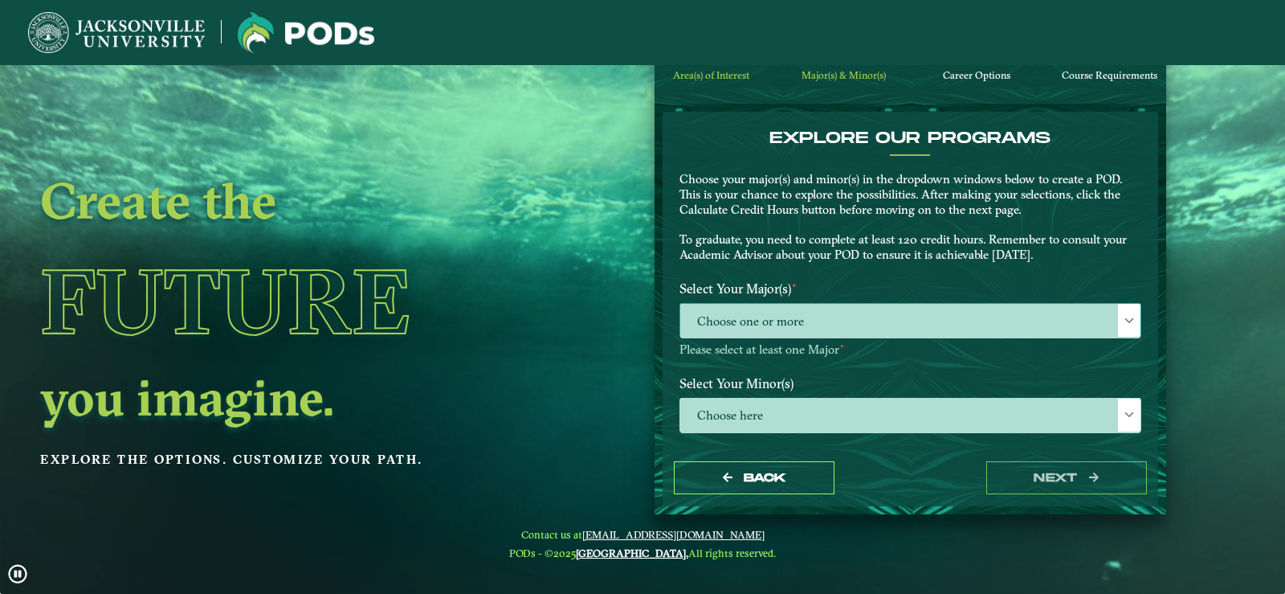
click at [892, 324] on span "Choose one or more" at bounding box center [910, 321] width 460 height 35
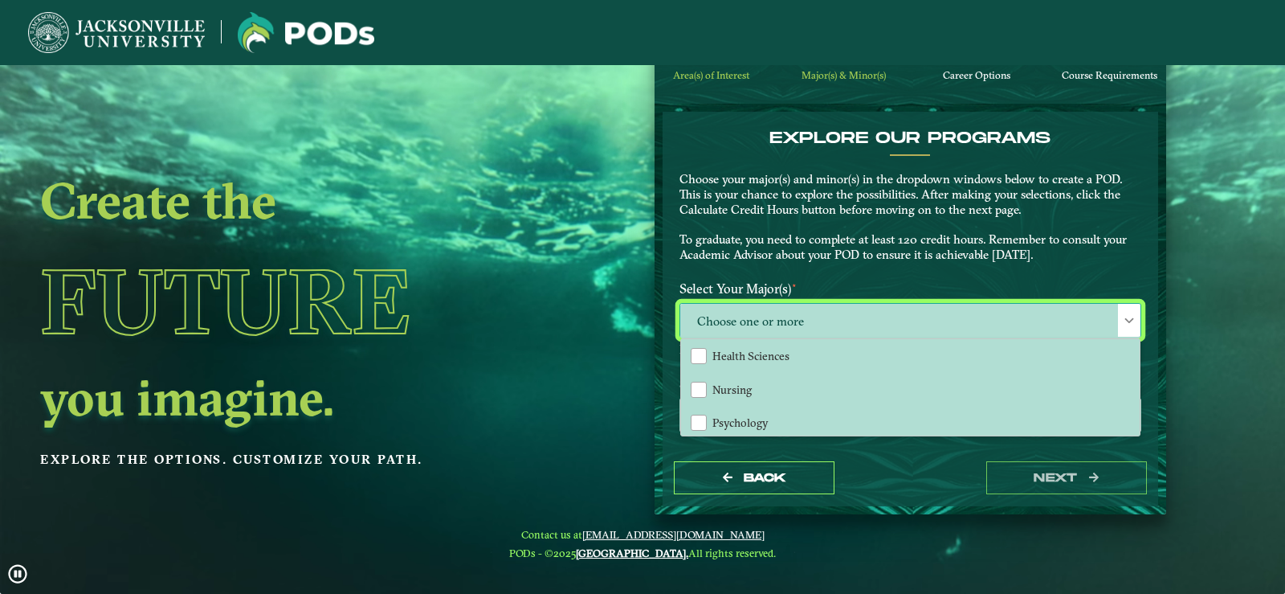
scroll to position [0, 0]
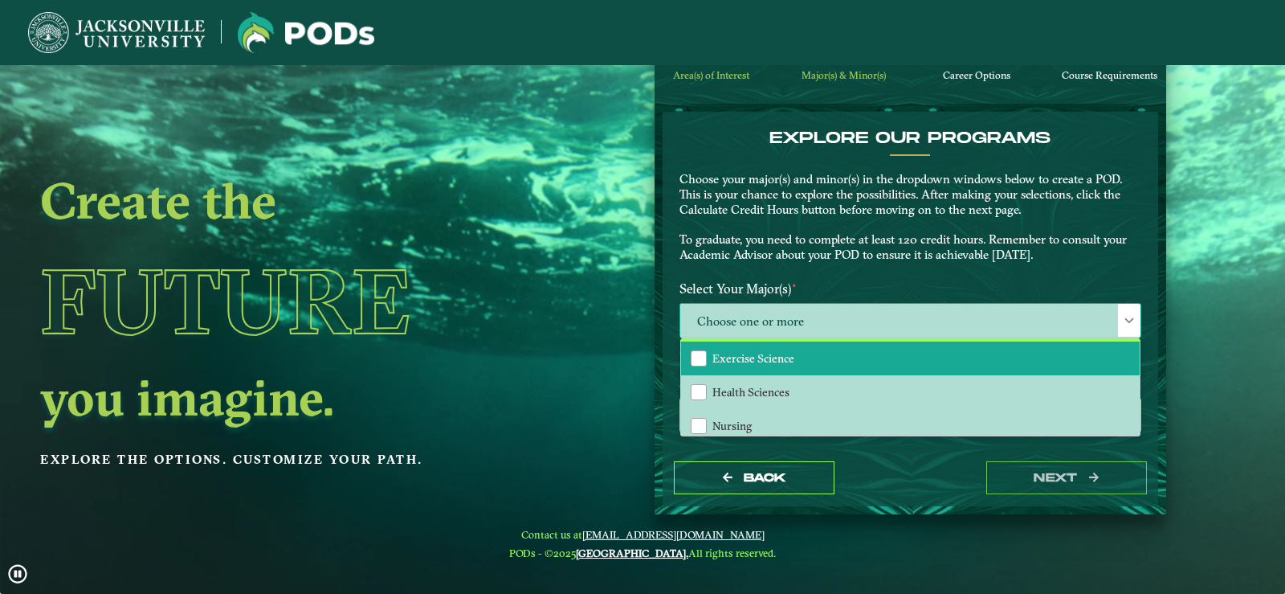
click at [880, 362] on li "Exercise Science" at bounding box center [910, 358] width 459 height 34
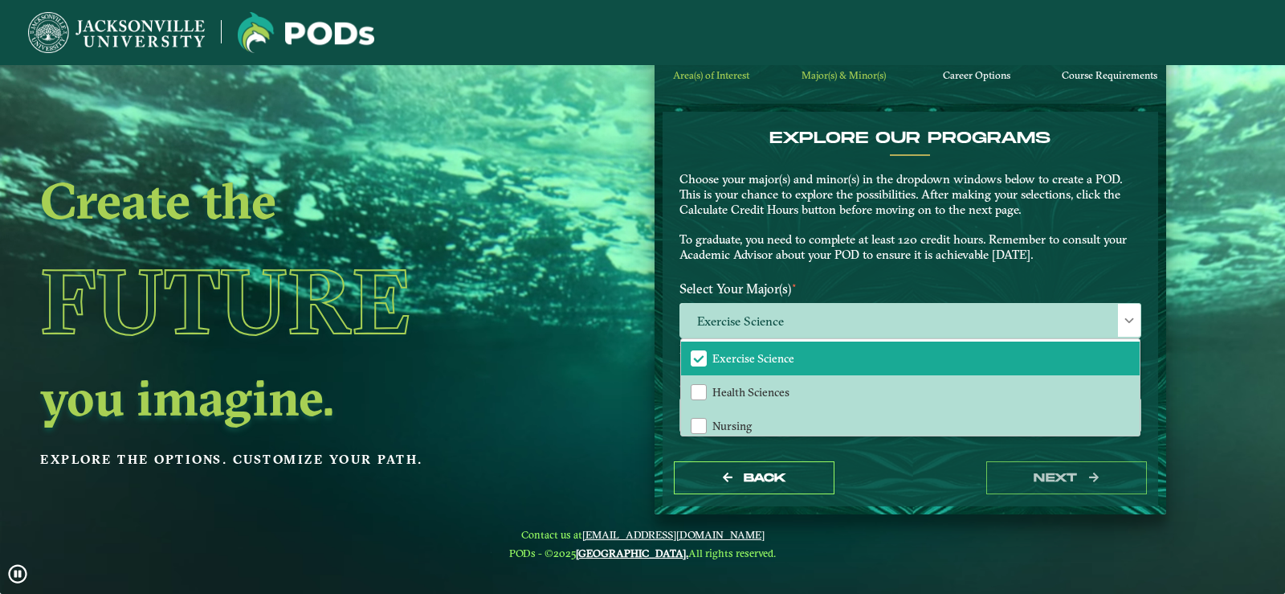
click at [933, 451] on div "Back next" at bounding box center [911, 477] width 496 height 55
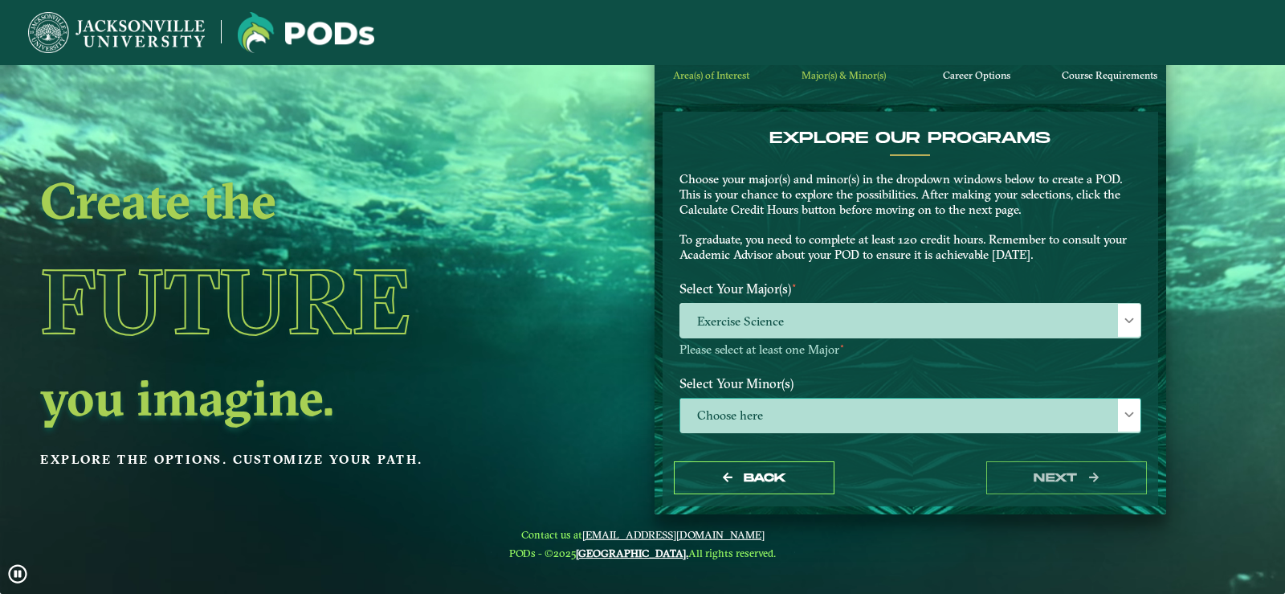
click at [966, 414] on span "Choose here" at bounding box center [910, 415] width 460 height 35
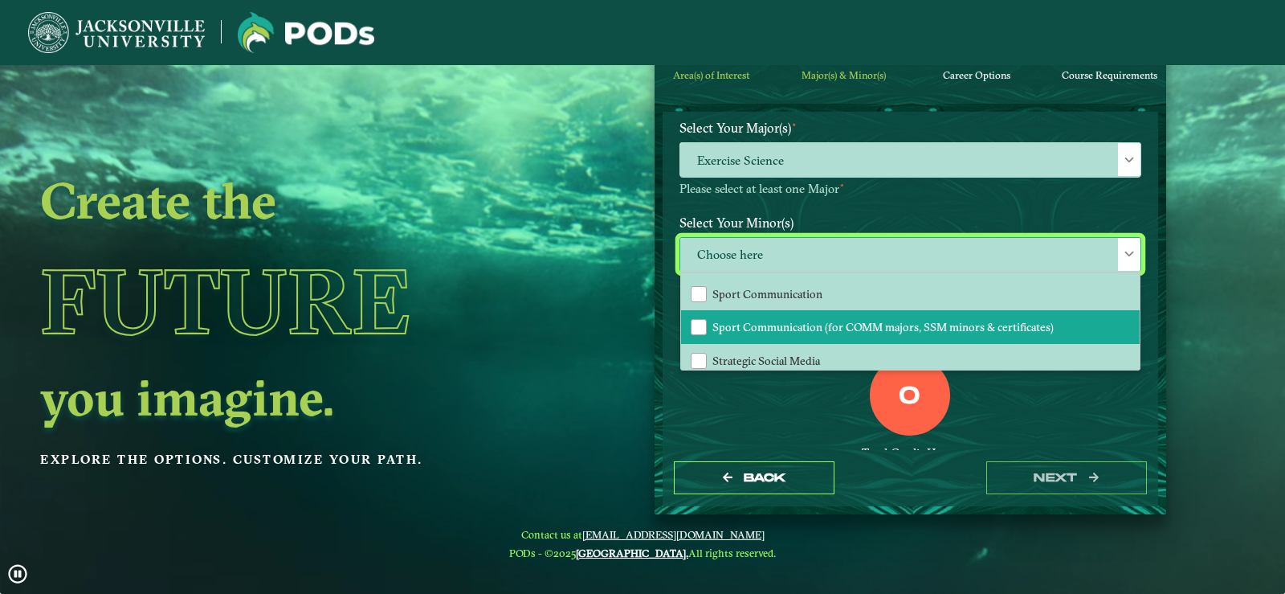
scroll to position [1526, 0]
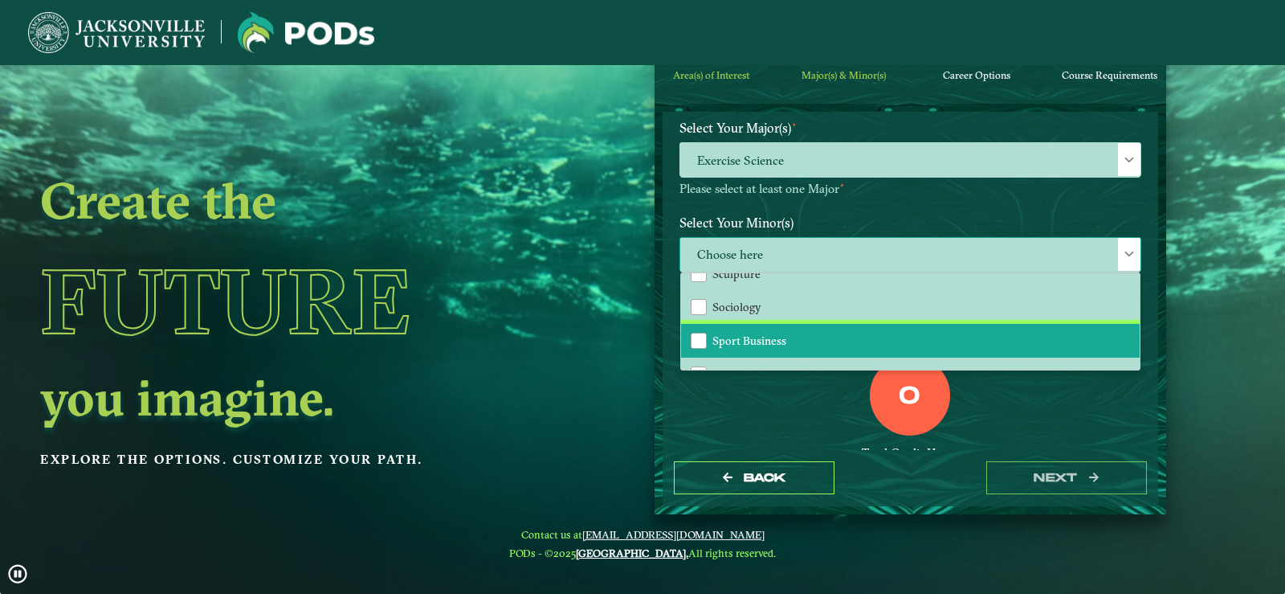
click at [843, 343] on li "Sport Business" at bounding box center [910, 341] width 459 height 34
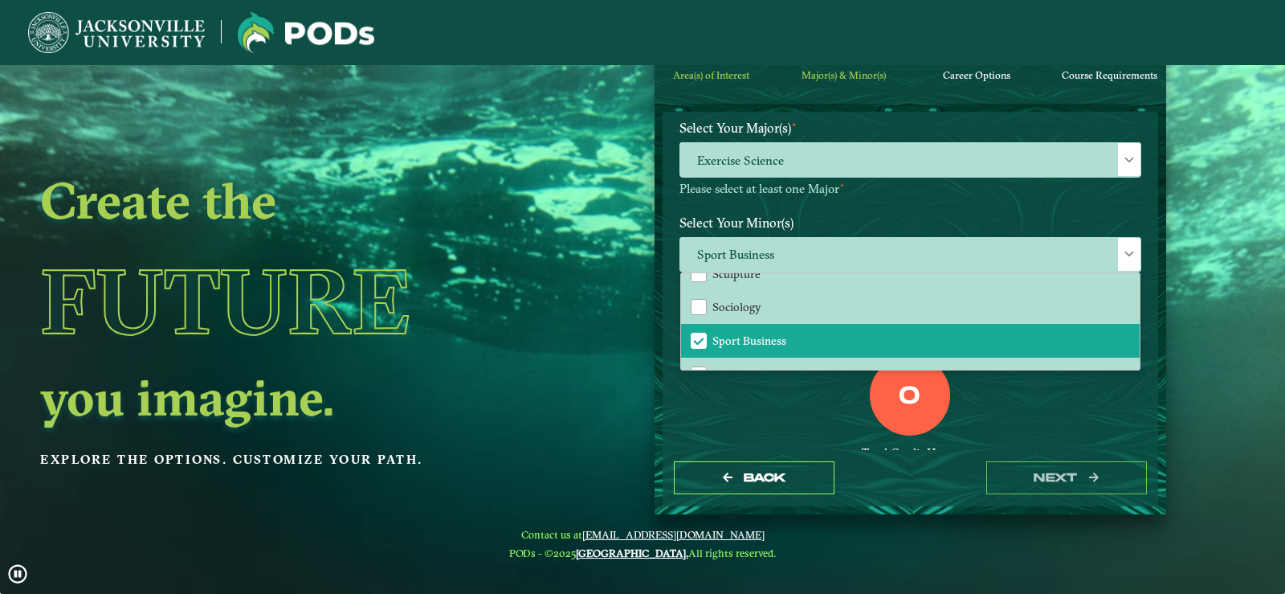
click at [1007, 412] on div "0 Total Credit Hours" at bounding box center [910, 423] width 486 height 137
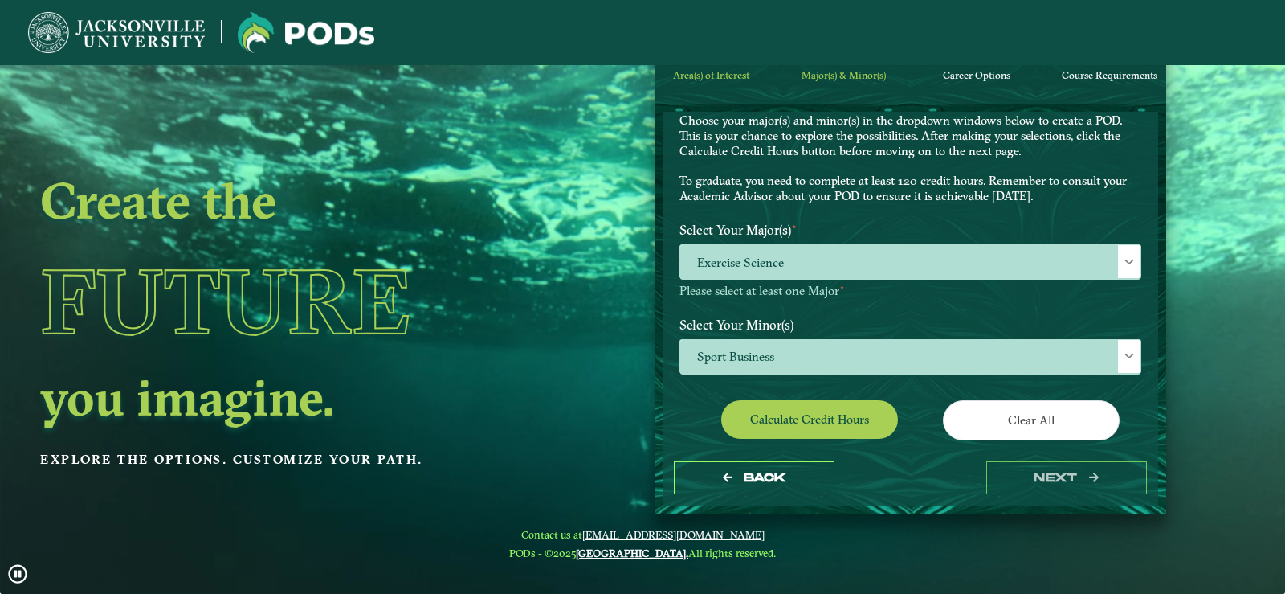
scroll to position [58, 0]
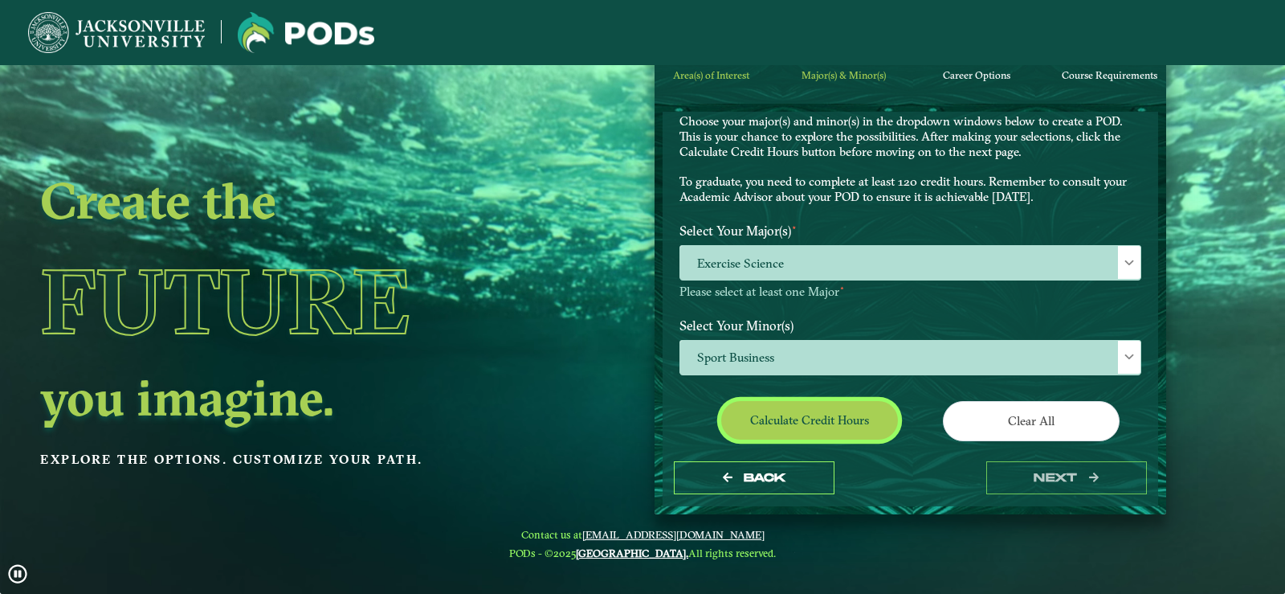
click at [880, 413] on button "Calculate credit hours" at bounding box center [809, 420] width 177 height 38
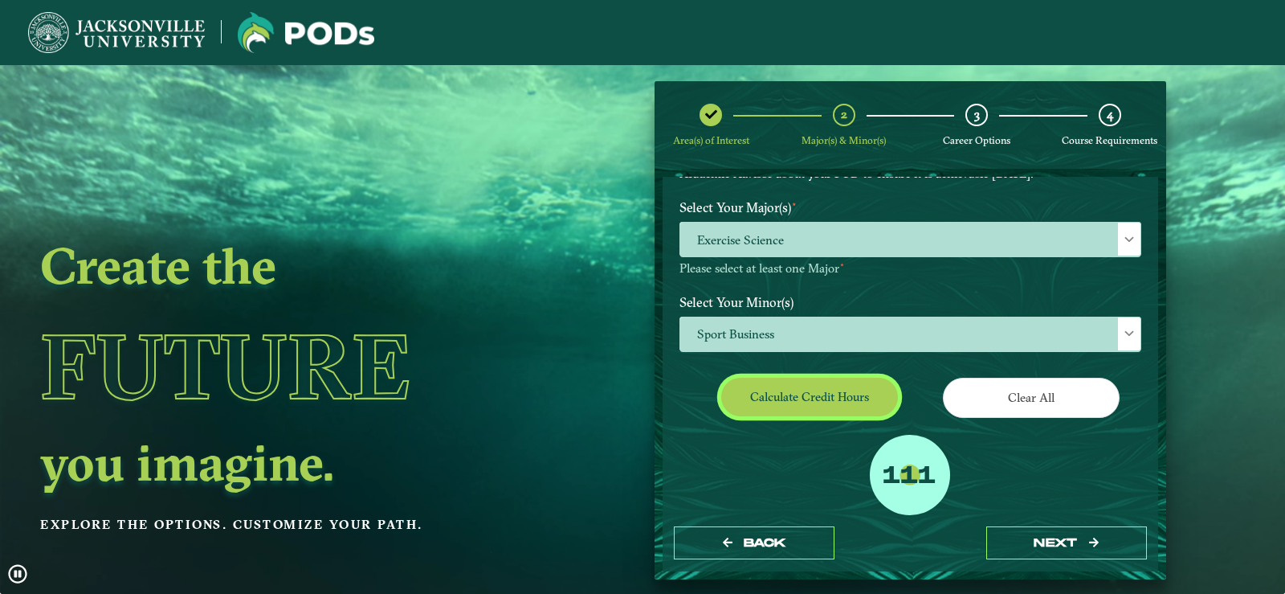
scroll to position [292, 0]
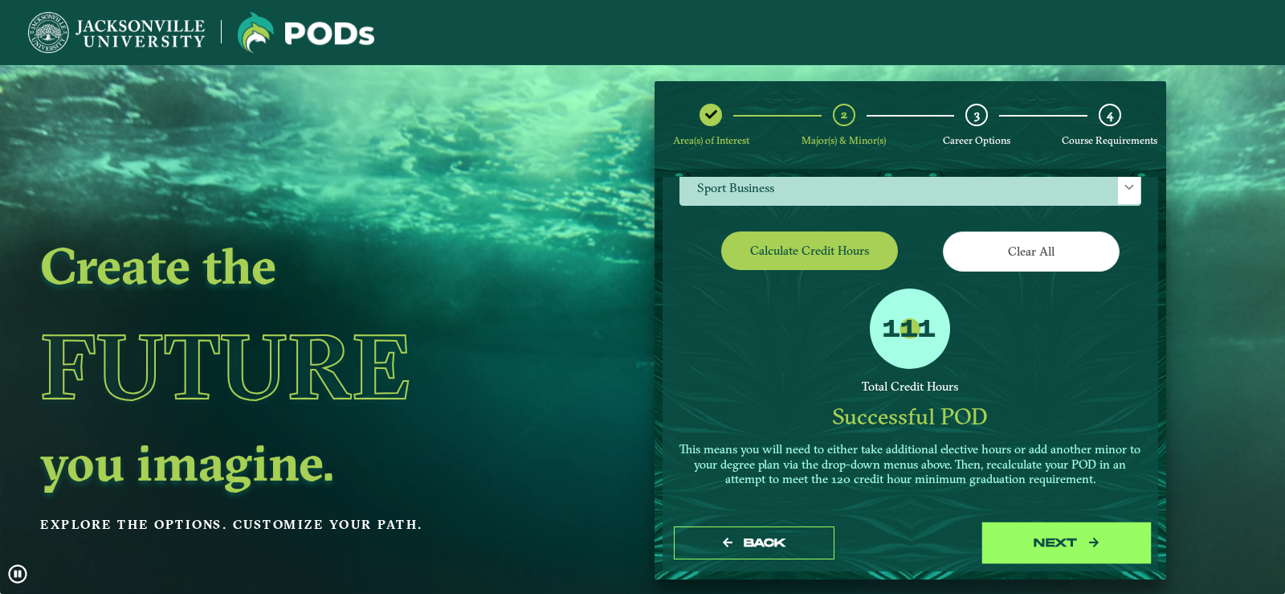
click at [1014, 529] on button "next" at bounding box center [1066, 542] width 161 height 33
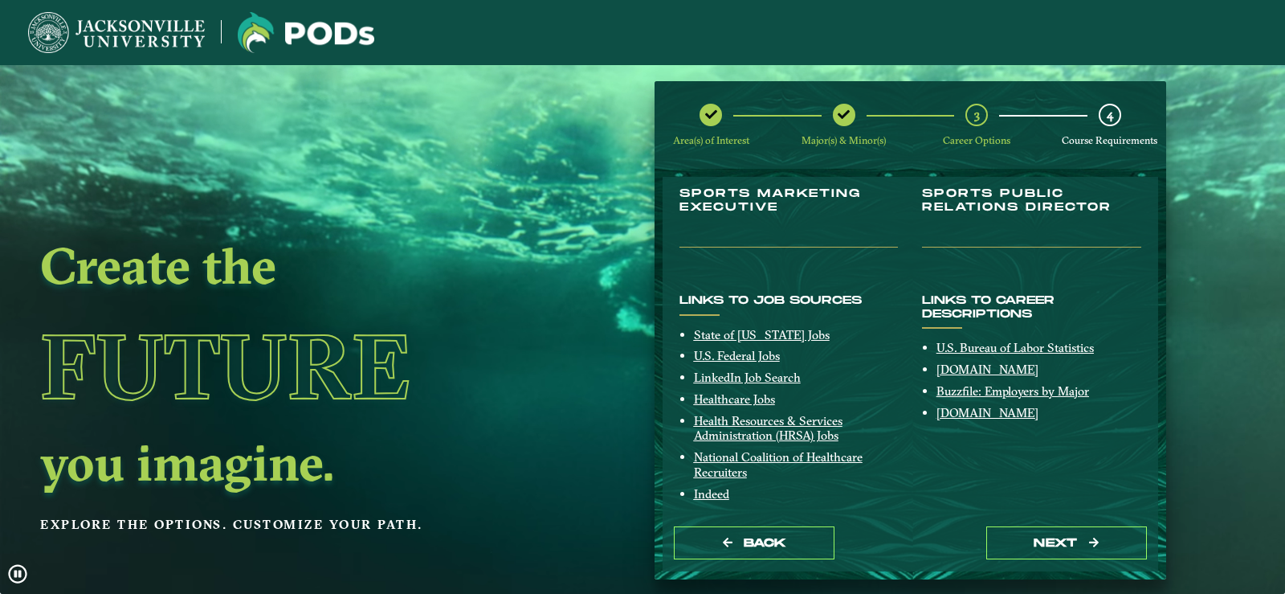
scroll to position [336, 0]
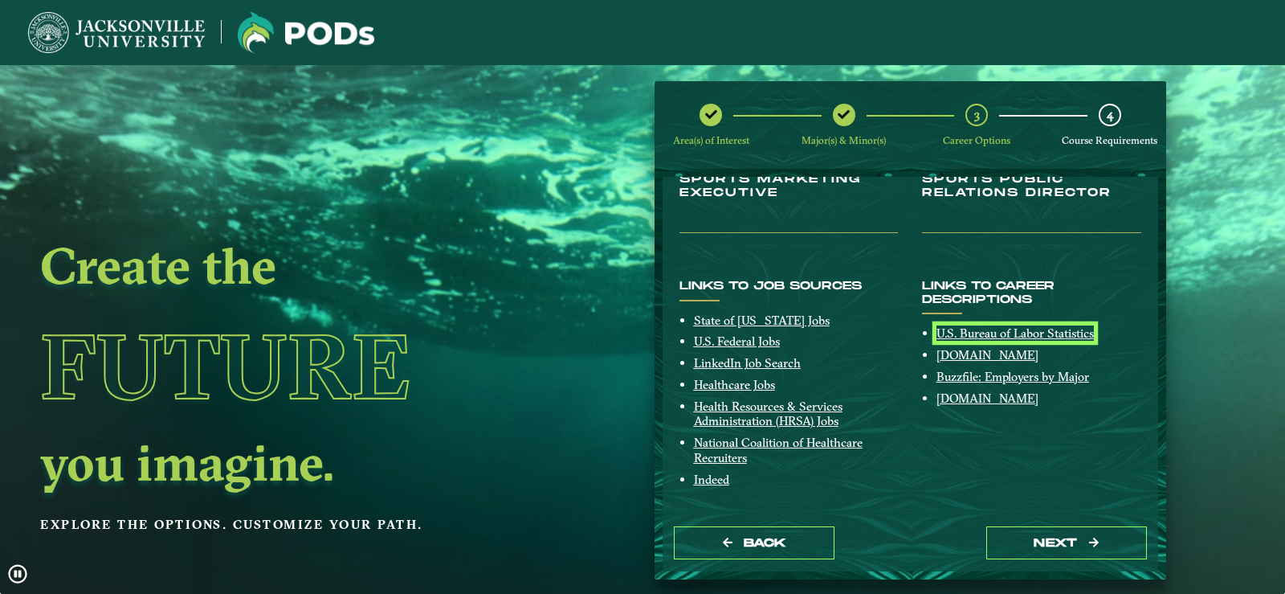
click at [1013, 340] on link "U.S. Bureau of Labor Statistics" at bounding box center [1014, 332] width 157 height 15
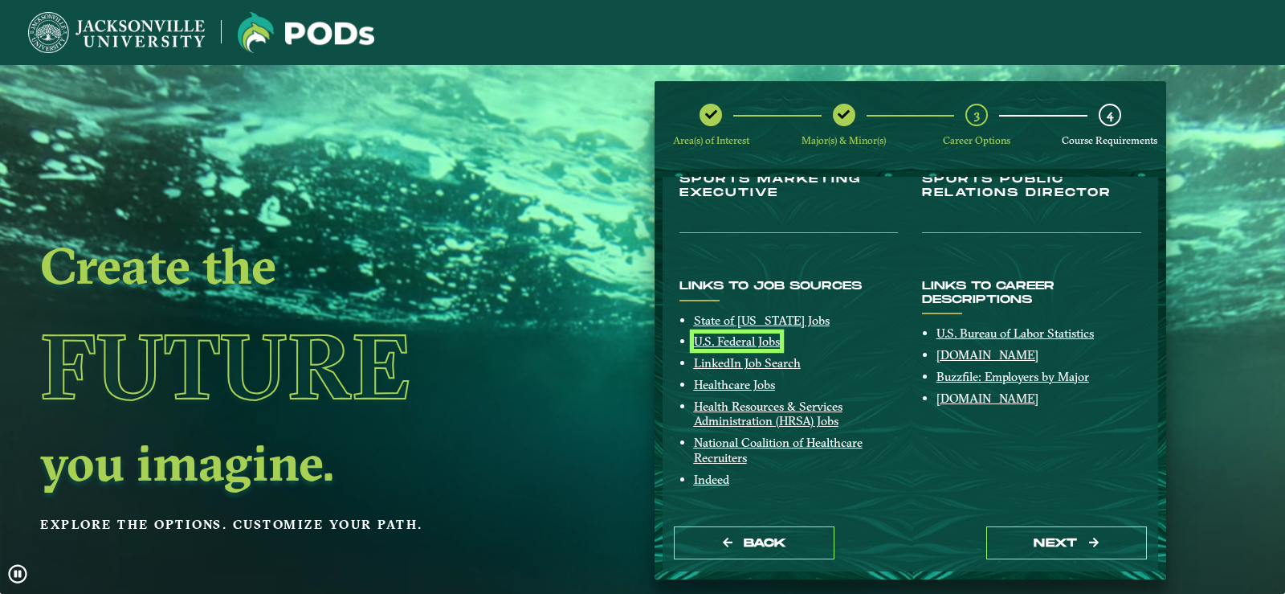
click at [756, 342] on link "U.S. Federal Jobs" at bounding box center [737, 340] width 86 height 15
